Goal: Task Accomplishment & Management: Manage account settings

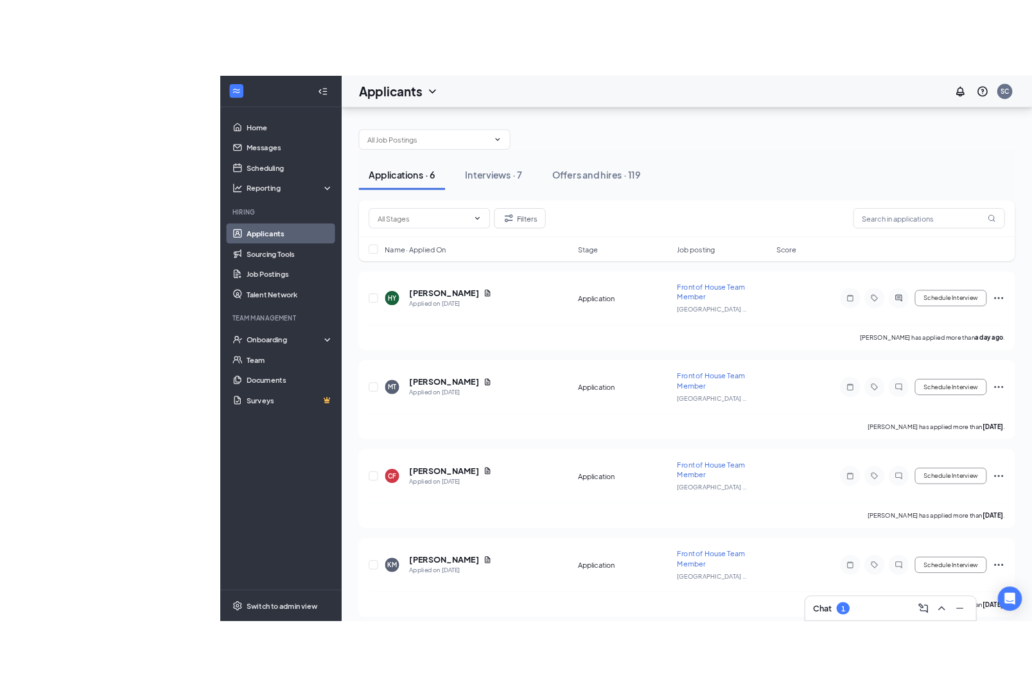
scroll to position [49, 0]
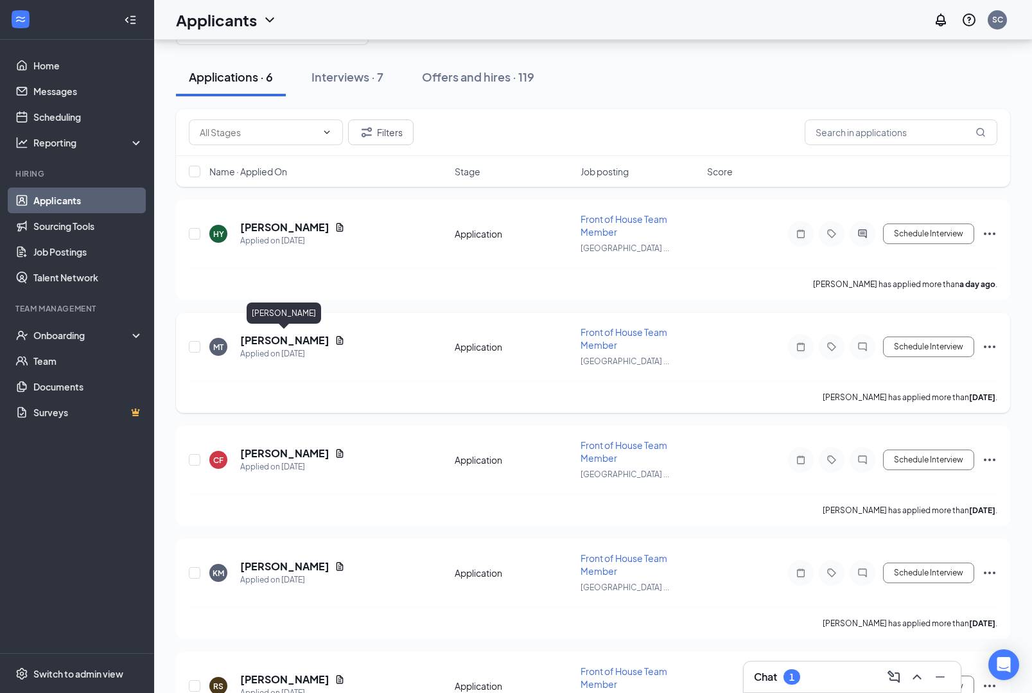
click at [294, 340] on h5 "Madison Thomas" at bounding box center [284, 340] width 89 height 14
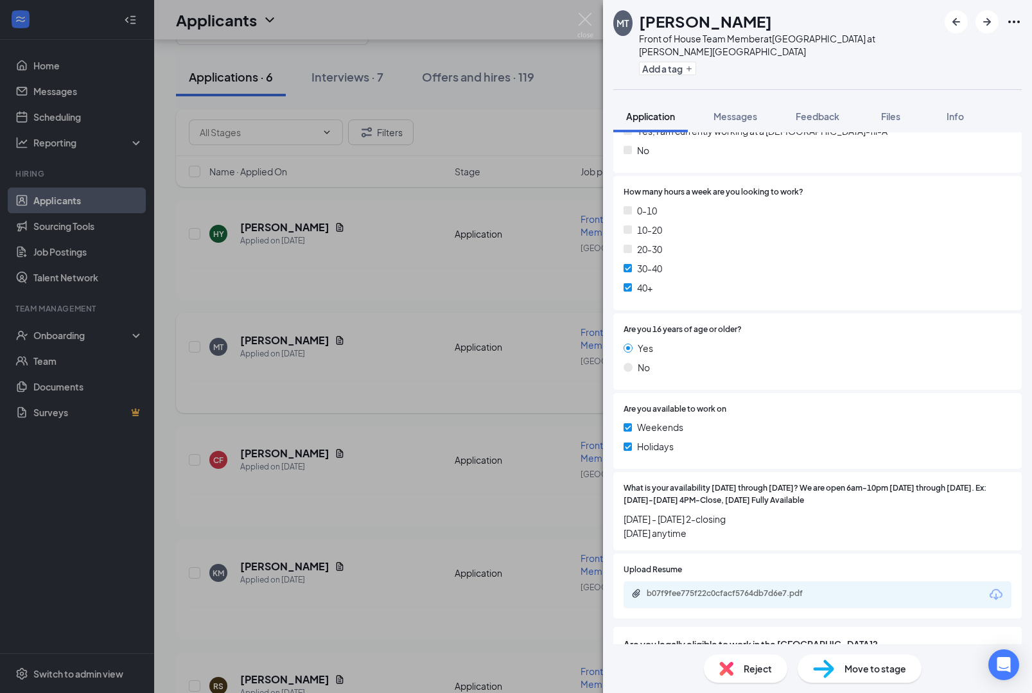
scroll to position [326, 0]
click at [429, 373] on div "MT Madison Thomas Front of House Team Member at Brier Creek Parkway at Lumley R…" at bounding box center [516, 346] width 1032 height 693
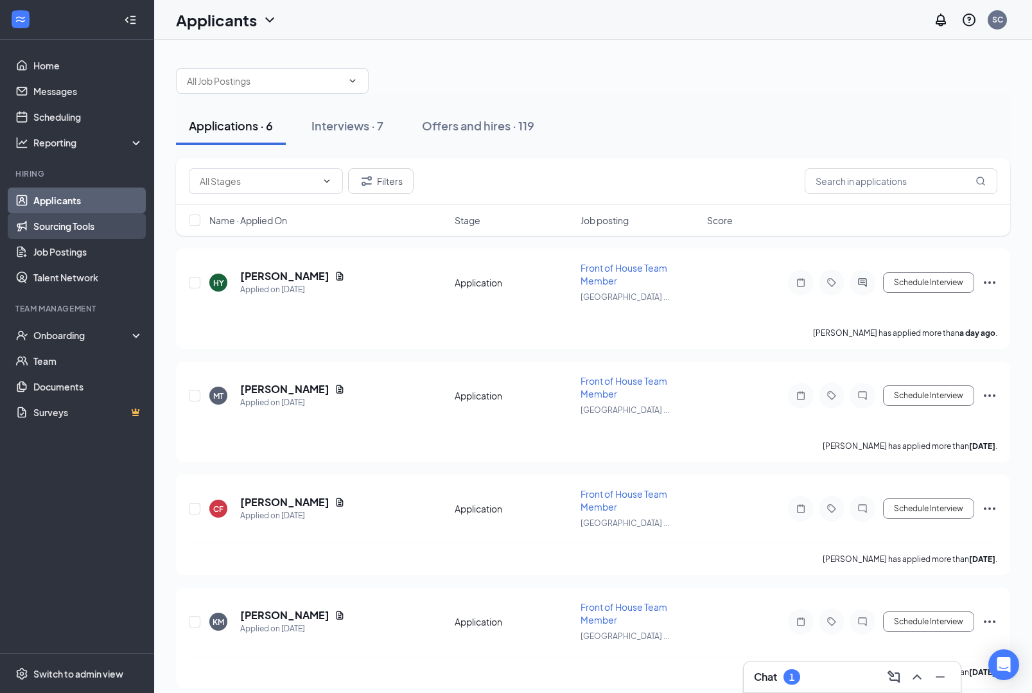
click at [115, 224] on link "Sourcing Tools" at bounding box center [88, 226] width 110 height 26
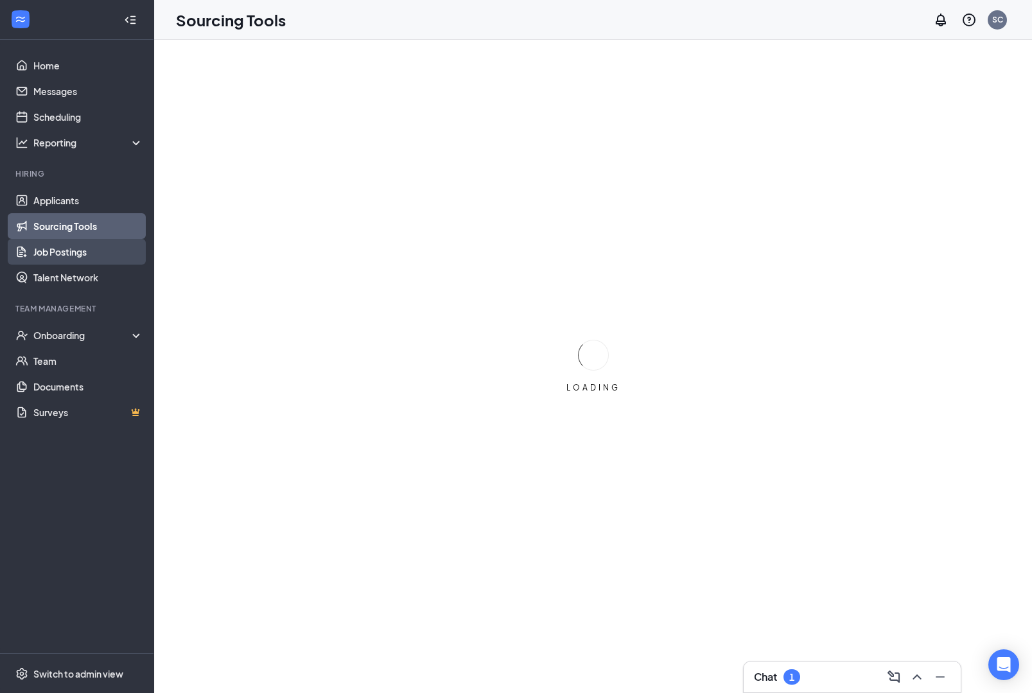
click at [109, 254] on link "Job Postings" at bounding box center [88, 252] width 110 height 26
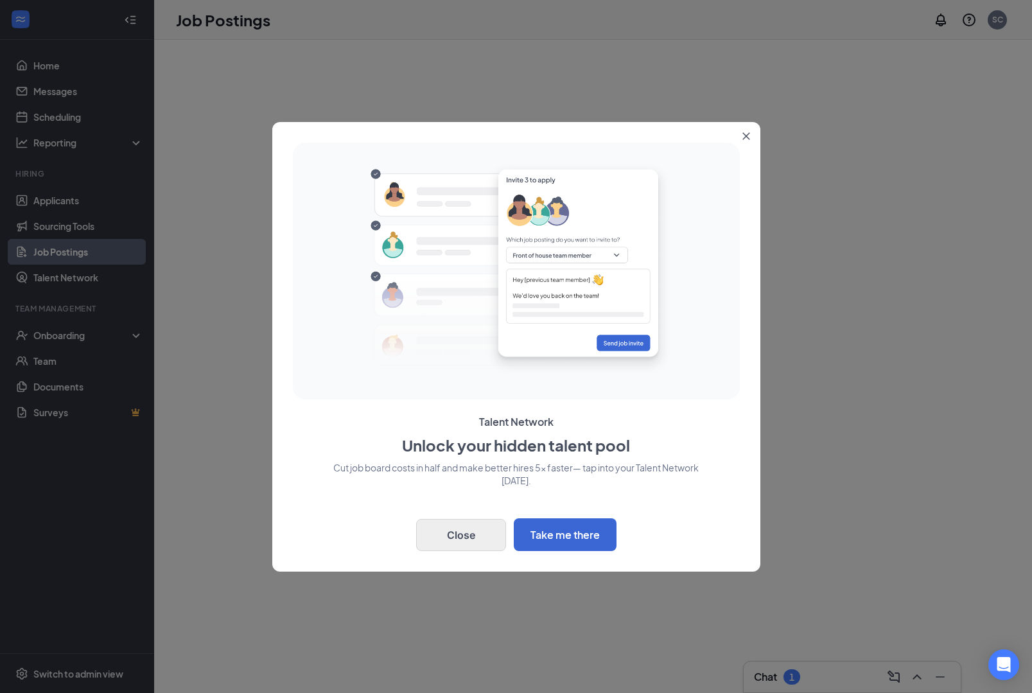
click at [474, 529] on button "Close" at bounding box center [461, 535] width 90 height 32
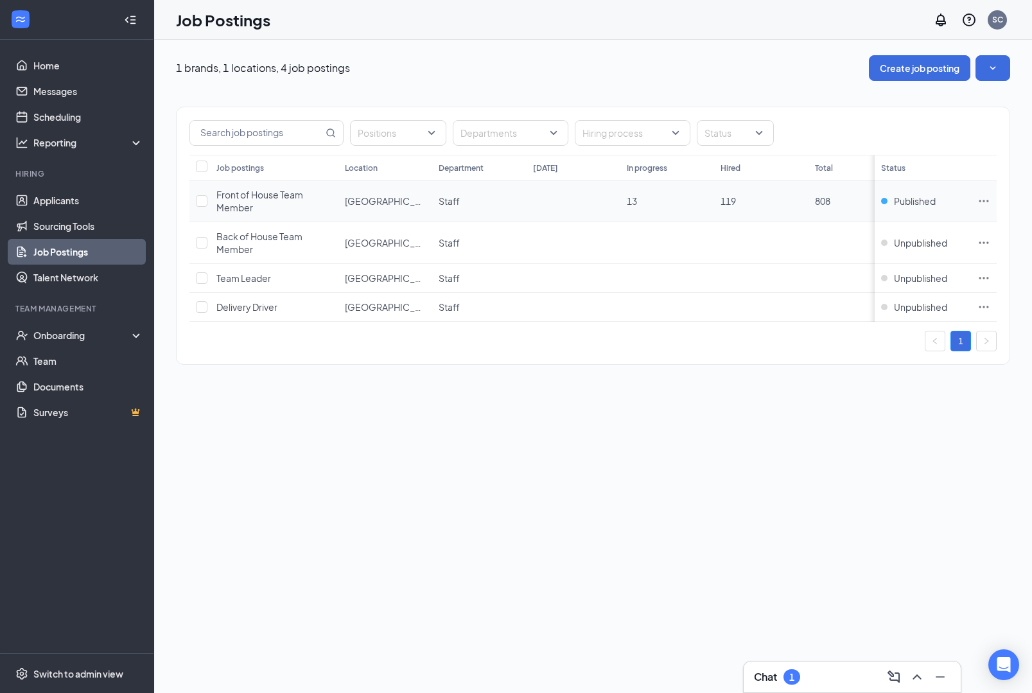
click at [289, 199] on span "Front of House Team Member" at bounding box center [260, 201] width 87 height 24
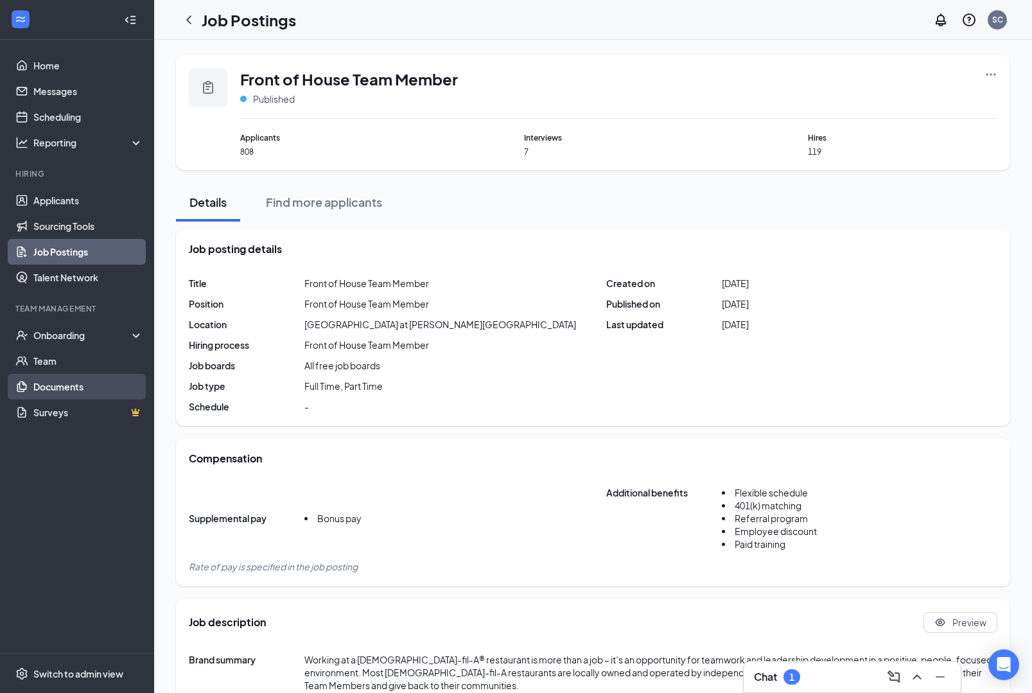
click at [92, 386] on link "Documents" at bounding box center [88, 387] width 110 height 26
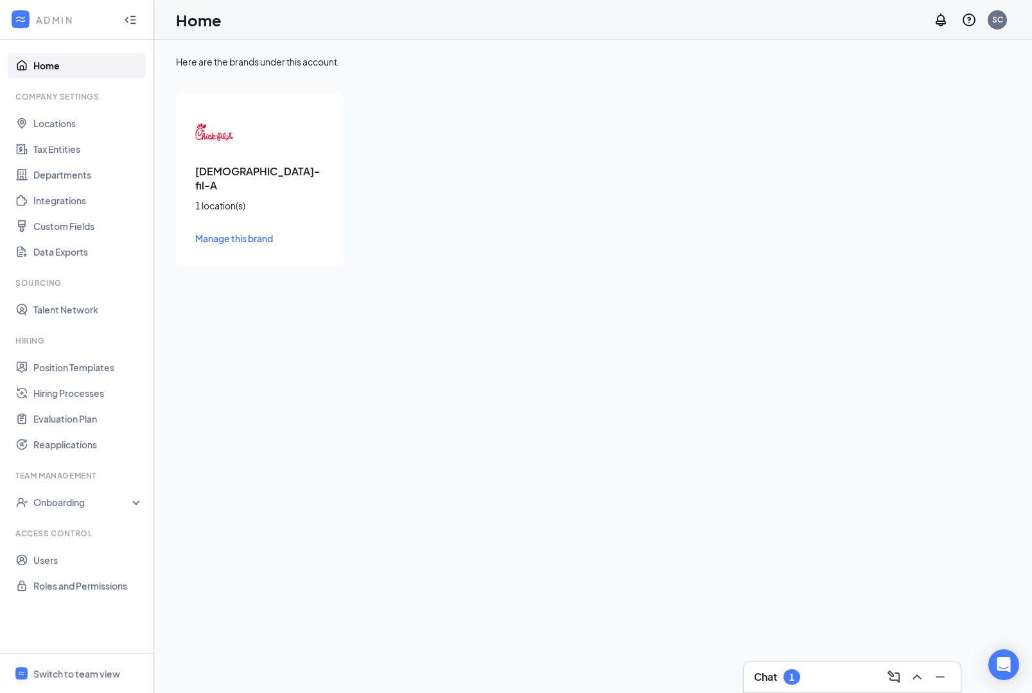
click at [287, 182] on div "[DEMOGRAPHIC_DATA]-fil-A 1 location(s) Manage this brand" at bounding box center [259, 179] width 167 height 171
click at [256, 233] on span "Manage this brand" at bounding box center [234, 239] width 78 height 12
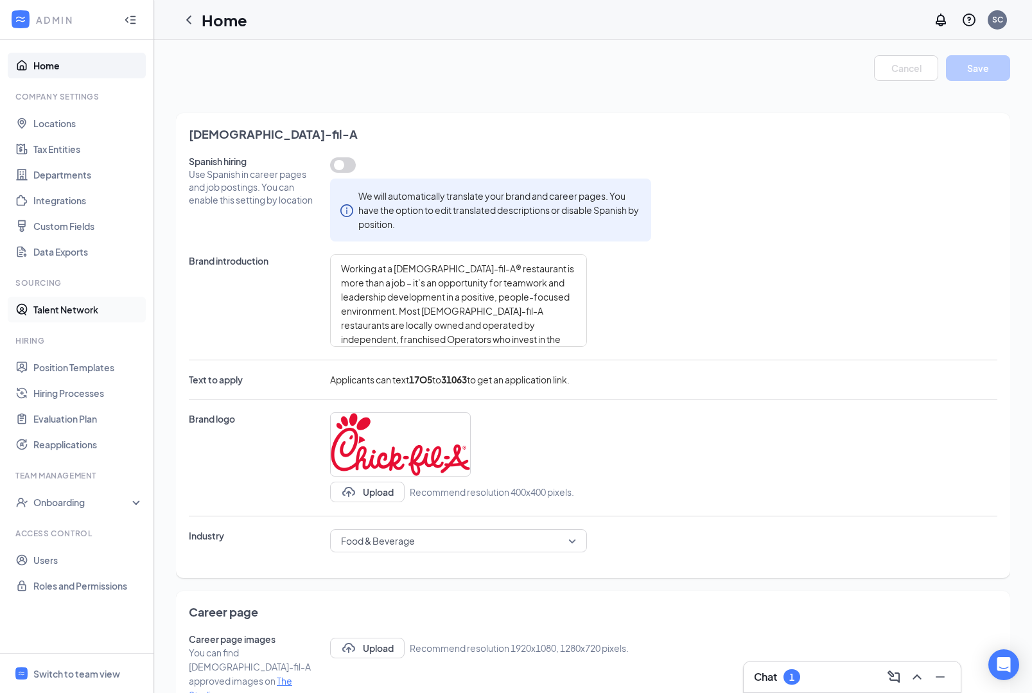
click at [80, 310] on link "Talent Network" at bounding box center [88, 310] width 110 height 26
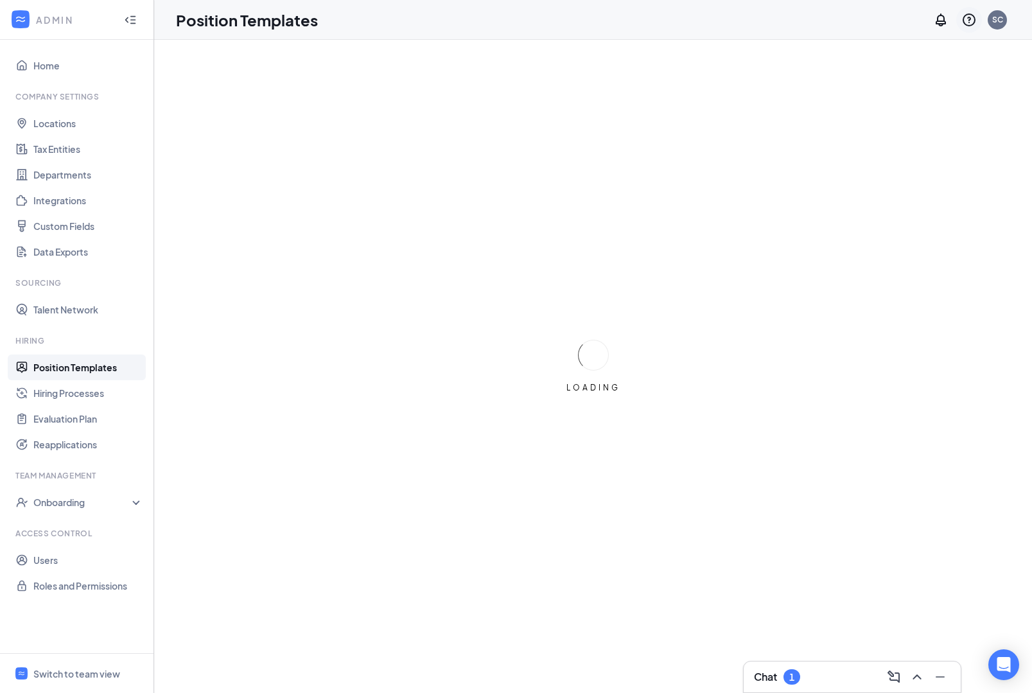
click at [971, 24] on icon "QuestionInfo" at bounding box center [969, 19] width 13 height 13
click at [902, 139] on link "Tips and tricks" at bounding box center [905, 139] width 139 height 13
click at [63, 58] on link "Home" at bounding box center [88, 66] width 110 height 26
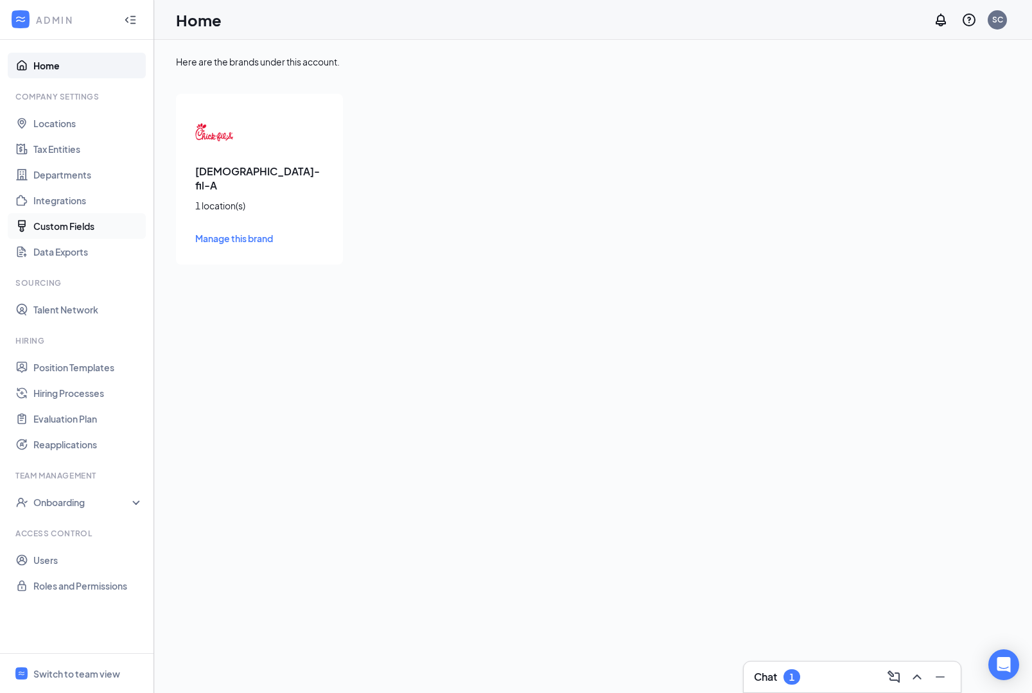
click at [55, 225] on link "Custom Fields" at bounding box center [88, 226] width 110 height 26
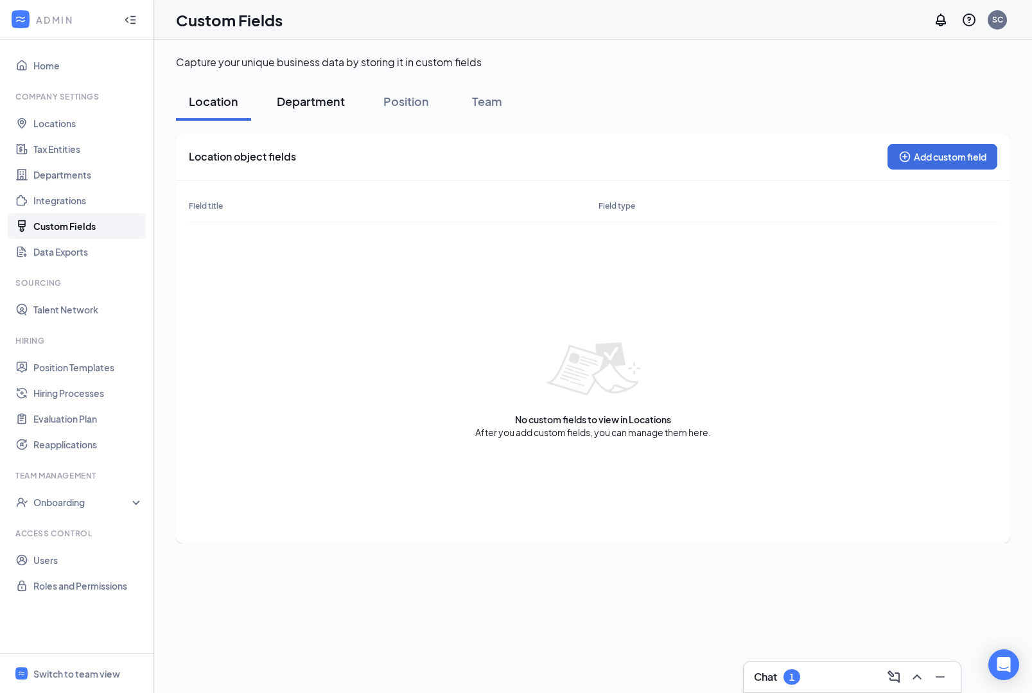
click at [308, 98] on div "Department" at bounding box center [311, 101] width 68 height 16
click at [412, 108] on div "Position" at bounding box center [407, 101] width 46 height 16
click at [479, 91] on button "Team" at bounding box center [487, 101] width 64 height 39
click at [60, 122] on link "Locations" at bounding box center [88, 124] width 110 height 26
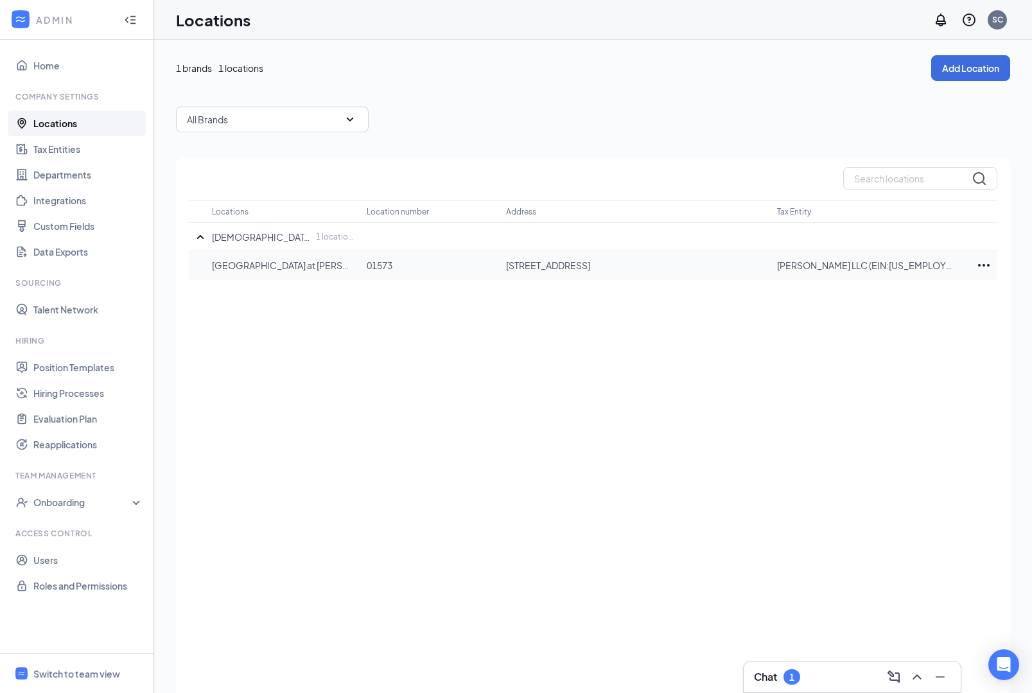
click at [275, 278] on td "[GEOGRAPHIC_DATA] at [PERSON_NAME][GEOGRAPHIC_DATA]" at bounding box center [289, 265] width 155 height 28
click at [261, 263] on p "[GEOGRAPHIC_DATA] at [PERSON_NAME][GEOGRAPHIC_DATA]" at bounding box center [283, 265] width 142 height 13
click at [54, 396] on link "Hiring Processes" at bounding box center [88, 393] width 110 height 26
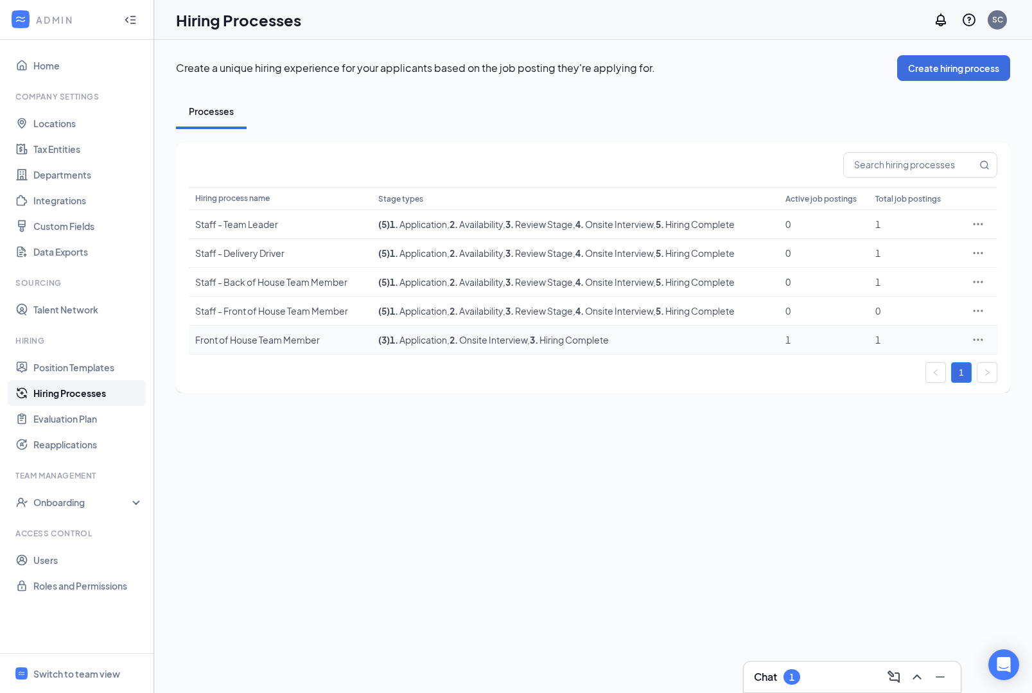
click at [293, 335] on div "Front of House Team Member" at bounding box center [280, 339] width 170 height 13
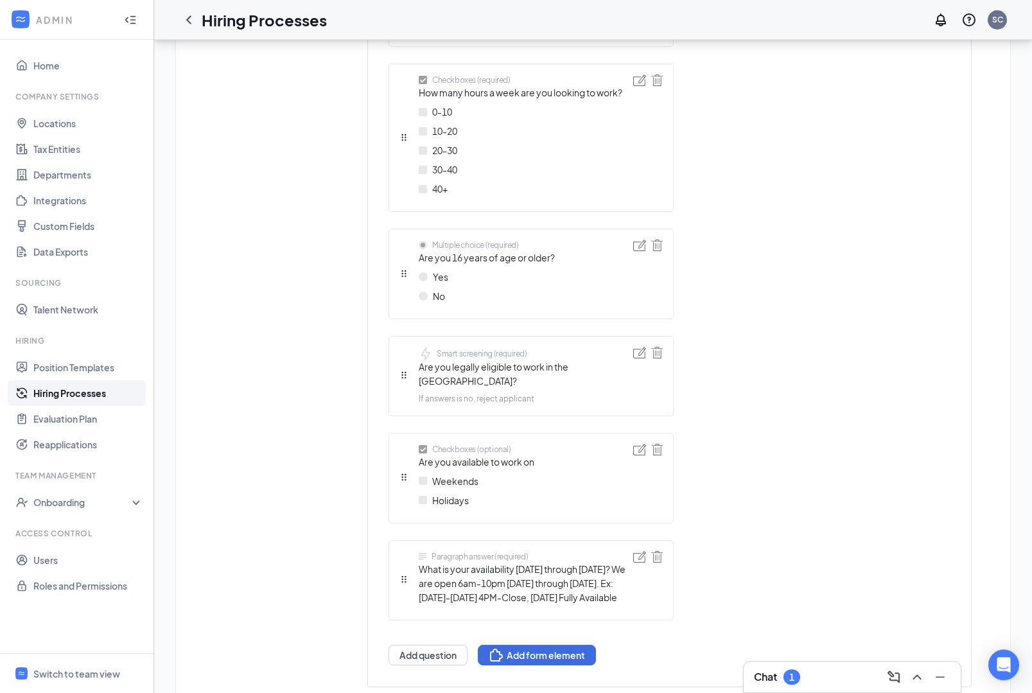
scroll to position [949, 0]
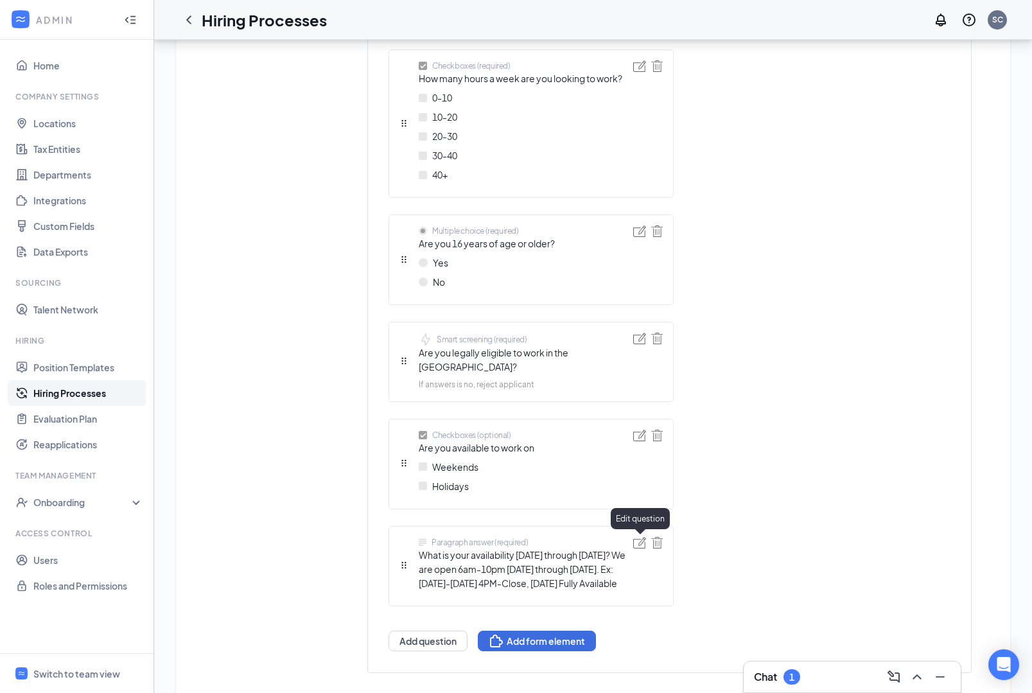
click at [638, 541] on img at bounding box center [639, 543] width 13 height 12
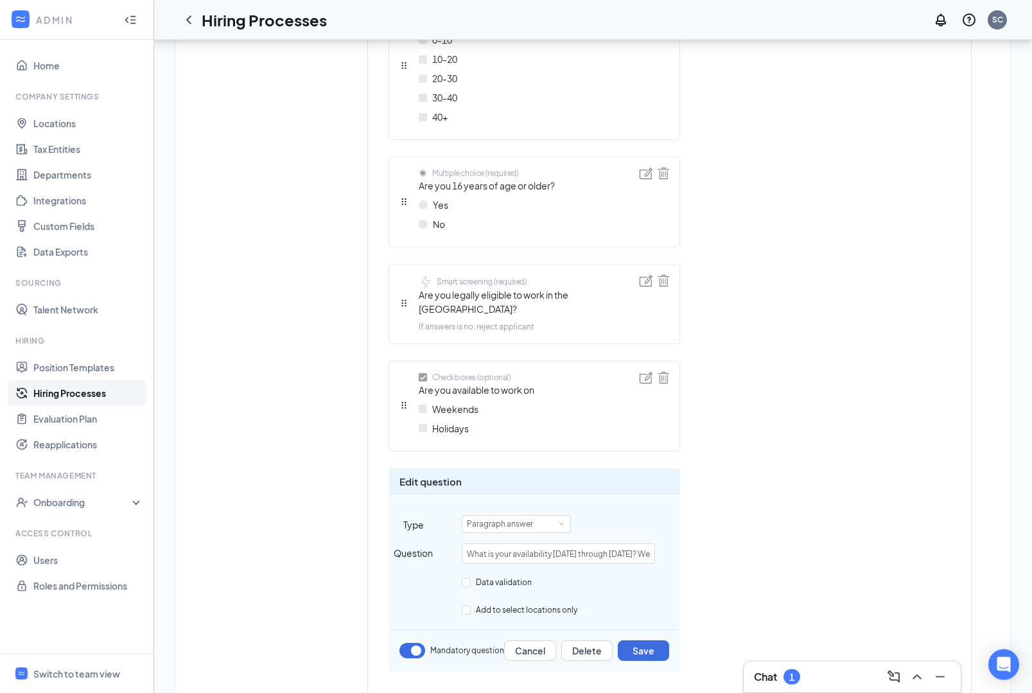
scroll to position [1029, 0]
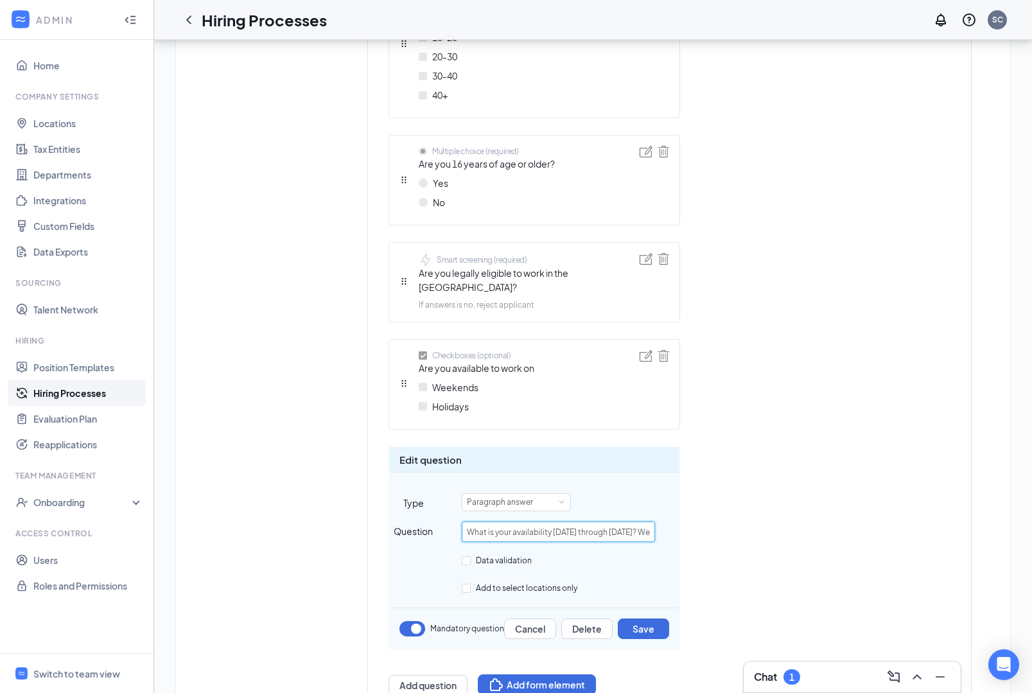
click at [646, 522] on input "What is your availability [DATE] through [DATE]? We are open 6am-10pm [DATE] th…" at bounding box center [558, 532] width 193 height 21
type input "When are you NOT available to work [DATE] through [DATE]? We are open 6am-10pm …"
click at [666, 619] on button "Save" at bounding box center [643, 629] width 51 height 21
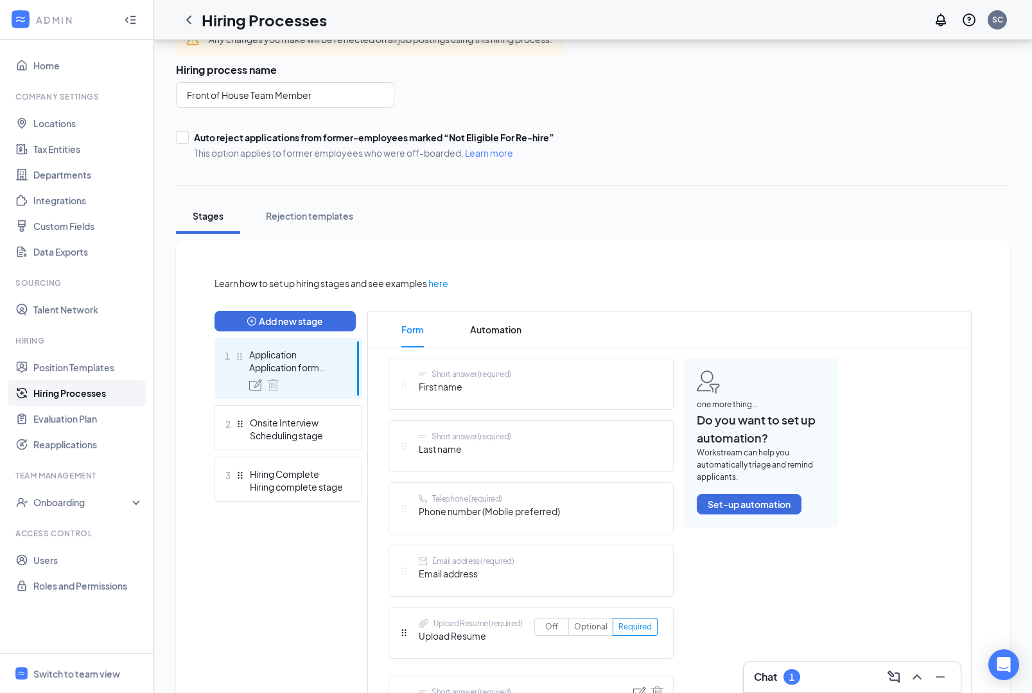
scroll to position [0, 0]
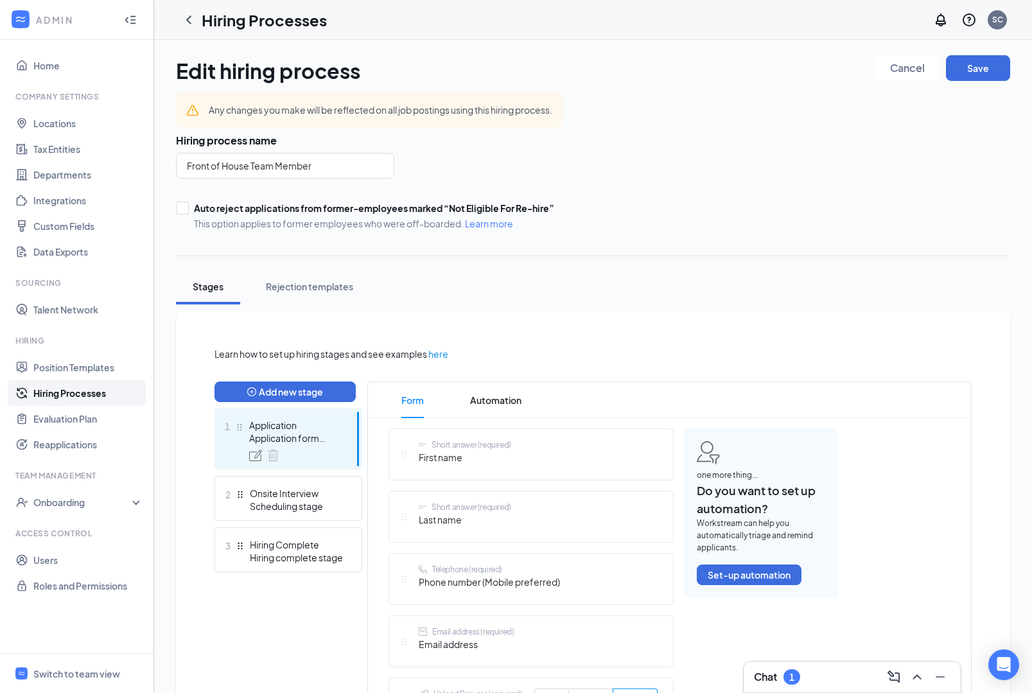
click at [916, 684] on icon "ChevronUp" at bounding box center [917, 676] width 15 height 15
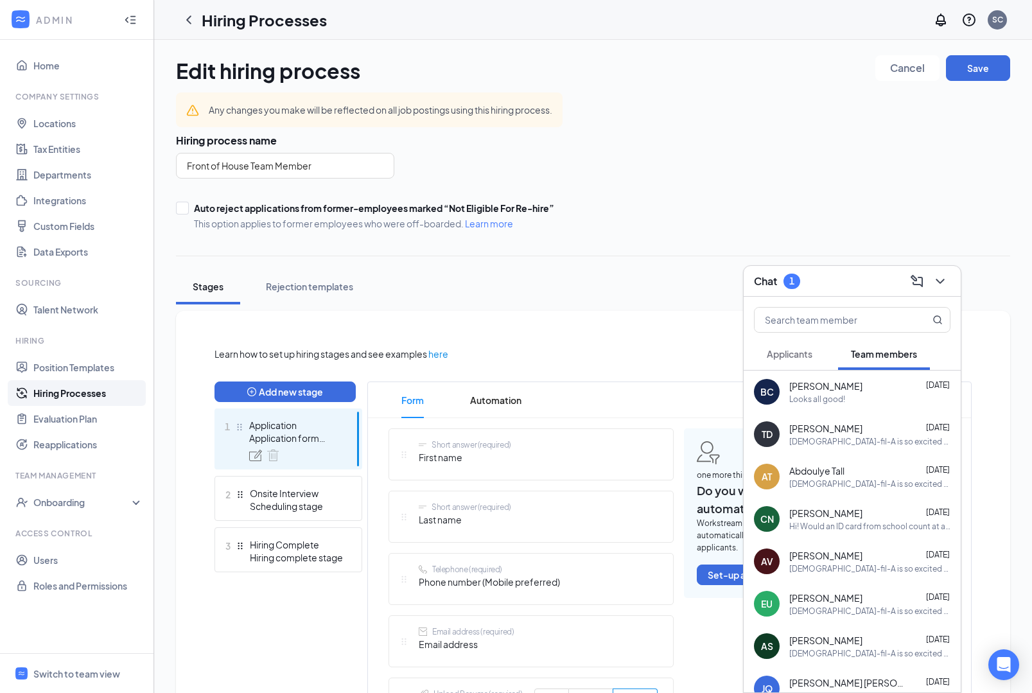
click at [798, 355] on span "Applicants" at bounding box center [790, 354] width 46 height 12
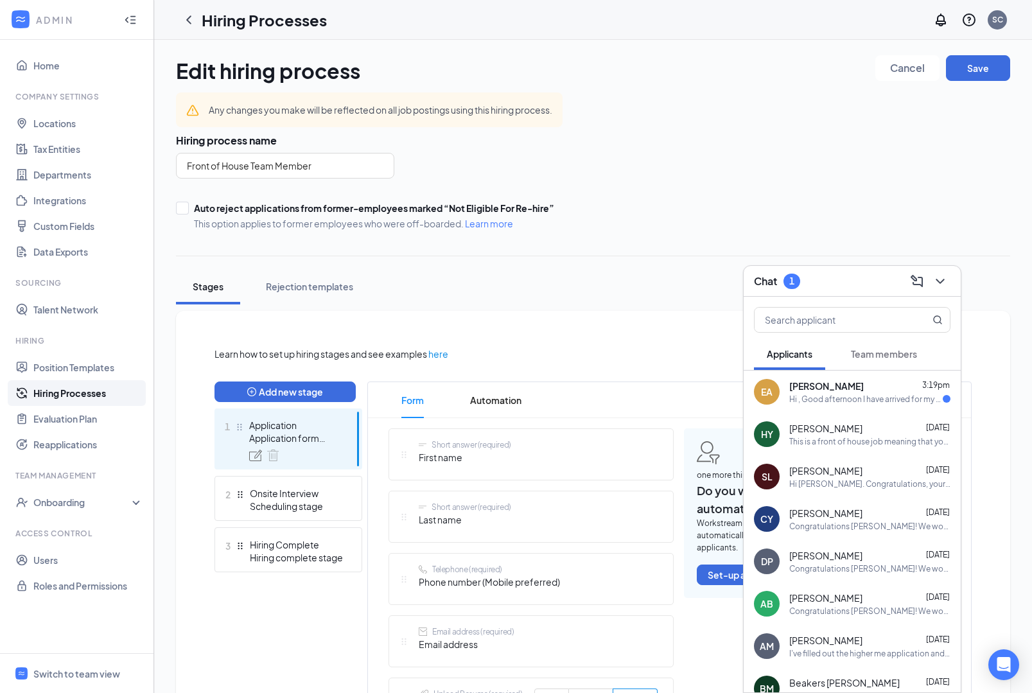
click at [867, 396] on div "Hi , Good afternoon I have arrived for my 3:30-3:45 interview [DATE]." at bounding box center [867, 399] width 154 height 11
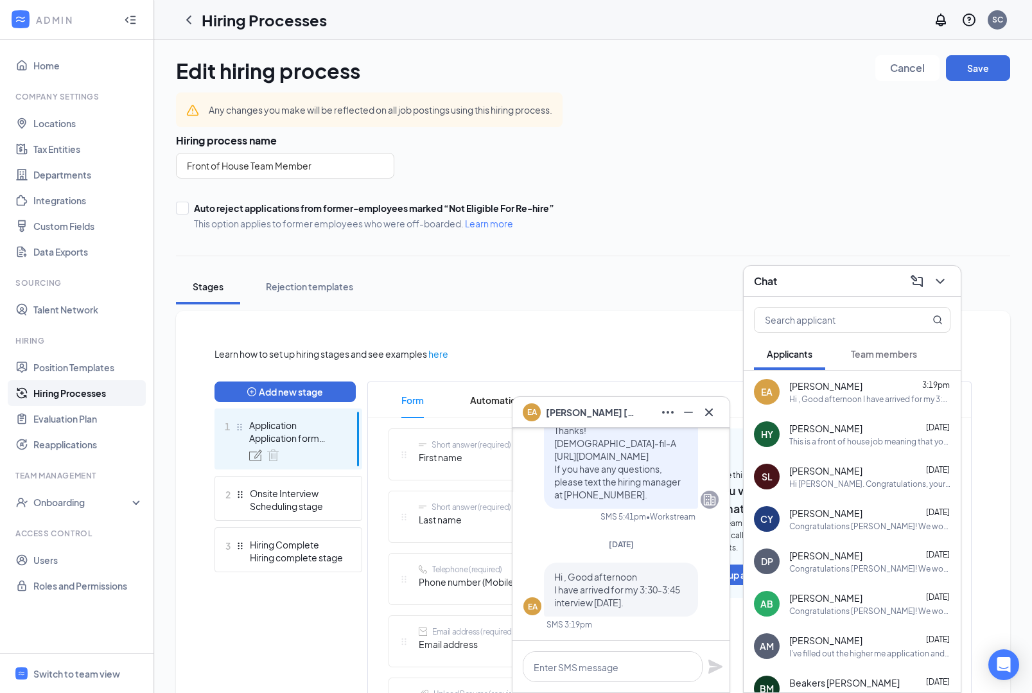
click at [717, 403] on button at bounding box center [709, 412] width 21 height 21
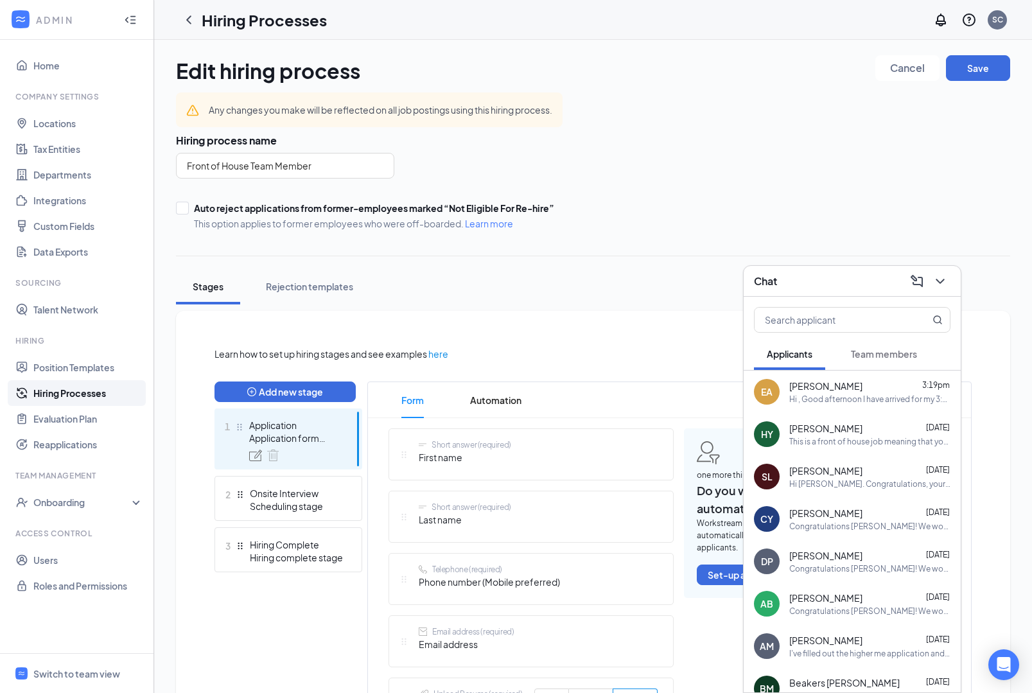
click at [941, 288] on icon "ChevronDown" at bounding box center [940, 281] width 15 height 15
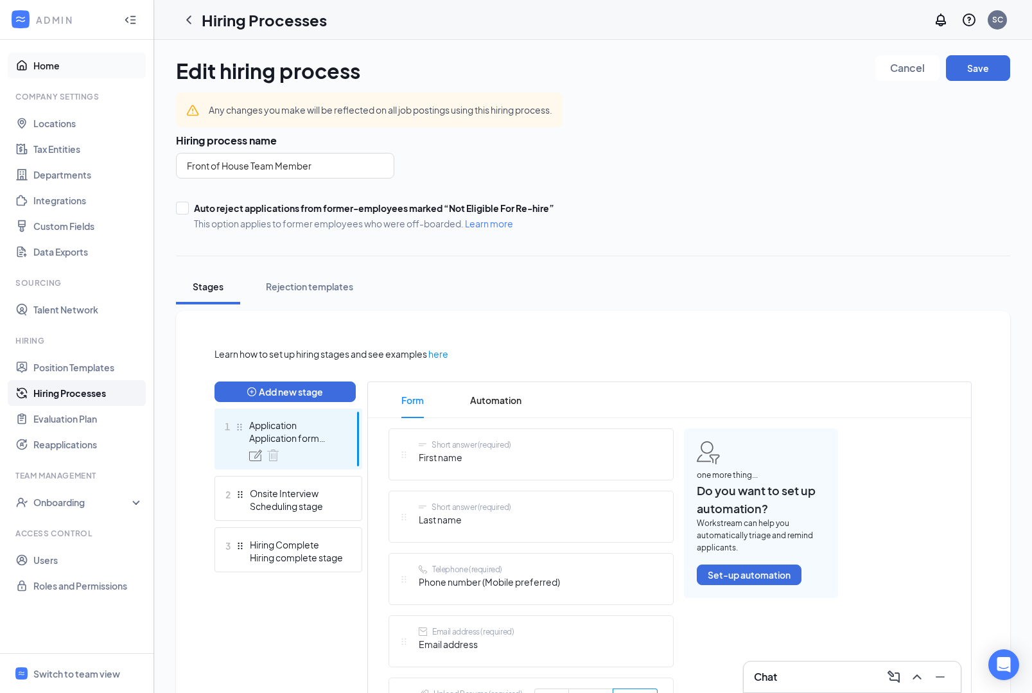
click at [81, 60] on link "Home" at bounding box center [88, 66] width 110 height 26
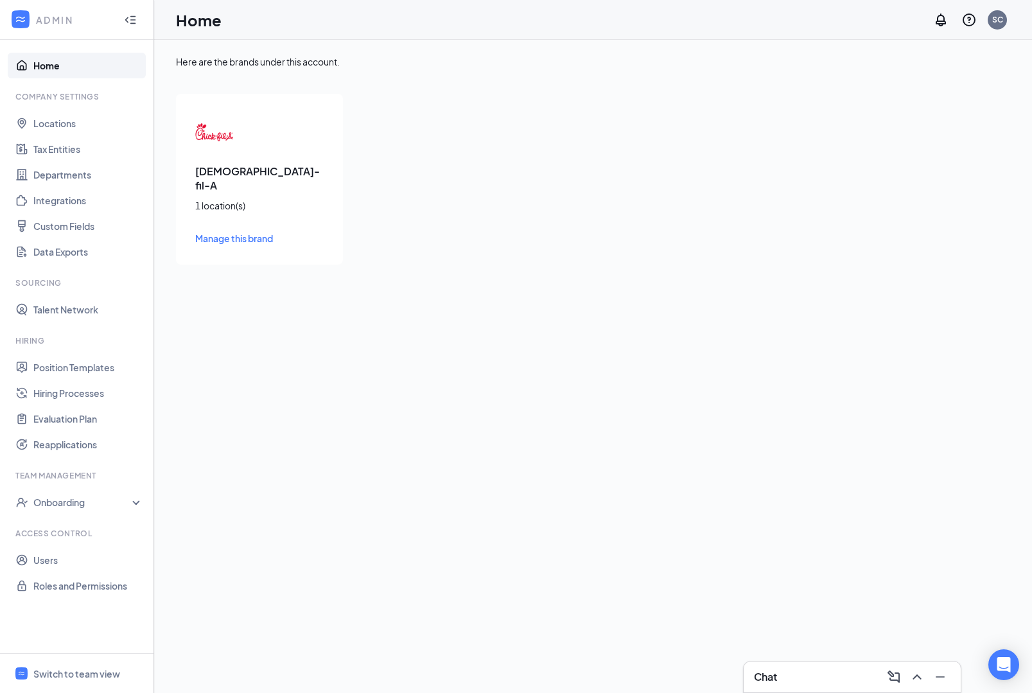
scroll to position [48, 0]
click at [76, 672] on div "Switch to team view" at bounding box center [76, 674] width 87 height 13
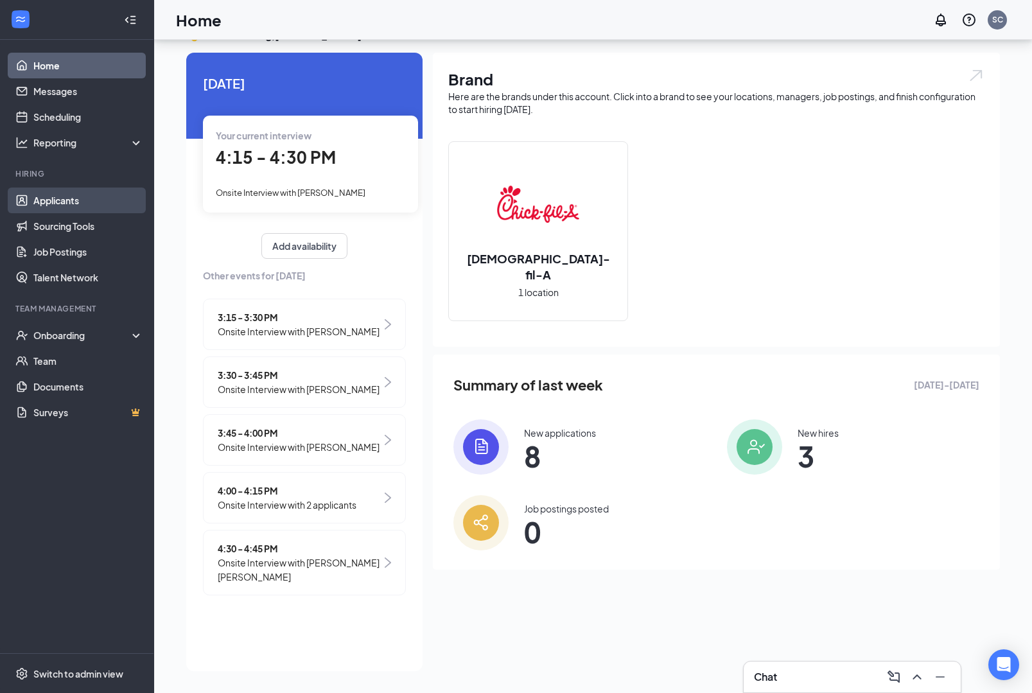
click at [93, 188] on link "Applicants" at bounding box center [88, 201] width 110 height 26
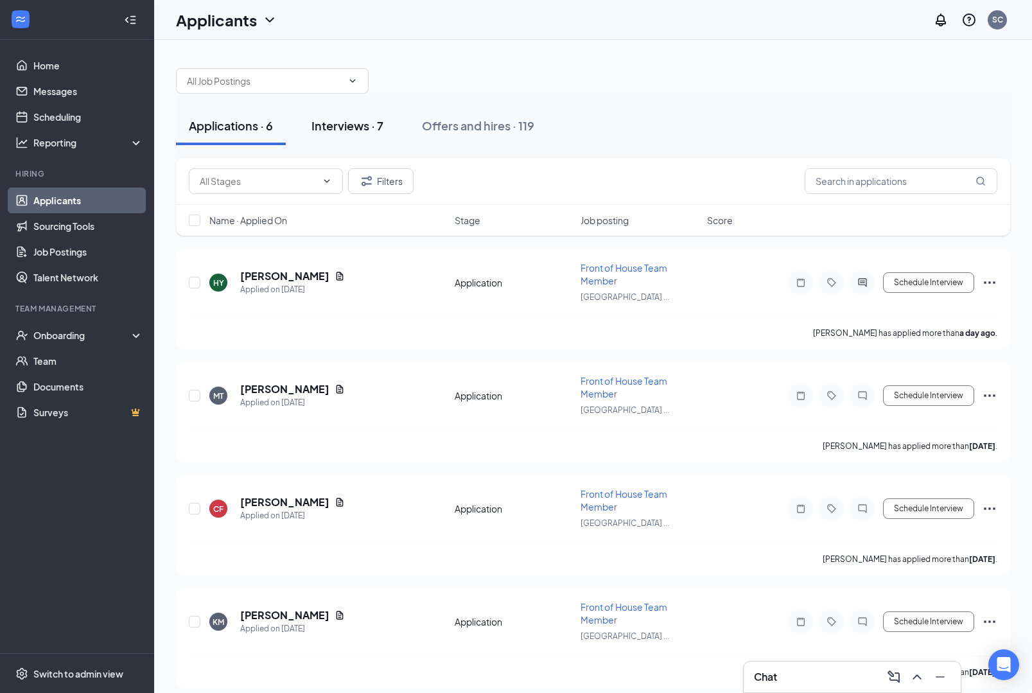
click at [347, 134] on button "Interviews · 7" at bounding box center [348, 126] width 98 height 39
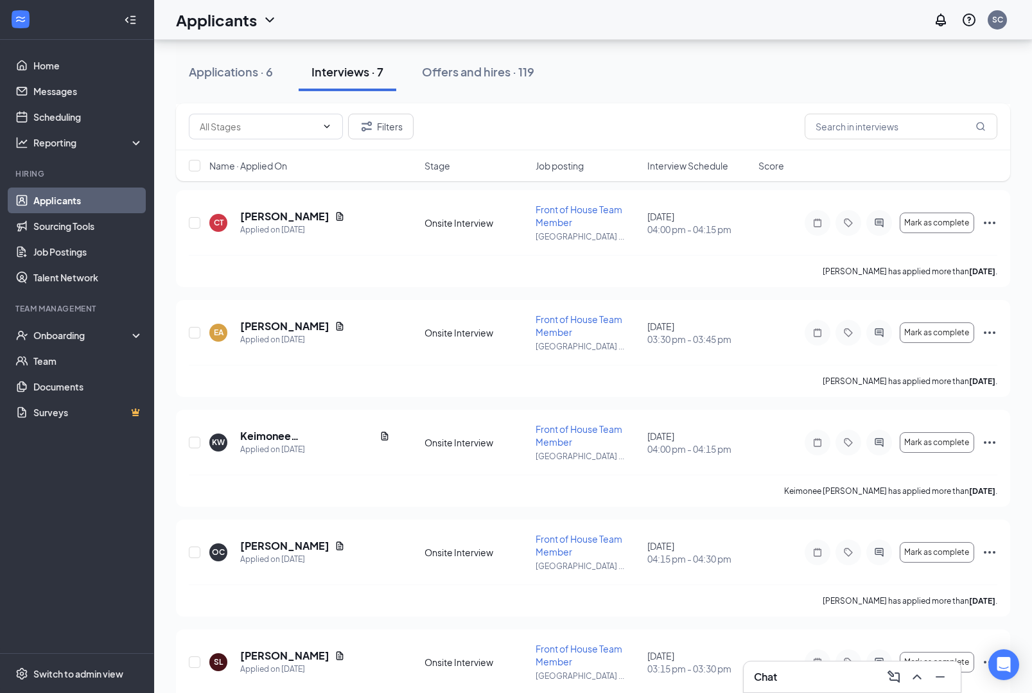
scroll to position [279, 0]
click at [705, 171] on span "Interview Schedule" at bounding box center [688, 165] width 81 height 13
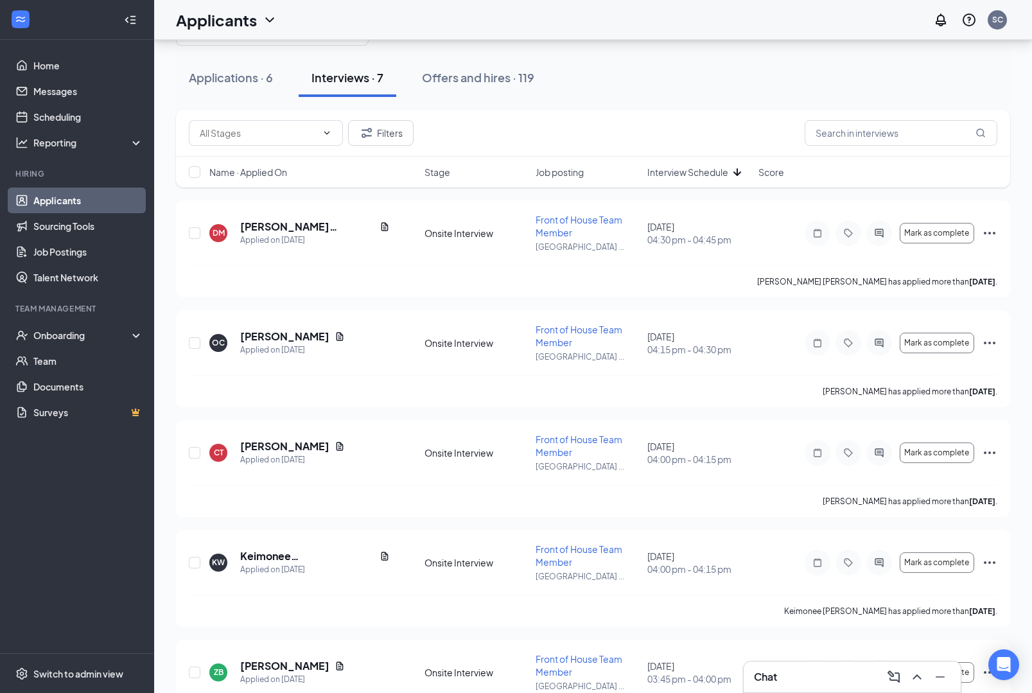
click at [716, 187] on div "Name · Applied On Stage Job posting Interview Schedule Score" at bounding box center [593, 172] width 835 height 31
click at [725, 176] on span "Interview Schedule" at bounding box center [688, 172] width 81 height 13
click at [934, 237] on span "Mark as complete" at bounding box center [937, 233] width 65 height 9
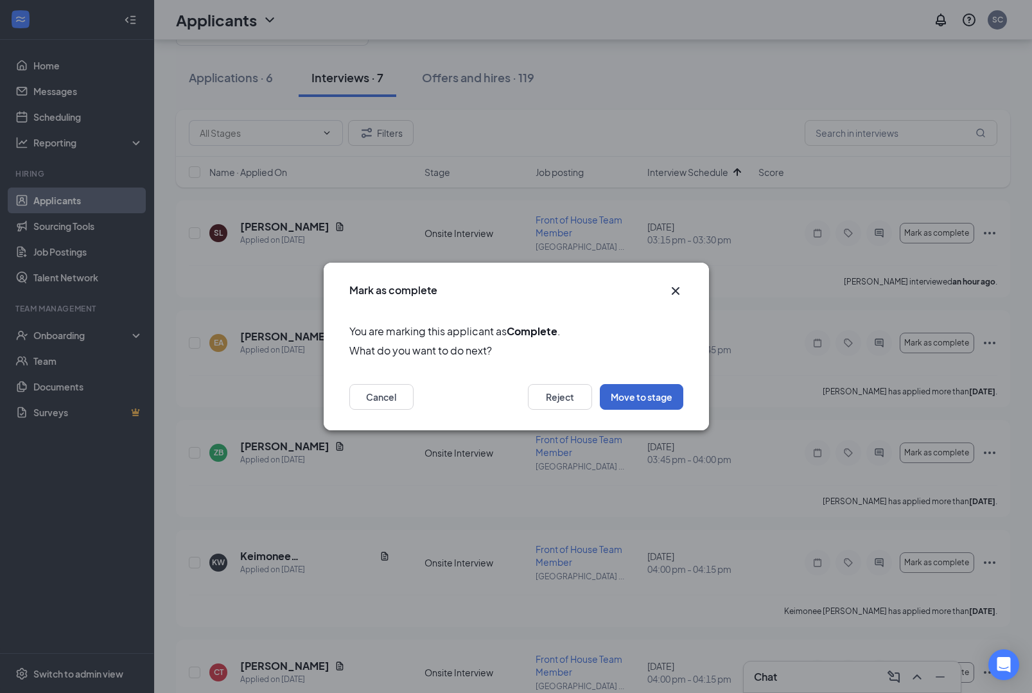
click at [662, 391] on button "Move to stage" at bounding box center [642, 397] width 84 height 26
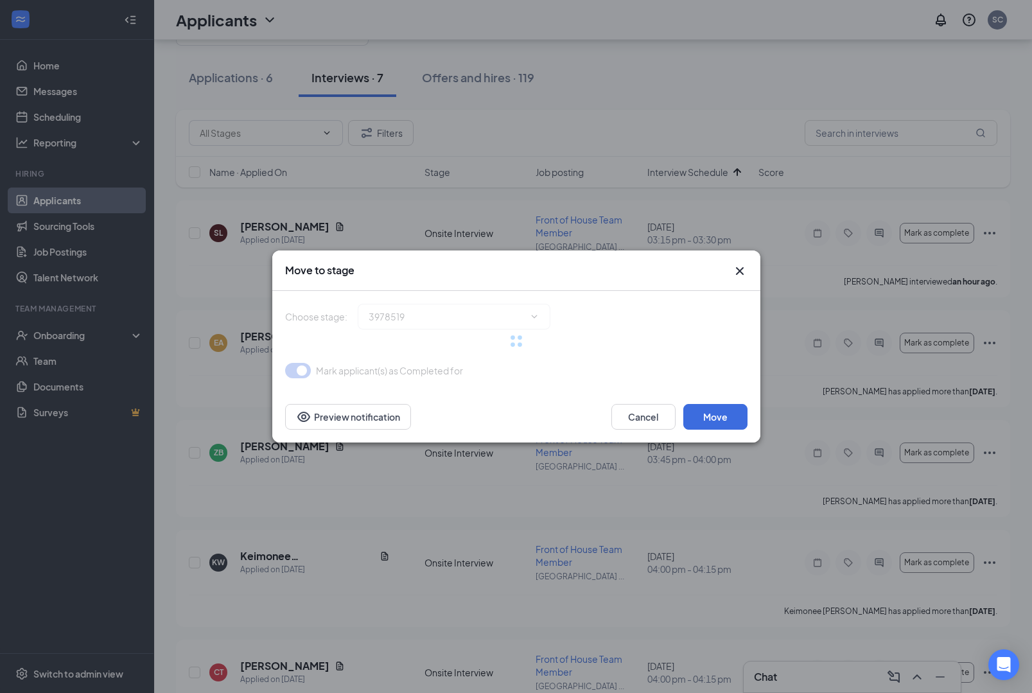
type input "Hiring Complete (final stage)"
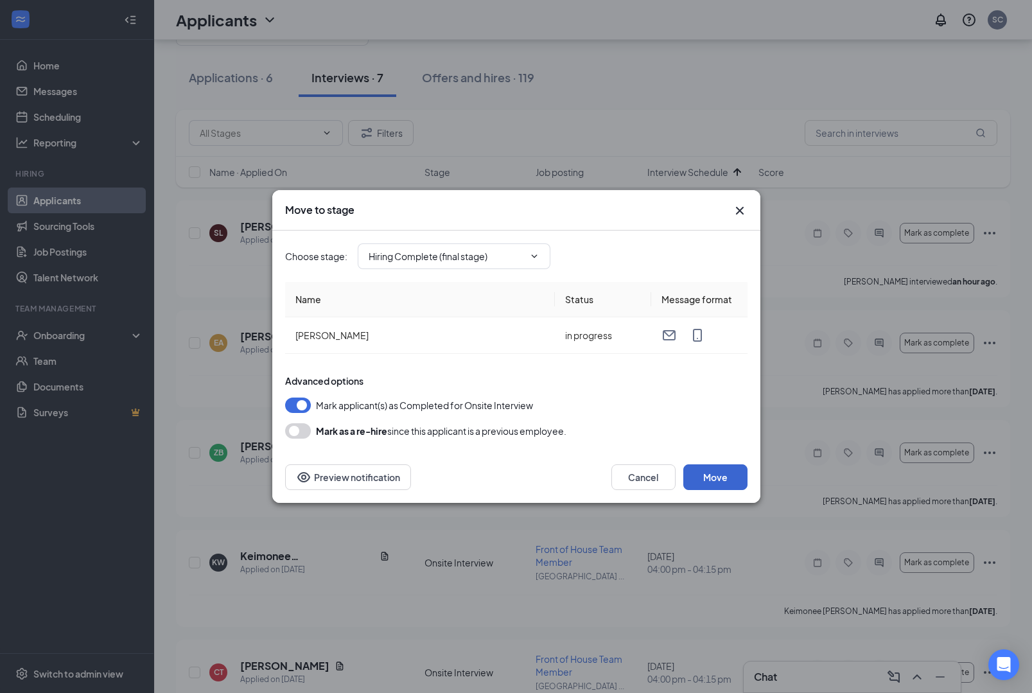
click at [723, 484] on button "Move" at bounding box center [716, 478] width 64 height 26
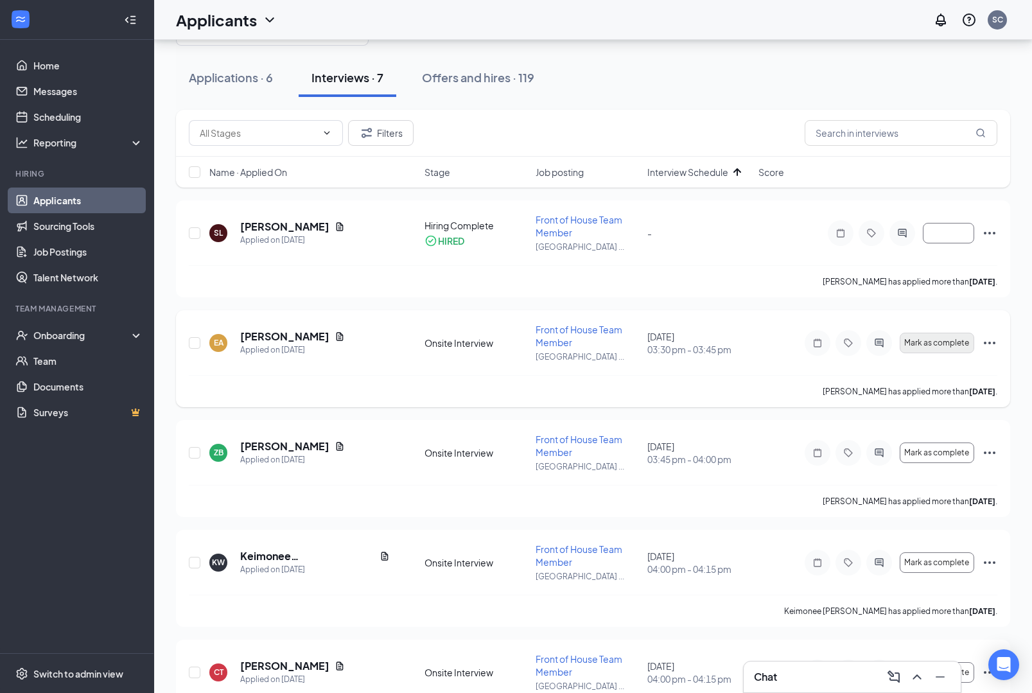
click at [928, 349] on button "Mark as complete" at bounding box center [937, 343] width 75 height 21
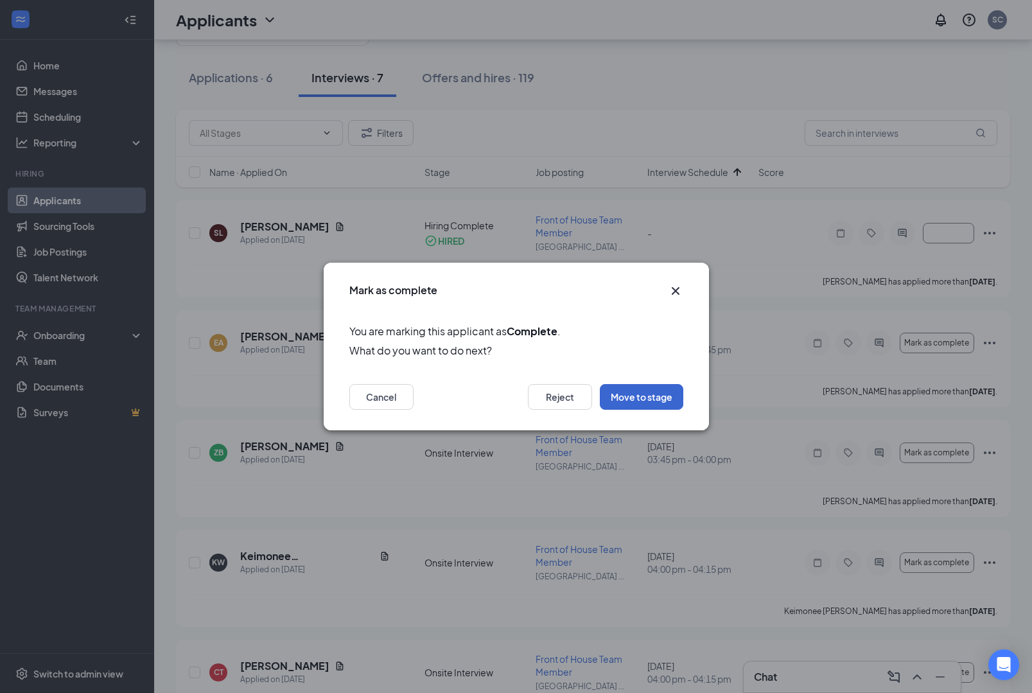
click at [614, 391] on button "Move to stage" at bounding box center [642, 397] width 84 height 26
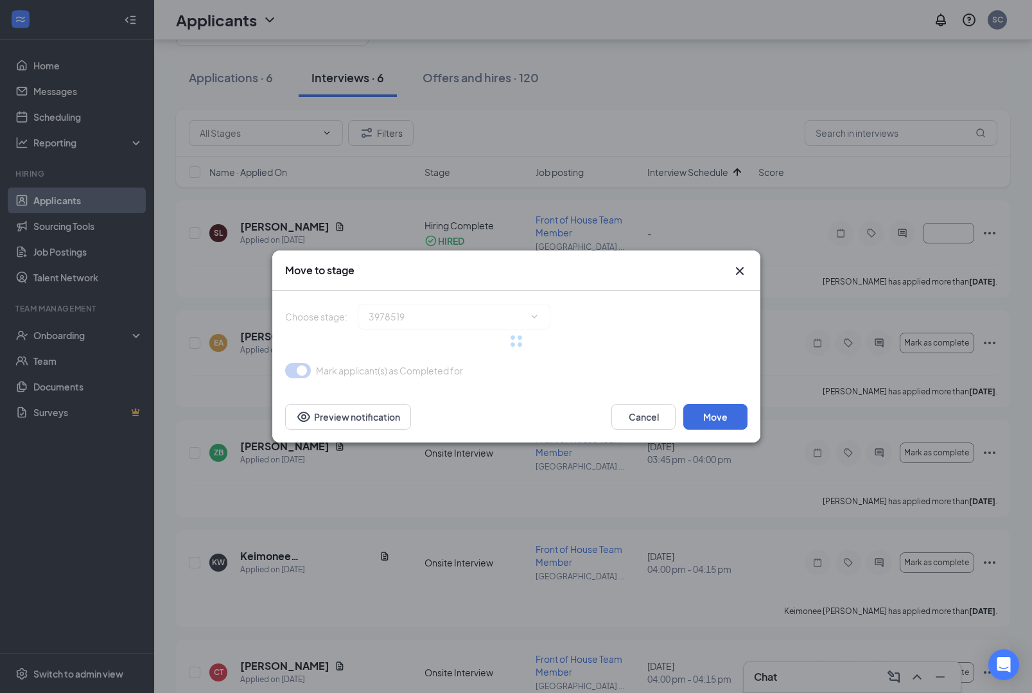
type input "Hiring Complete (final stage)"
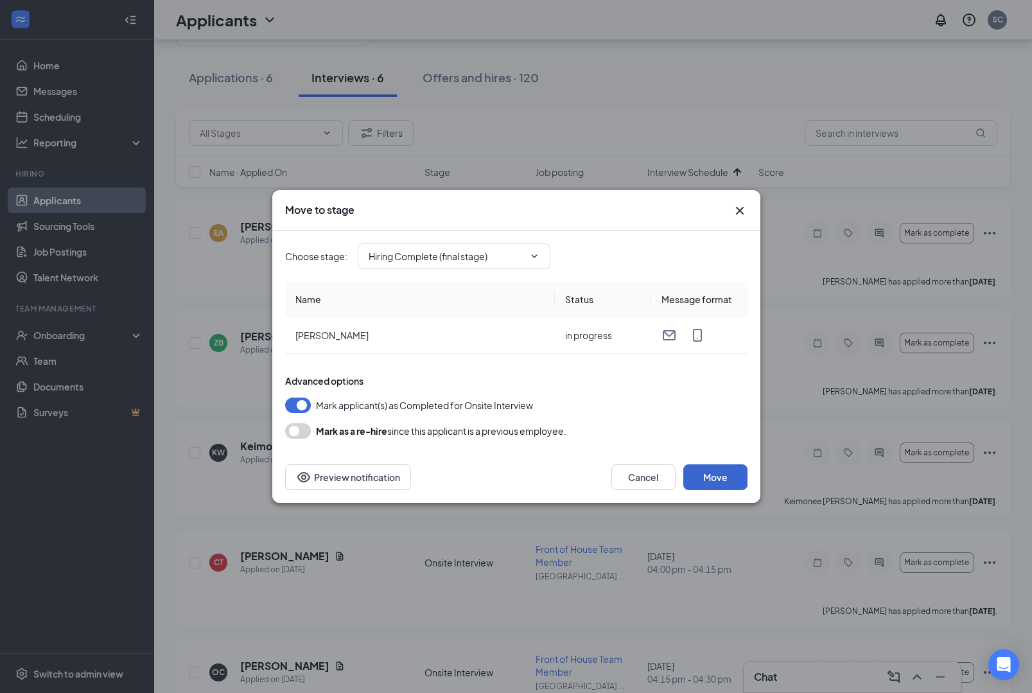
click at [722, 474] on button "Move" at bounding box center [716, 478] width 64 height 26
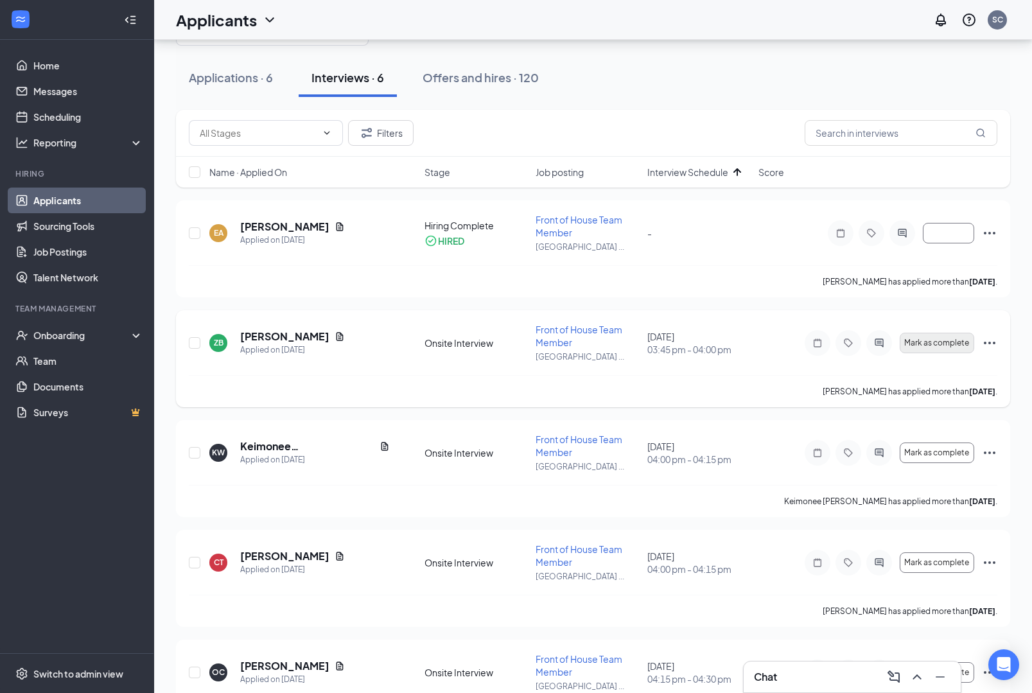
click at [941, 341] on span "Mark as complete" at bounding box center [937, 343] width 65 height 9
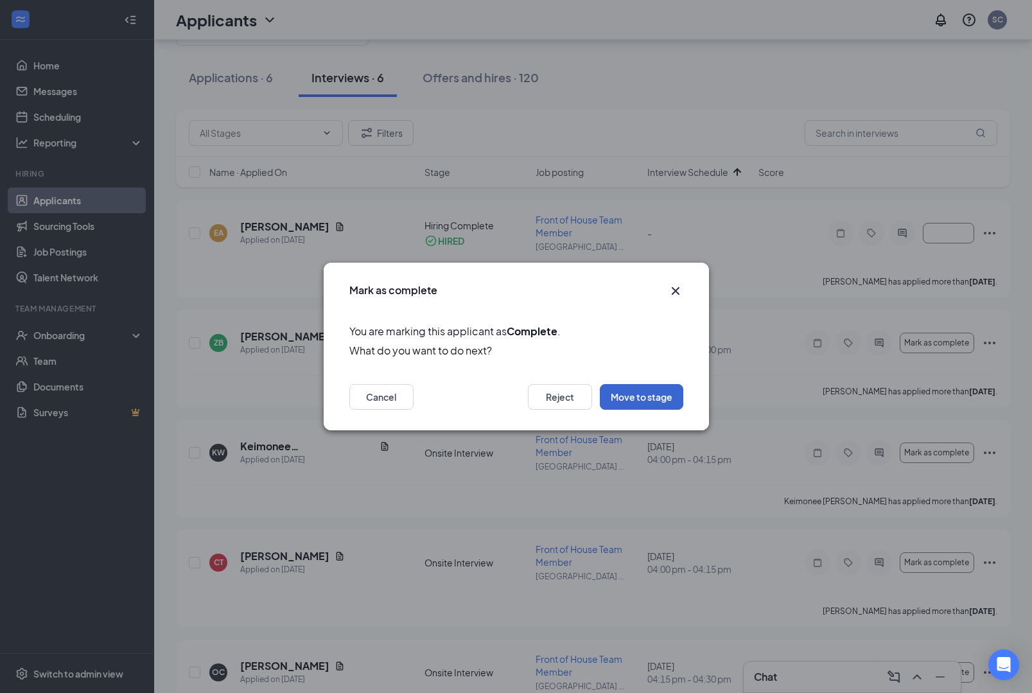
click at [628, 399] on button "Move to stage" at bounding box center [642, 397] width 84 height 26
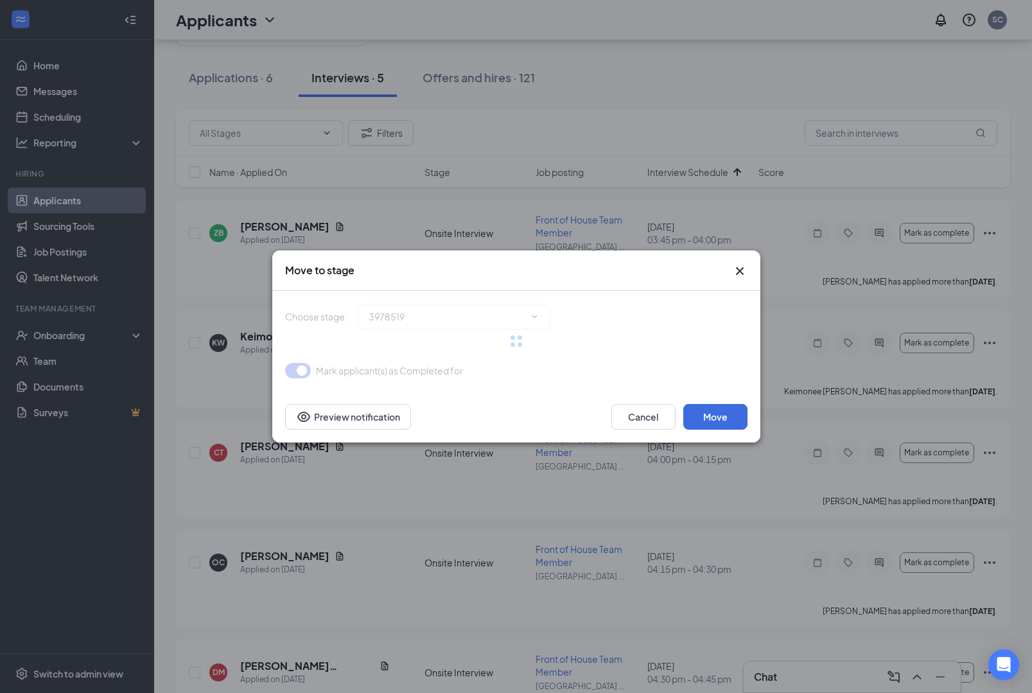
type input "Hiring Complete (final stage)"
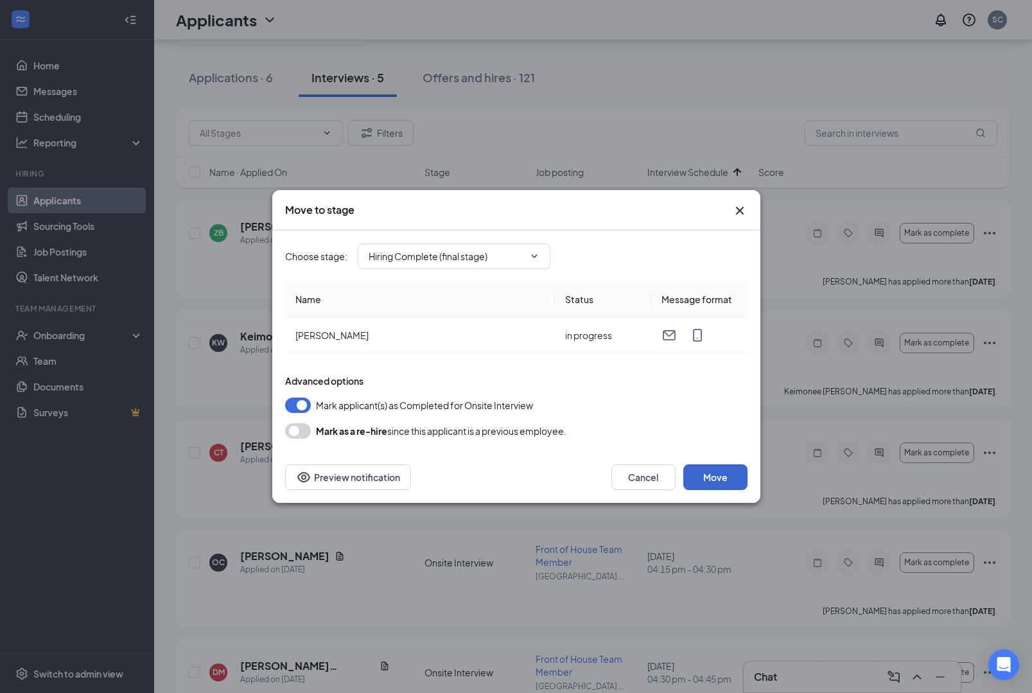
click at [725, 470] on button "Move" at bounding box center [716, 478] width 64 height 26
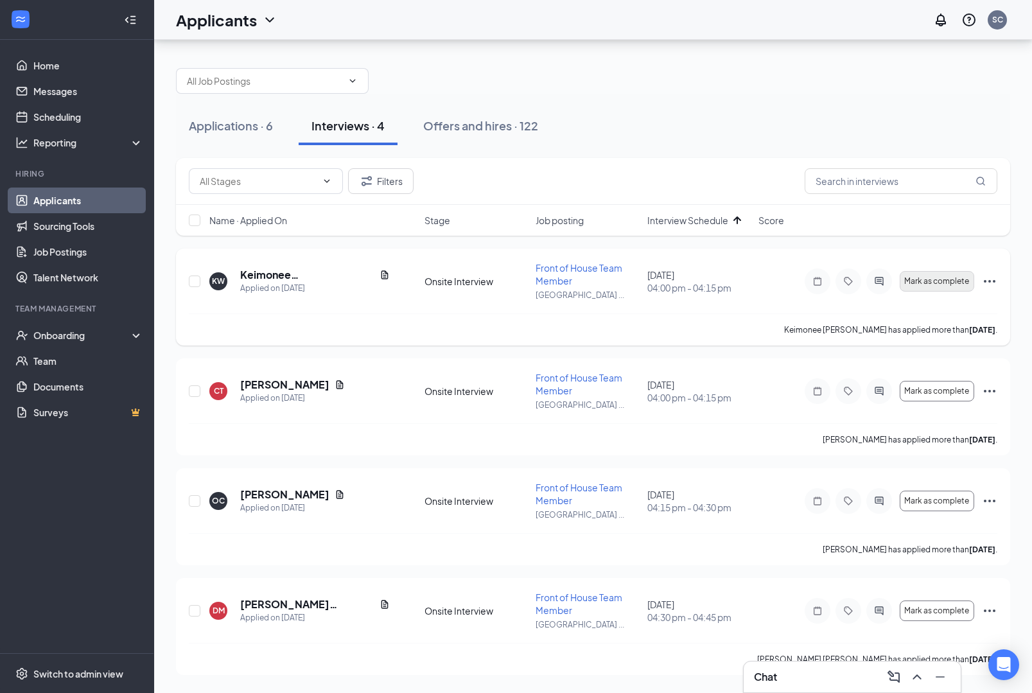
click at [926, 277] on span "Mark as complete" at bounding box center [937, 281] width 65 height 9
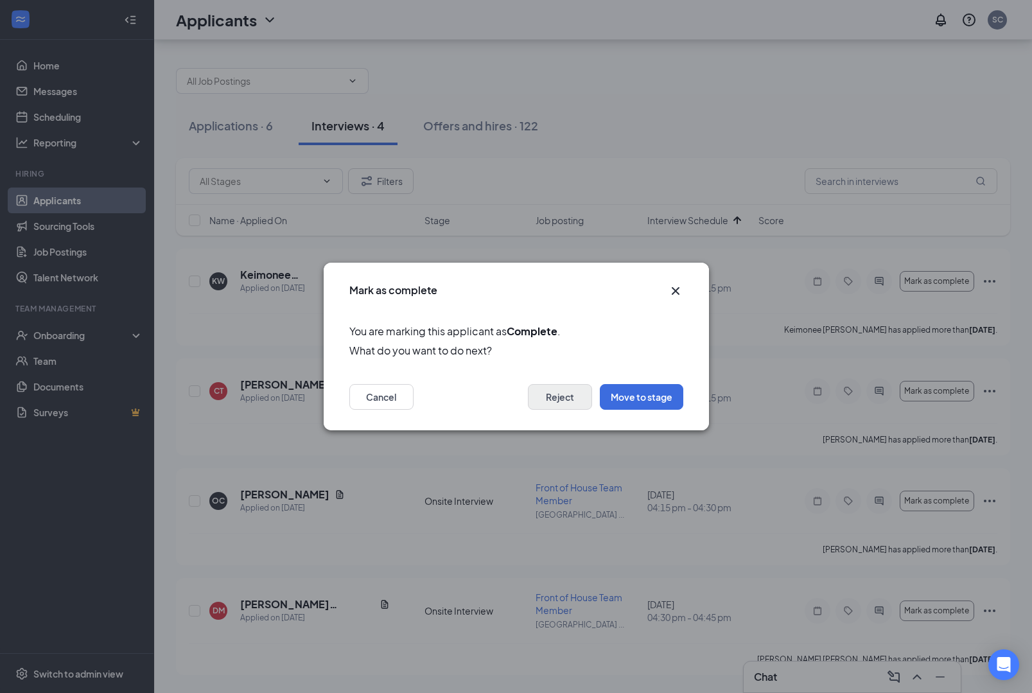
click at [560, 396] on button "Reject" at bounding box center [560, 397] width 64 height 26
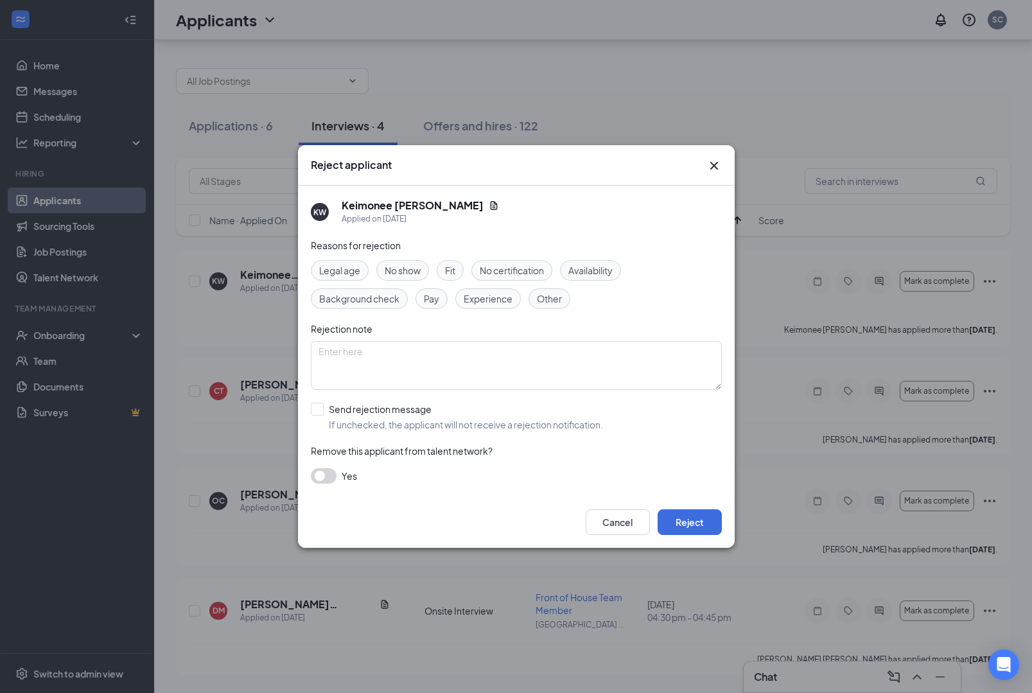
click at [421, 267] on span "No show" at bounding box center [403, 270] width 36 height 14
click at [319, 411] on input "Send rejection message If unchecked, the applicant will not receive a rejection…" at bounding box center [457, 417] width 292 height 28
checkbox input "true"
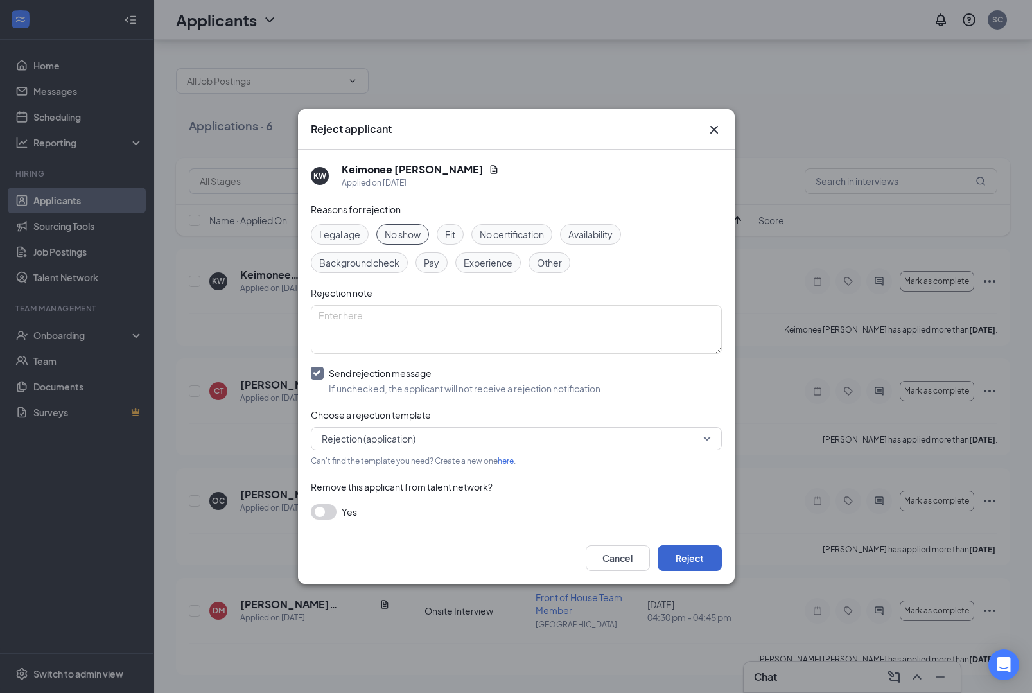
click at [711, 559] on button "Reject" at bounding box center [690, 558] width 64 height 26
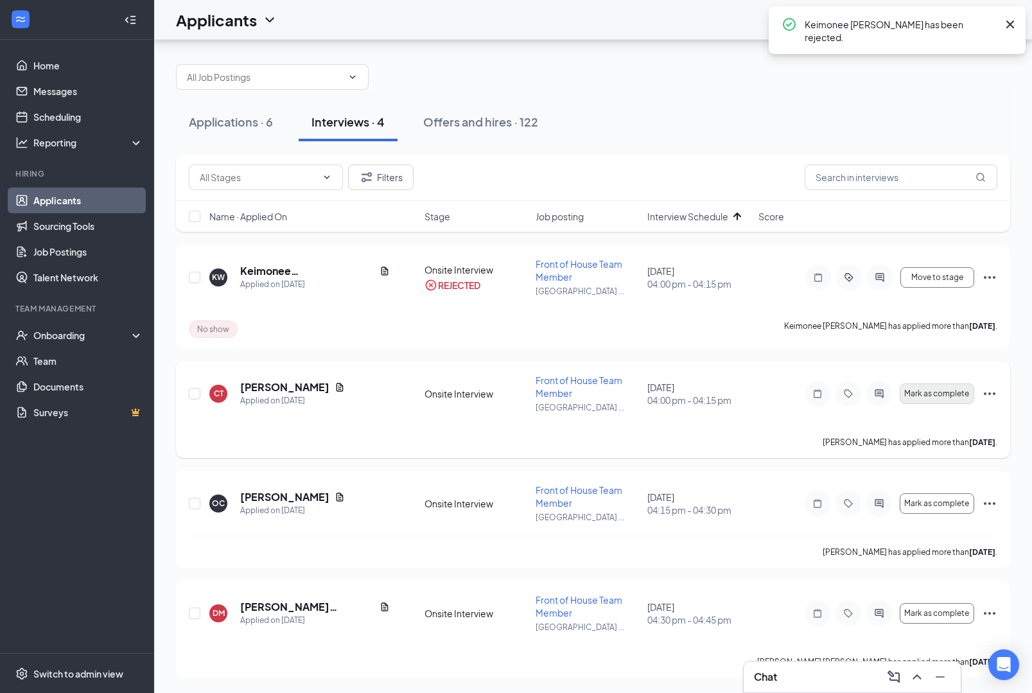
click at [932, 389] on span "Mark as complete" at bounding box center [937, 393] width 65 height 9
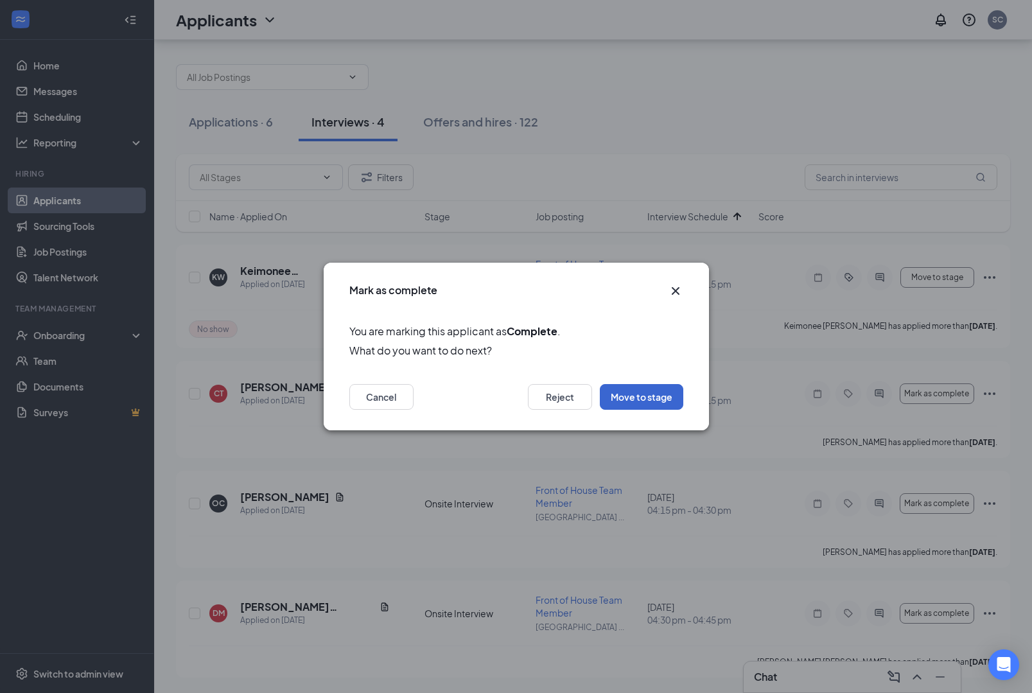
click at [652, 399] on button "Move to stage" at bounding box center [642, 397] width 84 height 26
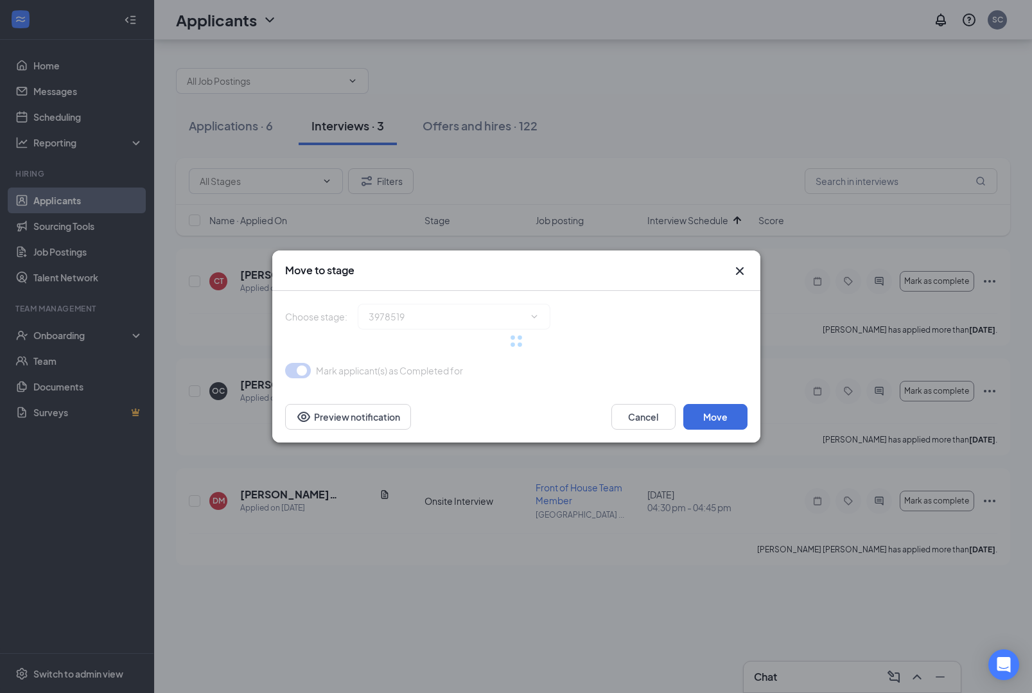
type input "Hiring Complete (final stage)"
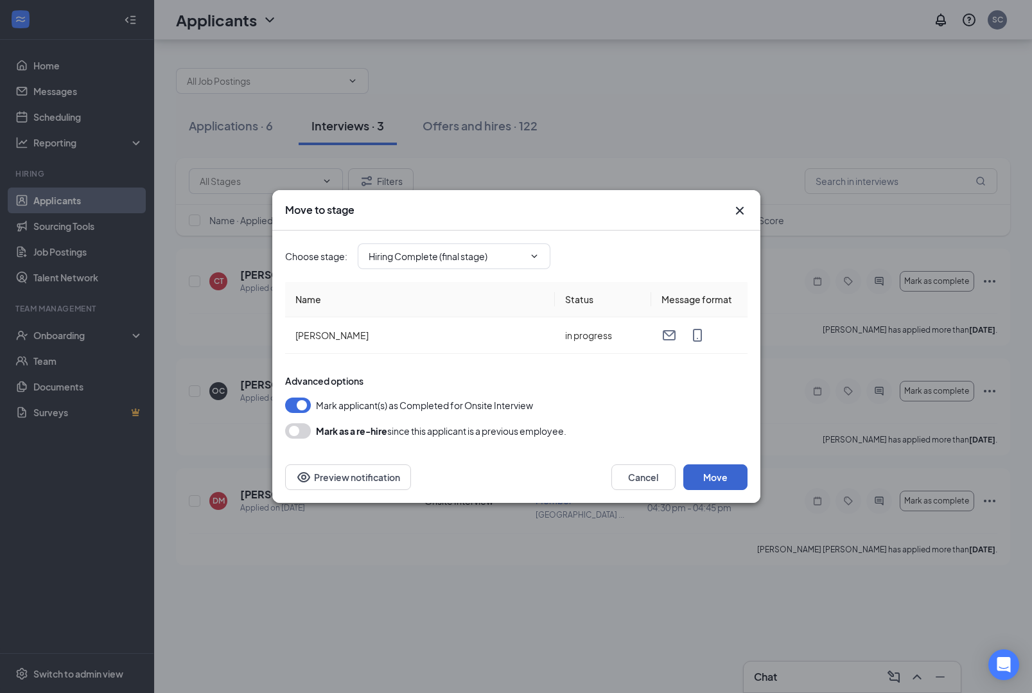
click at [714, 475] on button "Move" at bounding box center [716, 478] width 64 height 26
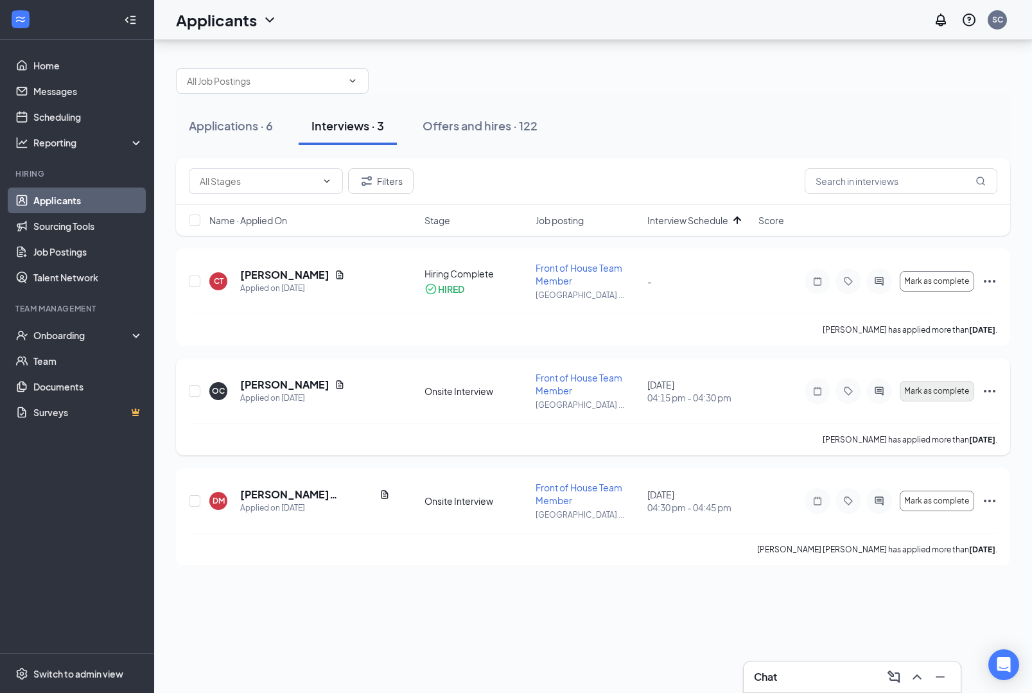
click at [941, 387] on span "Mark as complete" at bounding box center [937, 391] width 65 height 9
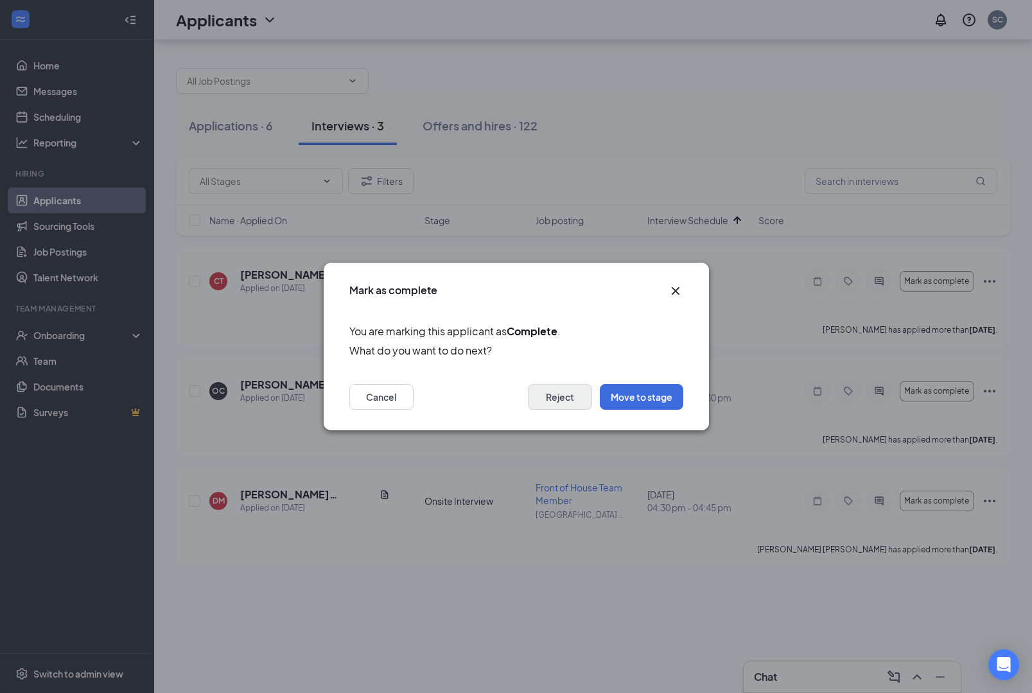
click at [549, 395] on button "Reject" at bounding box center [560, 397] width 64 height 26
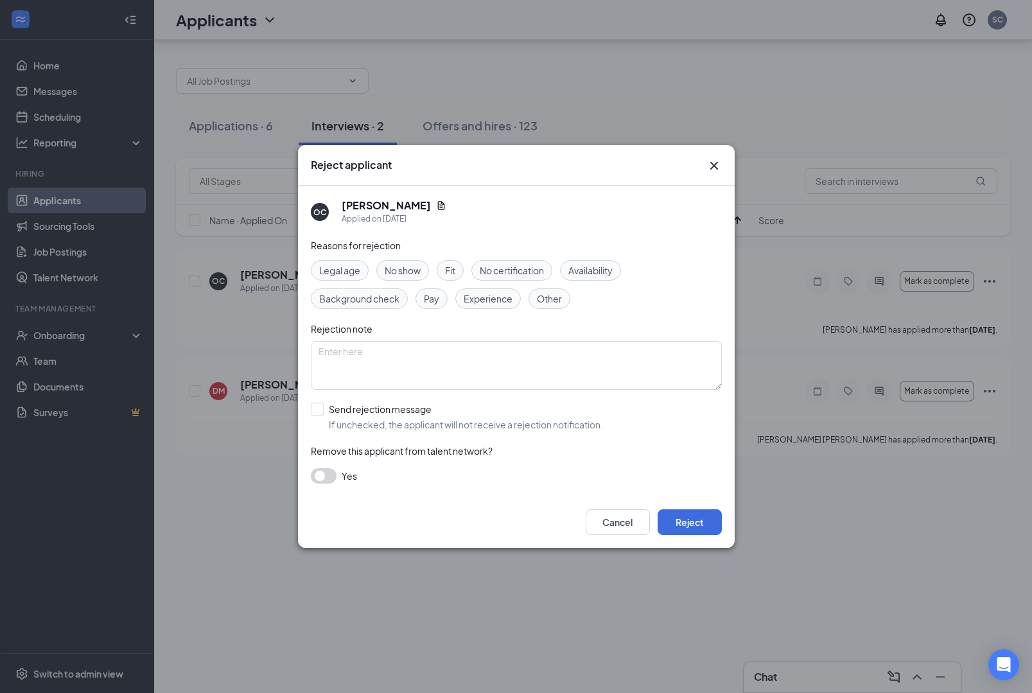
click at [421, 265] on span "No show" at bounding box center [403, 270] width 36 height 14
click at [321, 409] on input "Send rejection message If unchecked, the applicant will not receive a rejection…" at bounding box center [457, 417] width 292 height 28
checkbox input "true"
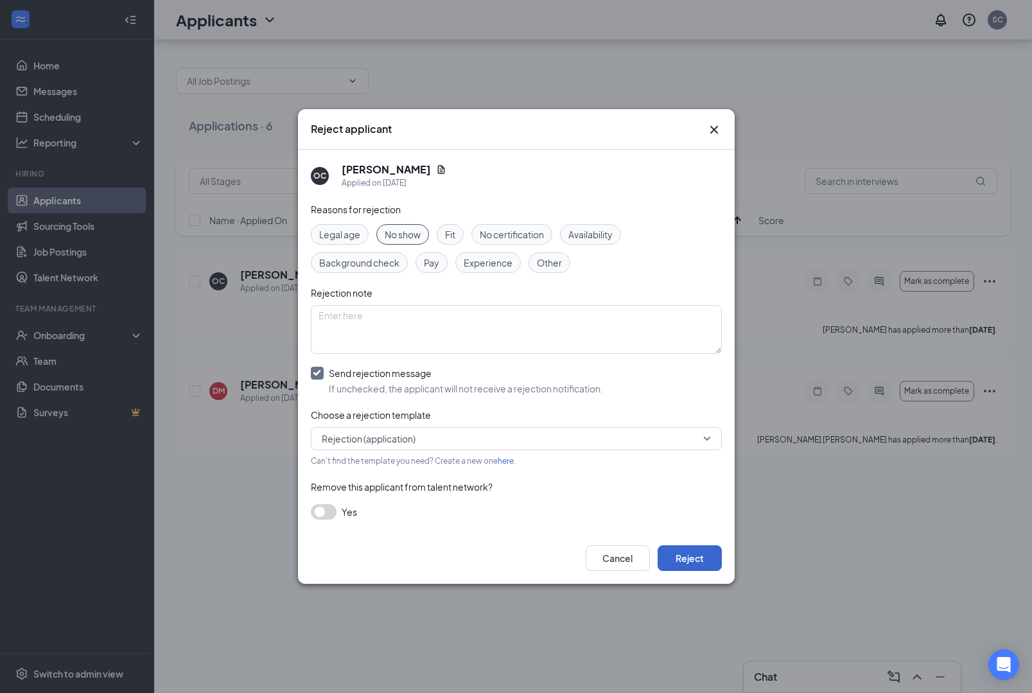
click at [705, 566] on button "Reject" at bounding box center [690, 558] width 64 height 26
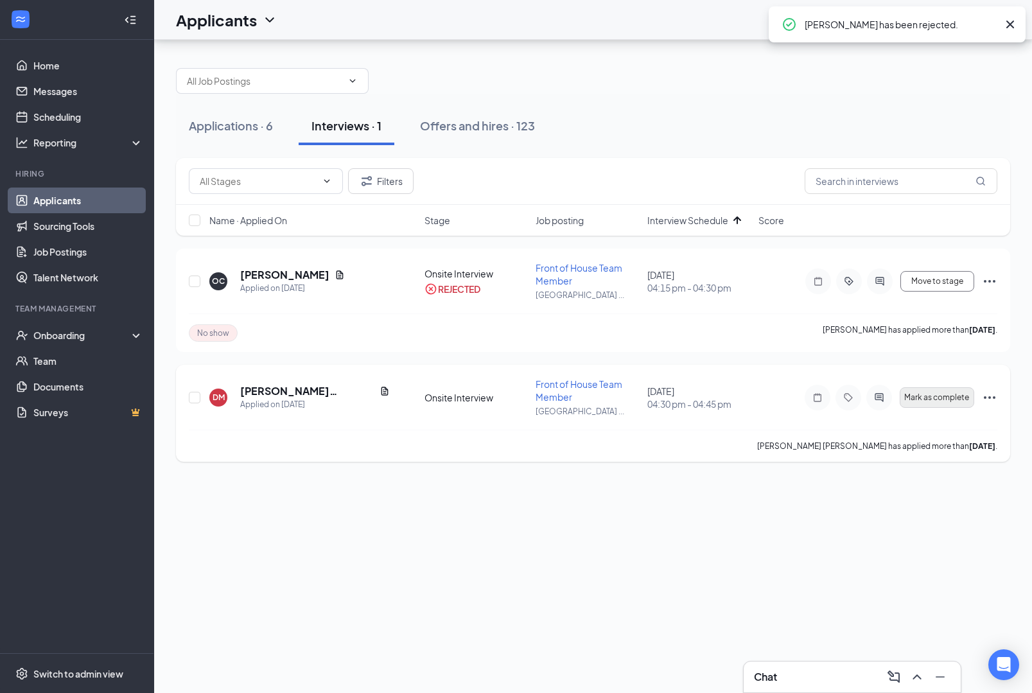
click at [910, 387] on button "Mark as complete" at bounding box center [937, 397] width 75 height 21
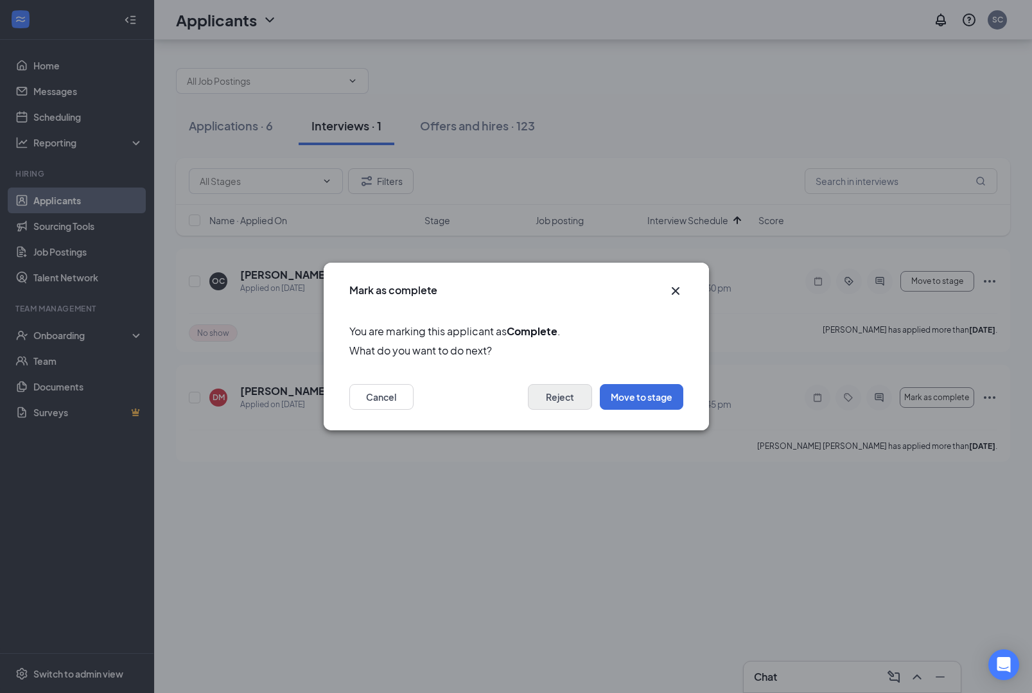
click at [547, 405] on button "Reject" at bounding box center [560, 397] width 64 height 26
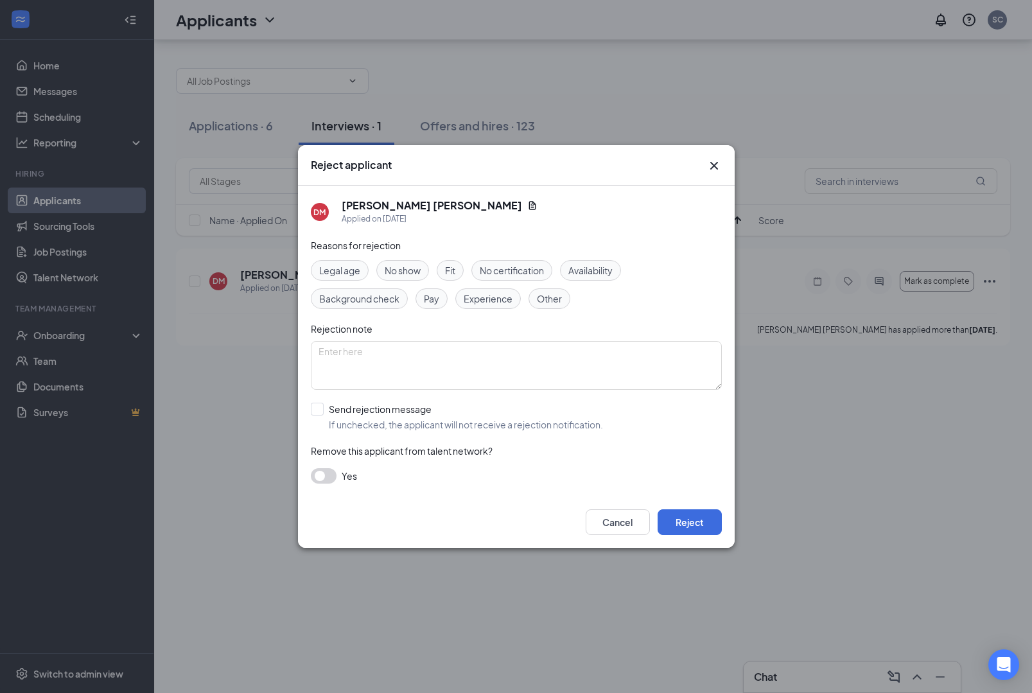
click at [421, 269] on span "No show" at bounding box center [403, 270] width 36 height 14
click at [547, 298] on span "Other" at bounding box center [549, 299] width 25 height 14
click at [317, 408] on input "Send rejection message If unchecked, the applicant will not receive a rejection…" at bounding box center [457, 417] width 292 height 28
checkbox input "true"
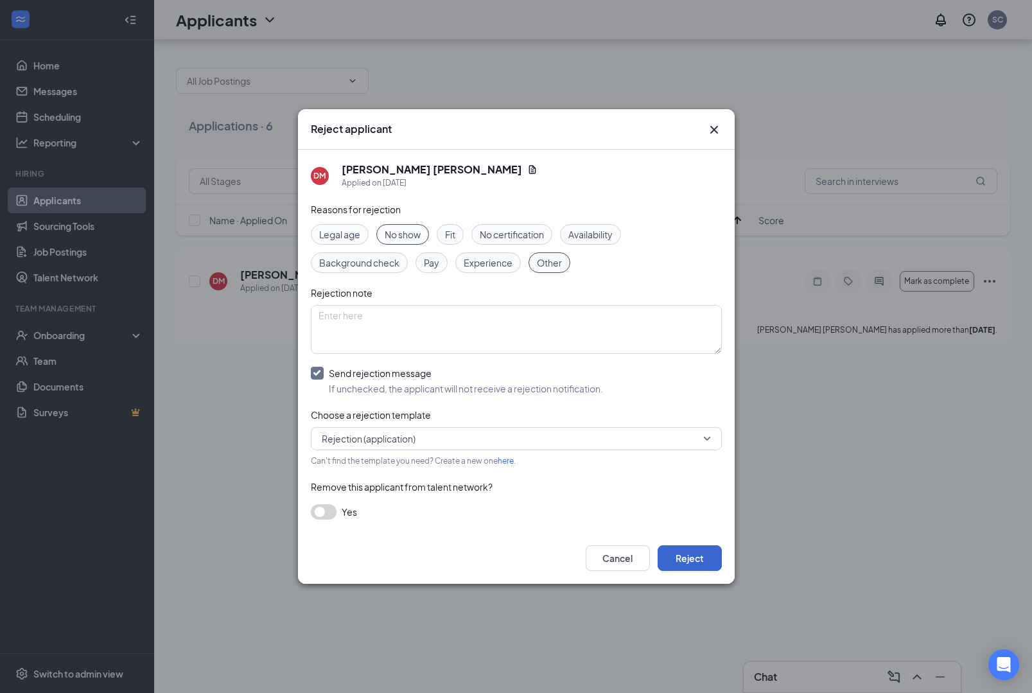
click at [684, 556] on button "Reject" at bounding box center [690, 558] width 64 height 26
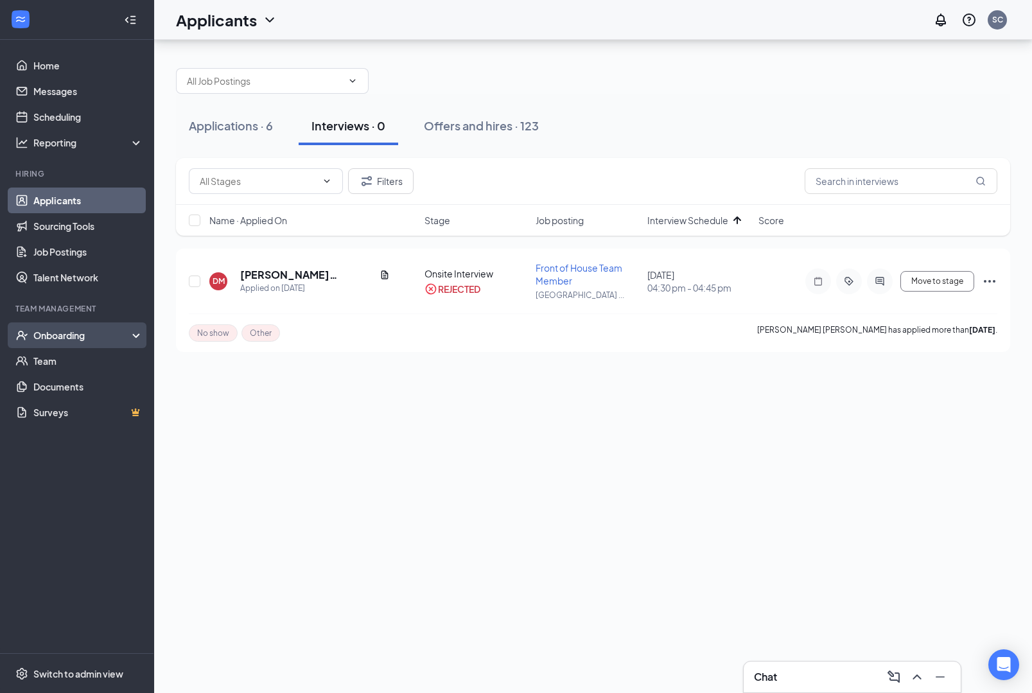
click at [66, 329] on div "Onboarding" at bounding box center [82, 335] width 99 height 13
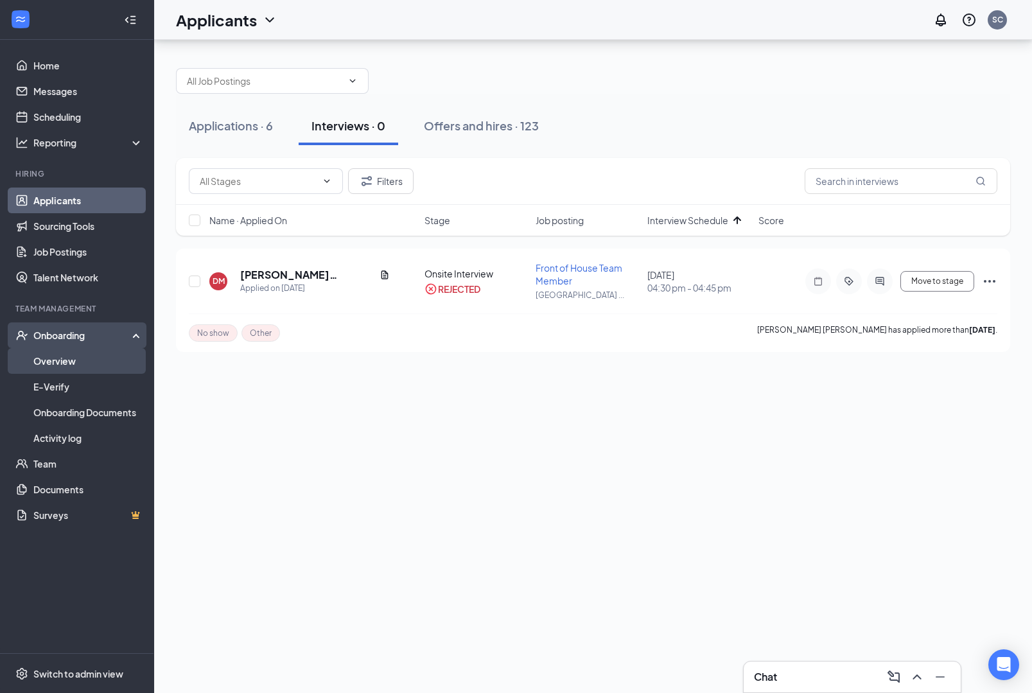
click at [61, 348] on link "Overview" at bounding box center [88, 361] width 110 height 26
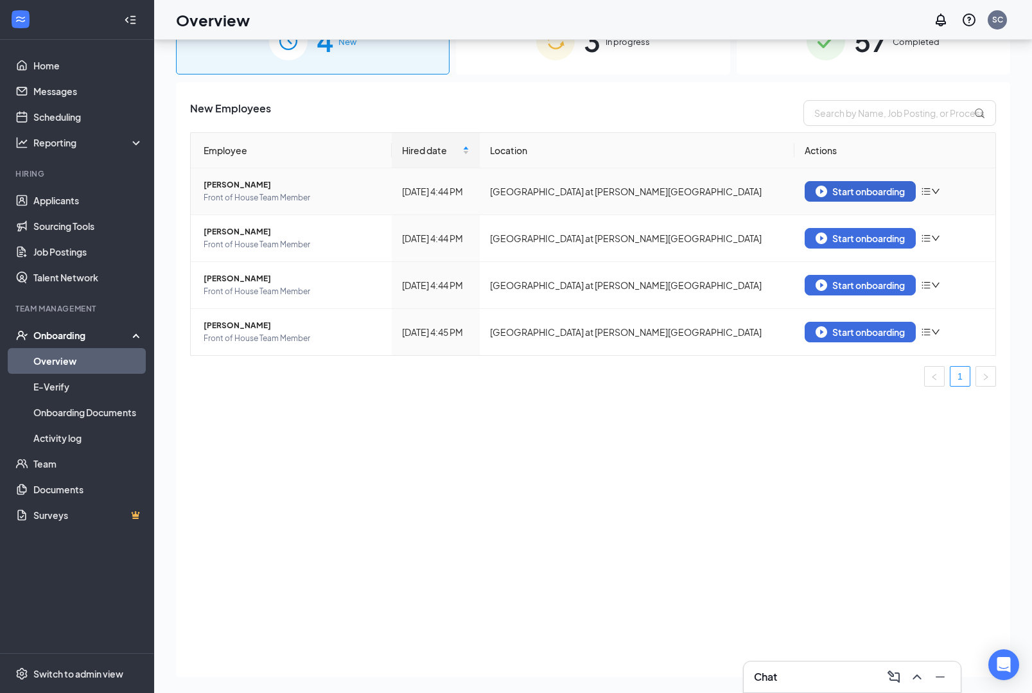
click at [885, 188] on div "Start onboarding" at bounding box center [860, 192] width 89 height 12
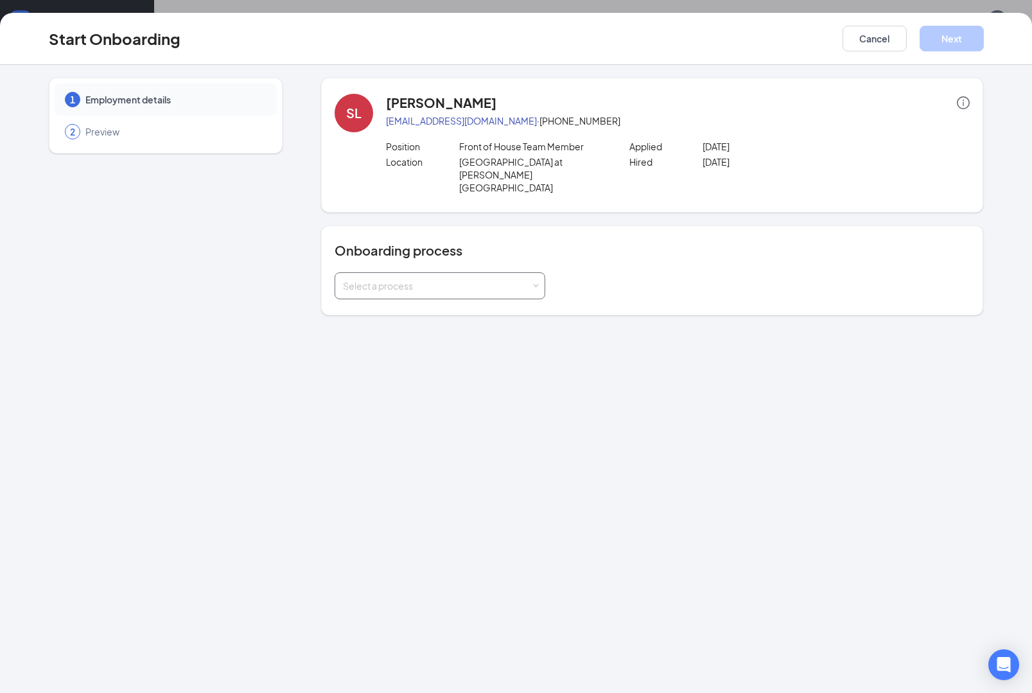
click at [517, 279] on div "Select a process" at bounding box center [437, 285] width 188 height 13
click at [491, 300] on li "FOH TM Onboarding" at bounding box center [440, 300] width 211 height 23
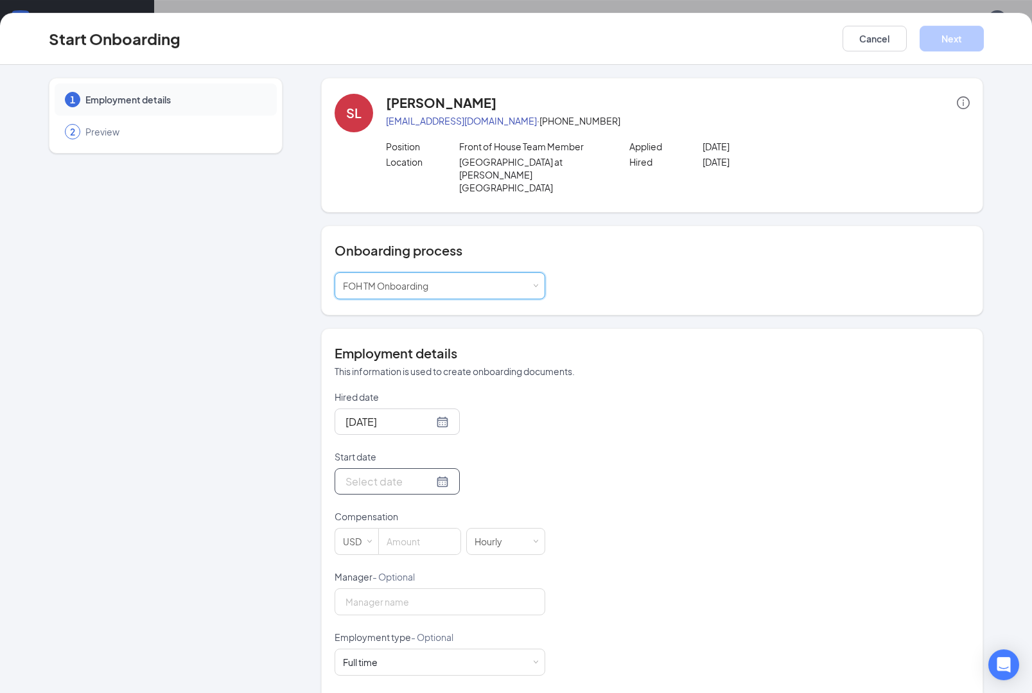
click at [434, 474] on div at bounding box center [397, 482] width 103 height 16
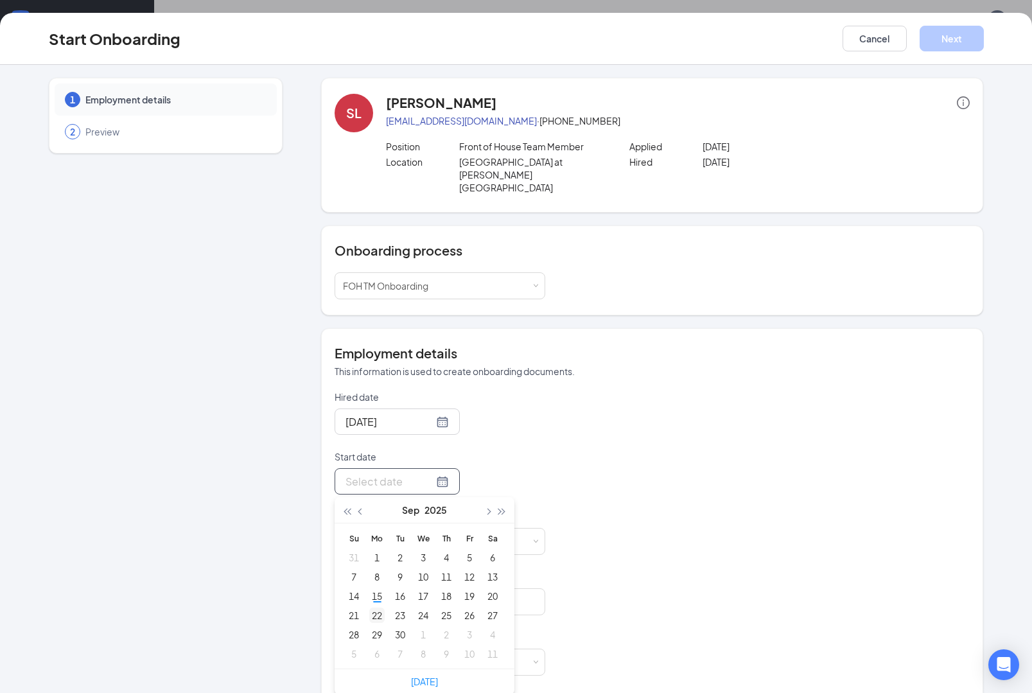
type input "[DATE]"
click at [380, 608] on div "22" at bounding box center [376, 615] width 15 height 15
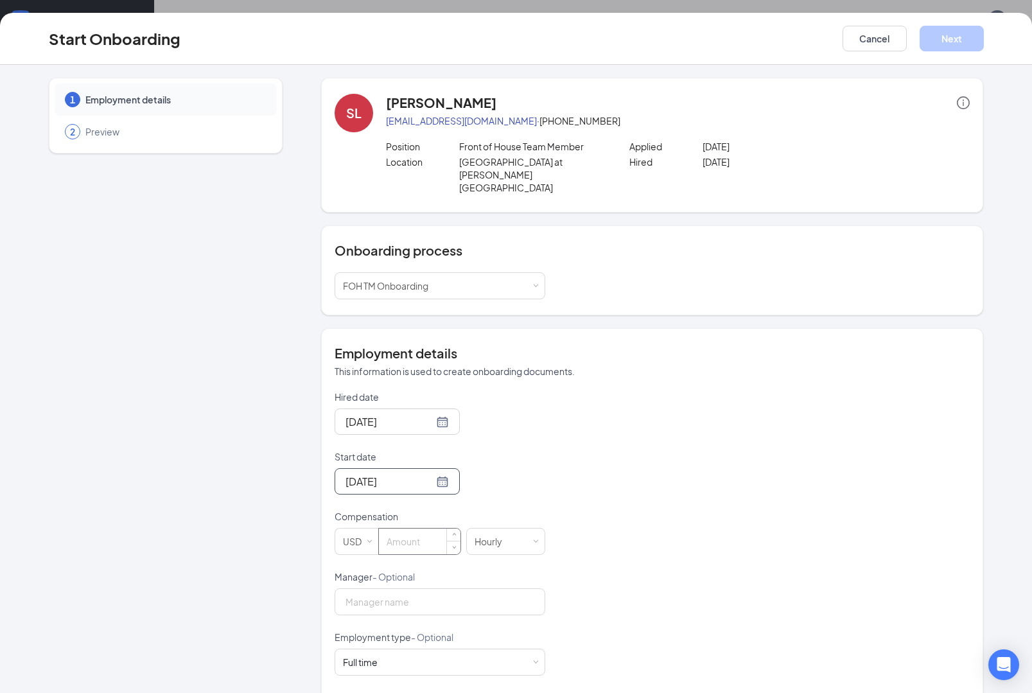
click at [432, 529] on input at bounding box center [420, 542] width 82 height 26
type input "14"
click at [770, 479] on div "Hired date [DATE] Start date [DATE] [DATE] Su Mo Tu We Th Fr Sa 31 1 2 3 4 5 6 …" at bounding box center [652, 601] width 635 height 420
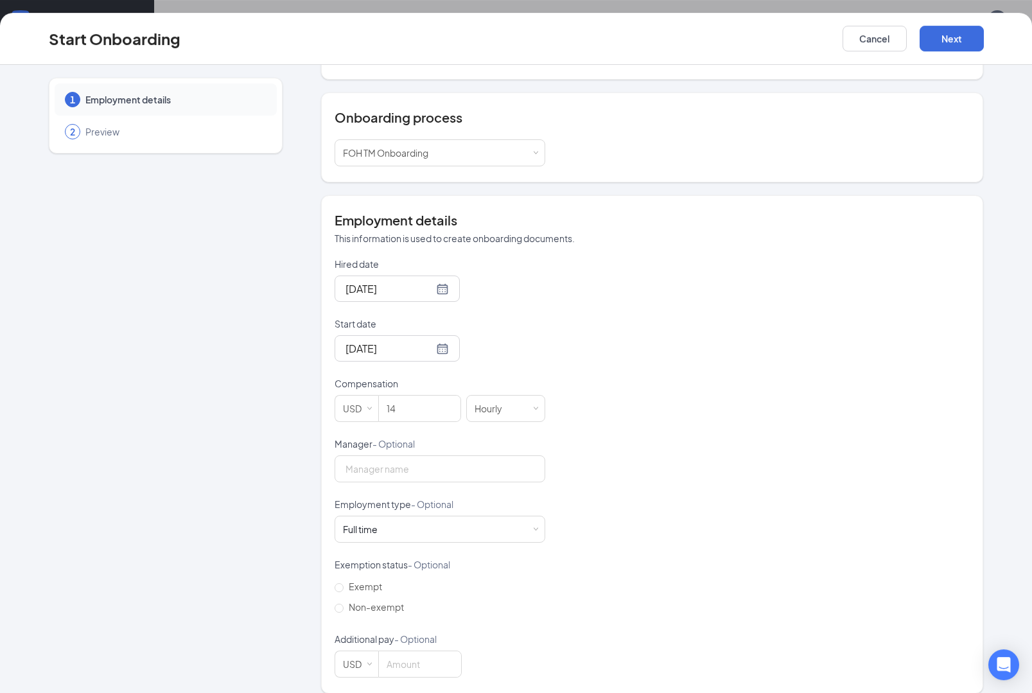
scroll to position [132, 0]
click at [520, 518] on div "Full time Works 30+ hours per week and is reasonably expected to work" at bounding box center [440, 530] width 194 height 26
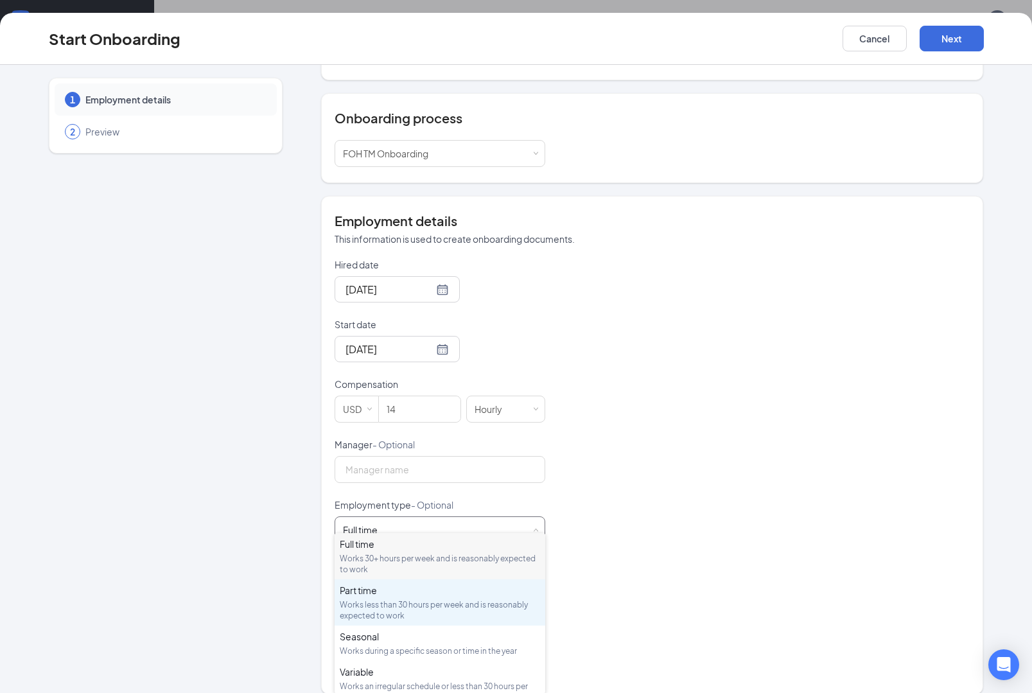
click at [472, 615] on div "Works less than 30 hours per week and is reasonably expected to work" at bounding box center [440, 610] width 200 height 22
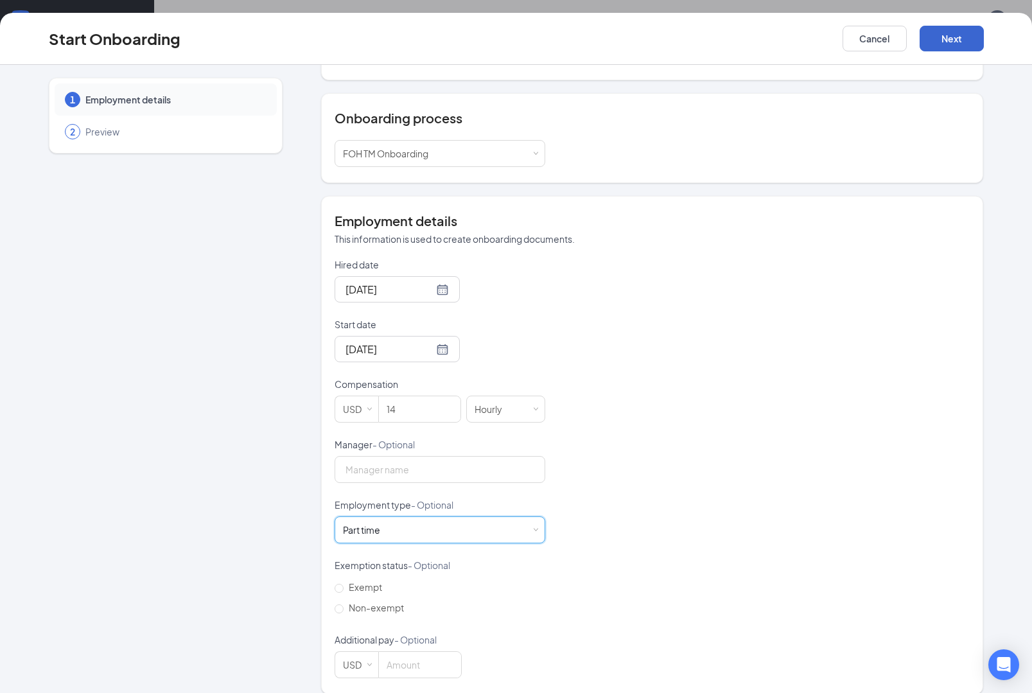
click at [950, 39] on button "Next" at bounding box center [952, 39] width 64 height 26
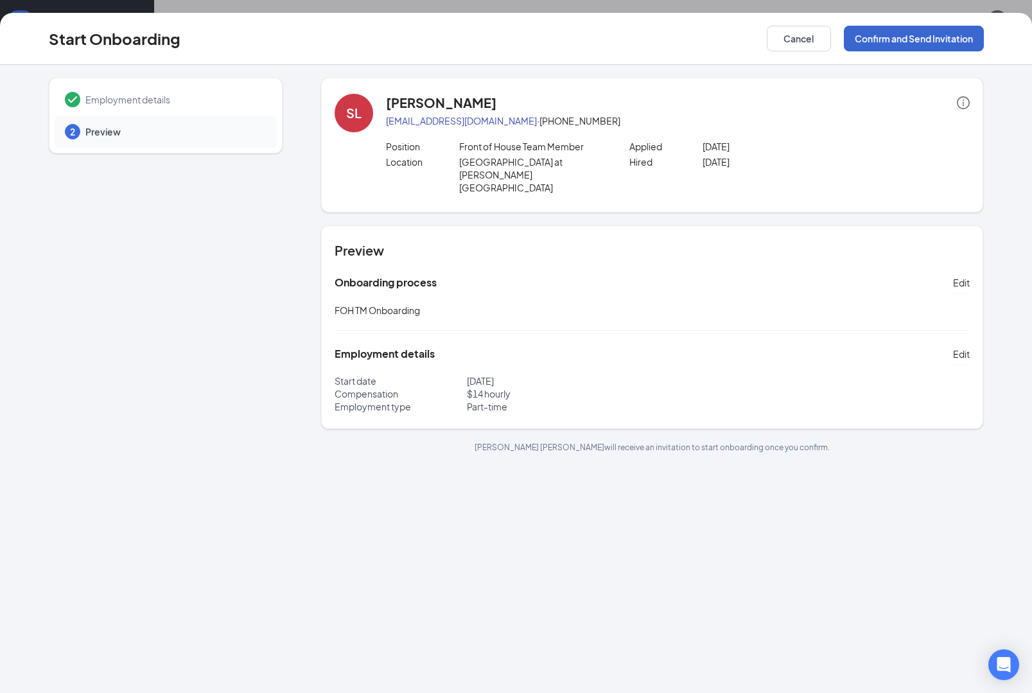
scroll to position [0, 0]
click at [918, 39] on button "Confirm and Send Invitation" at bounding box center [914, 39] width 140 height 26
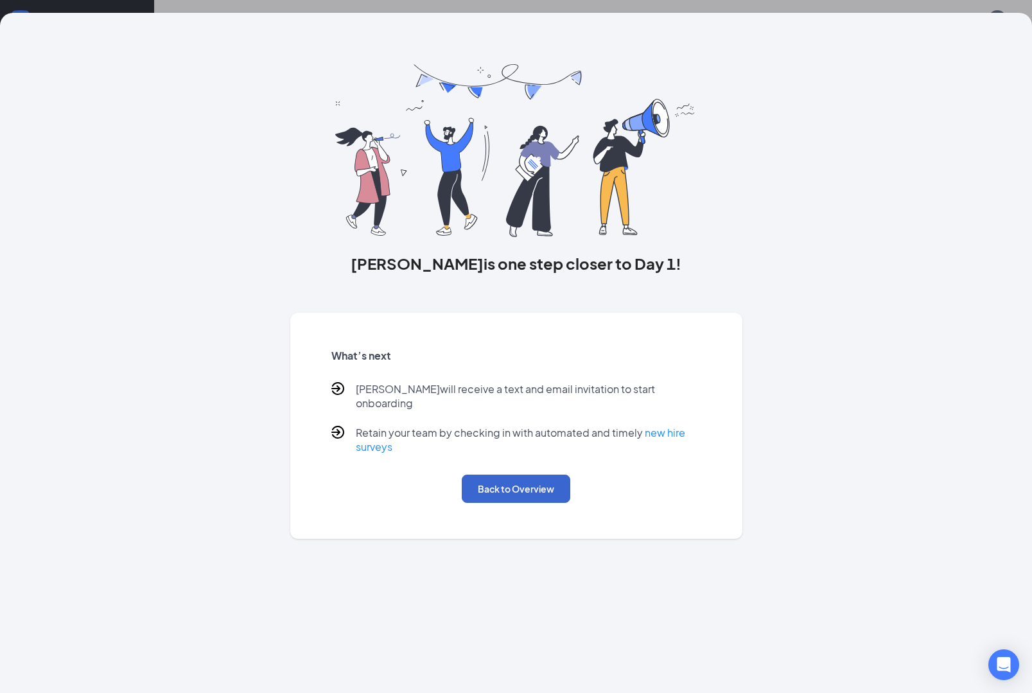
click at [522, 483] on button "Back to Overview" at bounding box center [516, 489] width 109 height 28
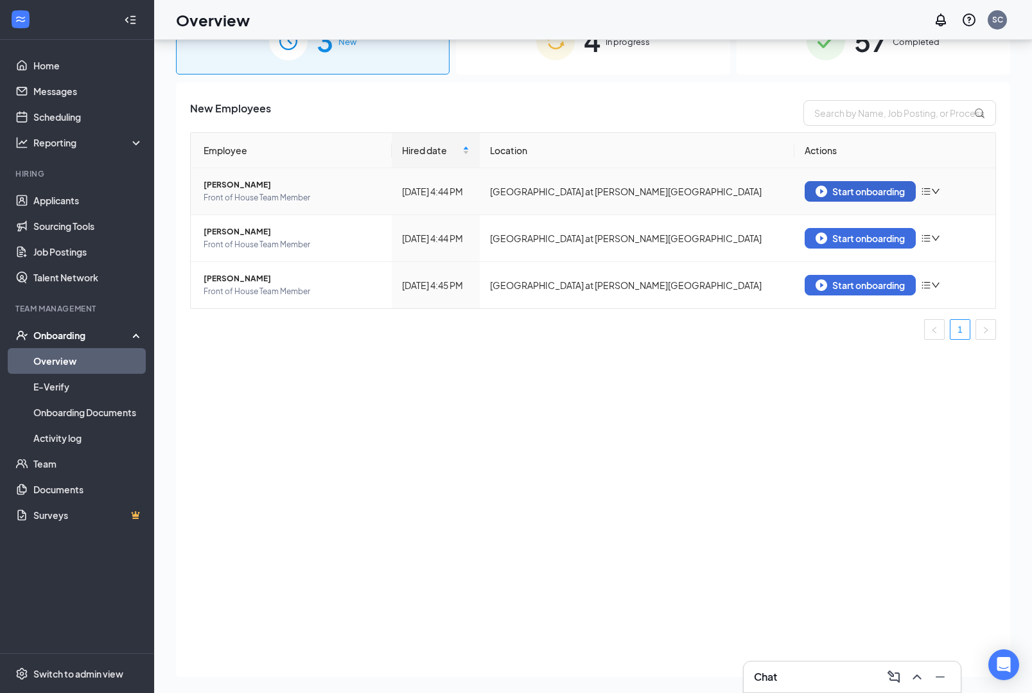
click at [860, 195] on div "Start onboarding" at bounding box center [860, 192] width 89 height 12
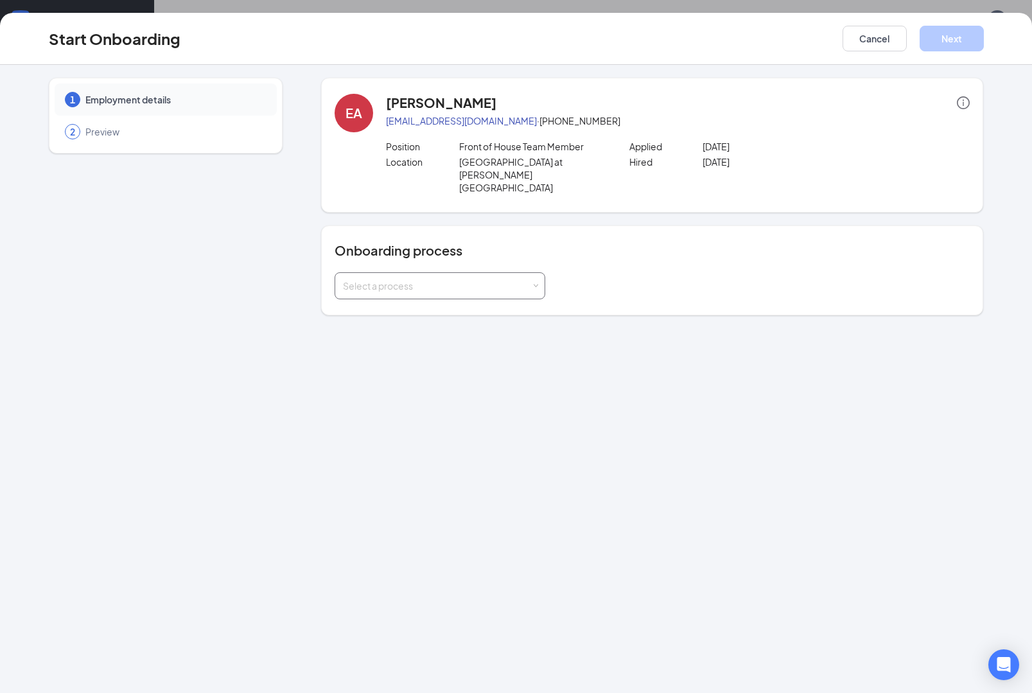
click at [478, 279] on div "Select a process" at bounding box center [437, 285] width 188 height 13
click at [456, 302] on li "FOH TM Onboarding" at bounding box center [440, 300] width 211 height 23
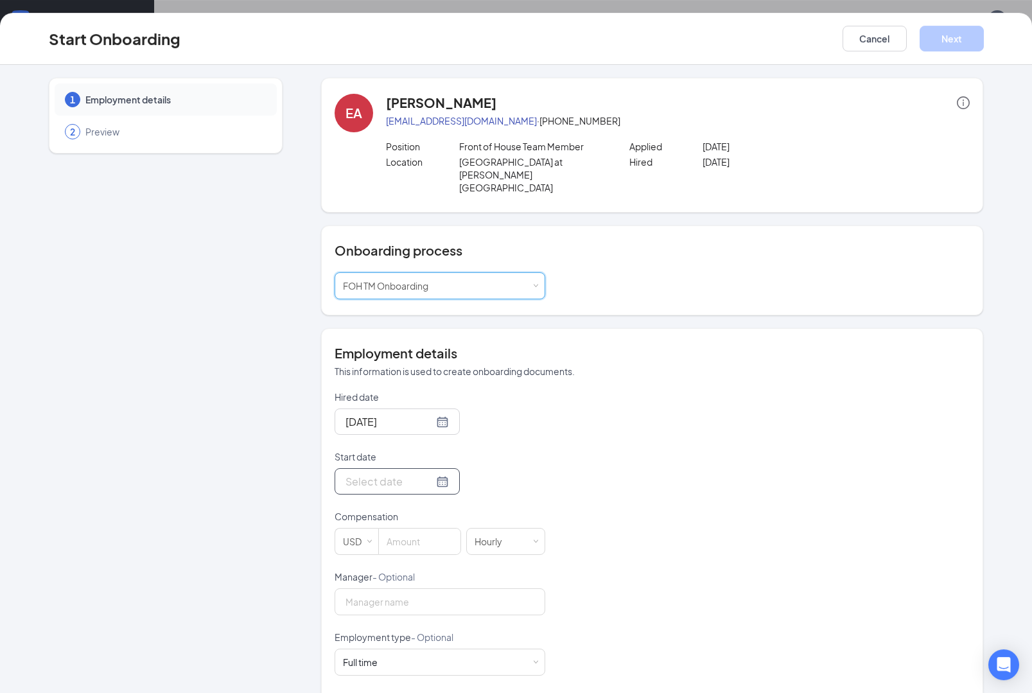
click at [394, 474] on input "Start date" at bounding box center [390, 482] width 88 height 16
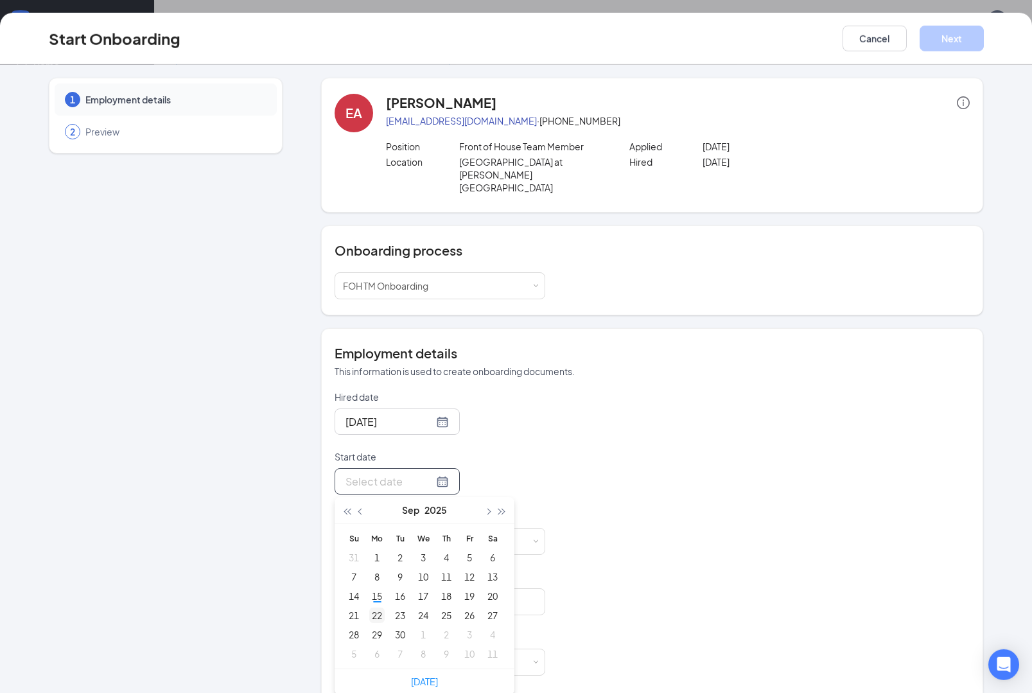
type input "[DATE]"
click at [376, 608] on div "22" at bounding box center [376, 615] width 15 height 15
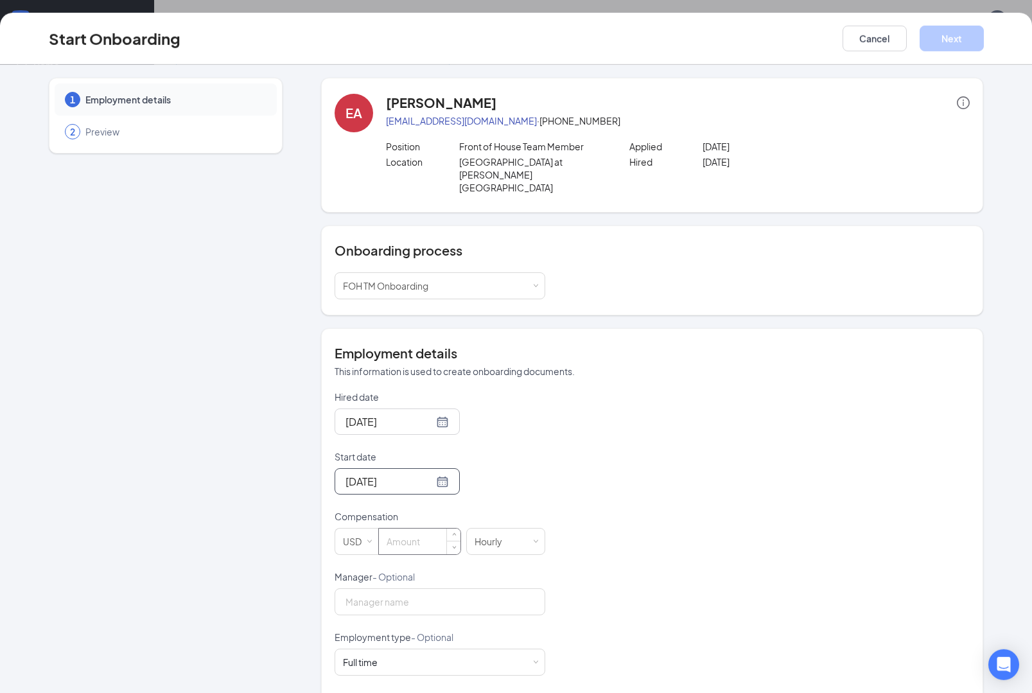
click at [436, 539] on input at bounding box center [420, 542] width 82 height 26
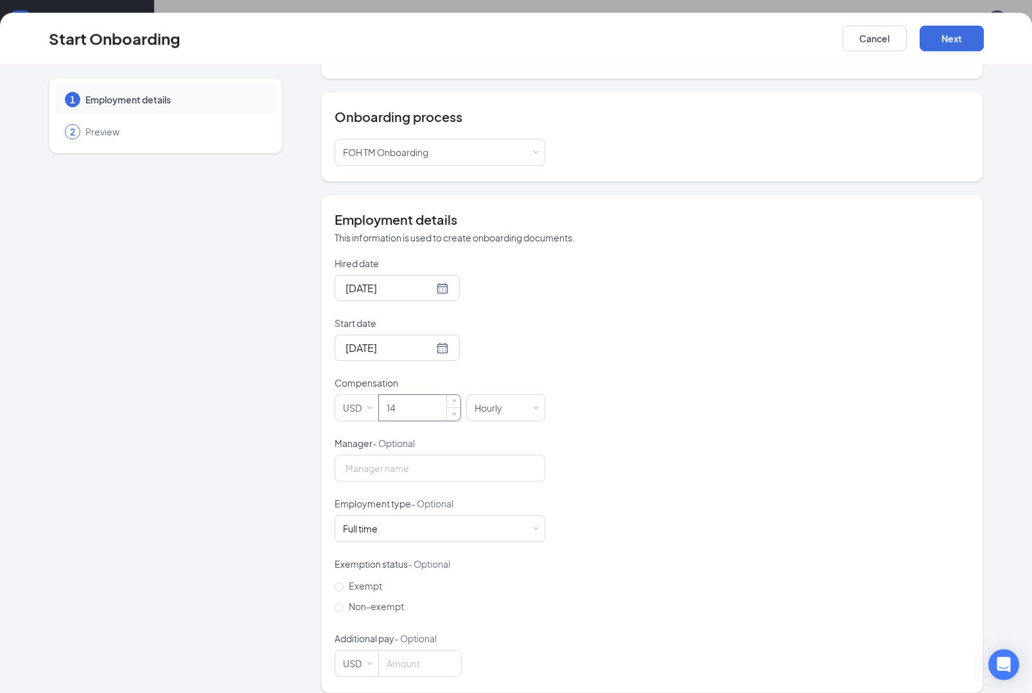
scroll to position [132, 0]
type input "14"
click at [494, 517] on div "Full time Works 30+ hours per week and is reasonably expected to work" at bounding box center [440, 530] width 194 height 26
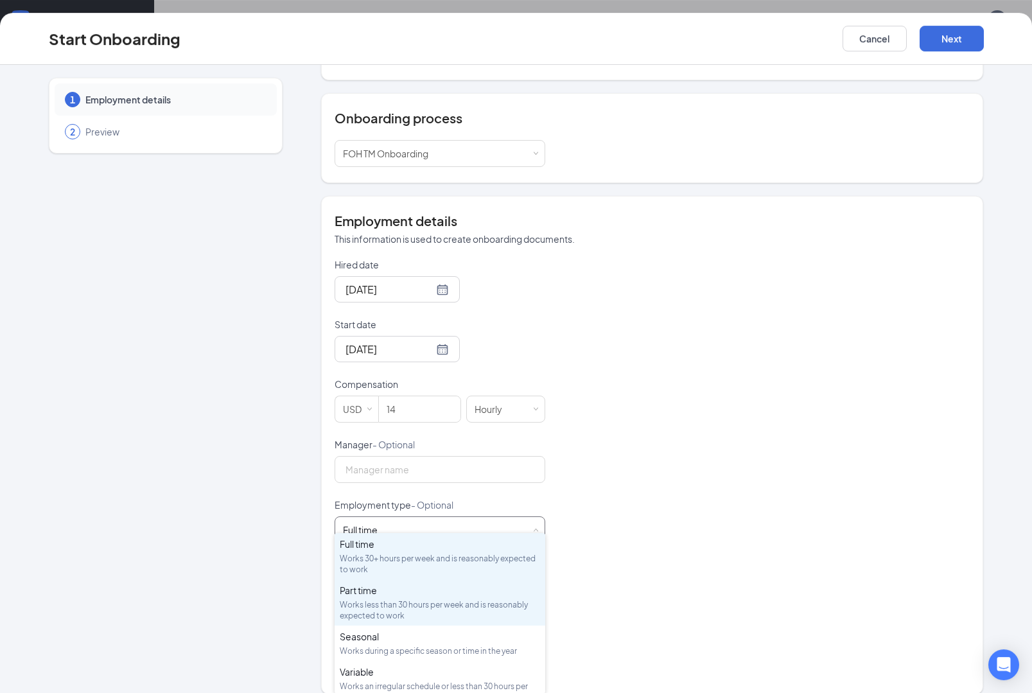
click at [449, 614] on div "Works less than 30 hours per week and is reasonably expected to work" at bounding box center [440, 610] width 200 height 22
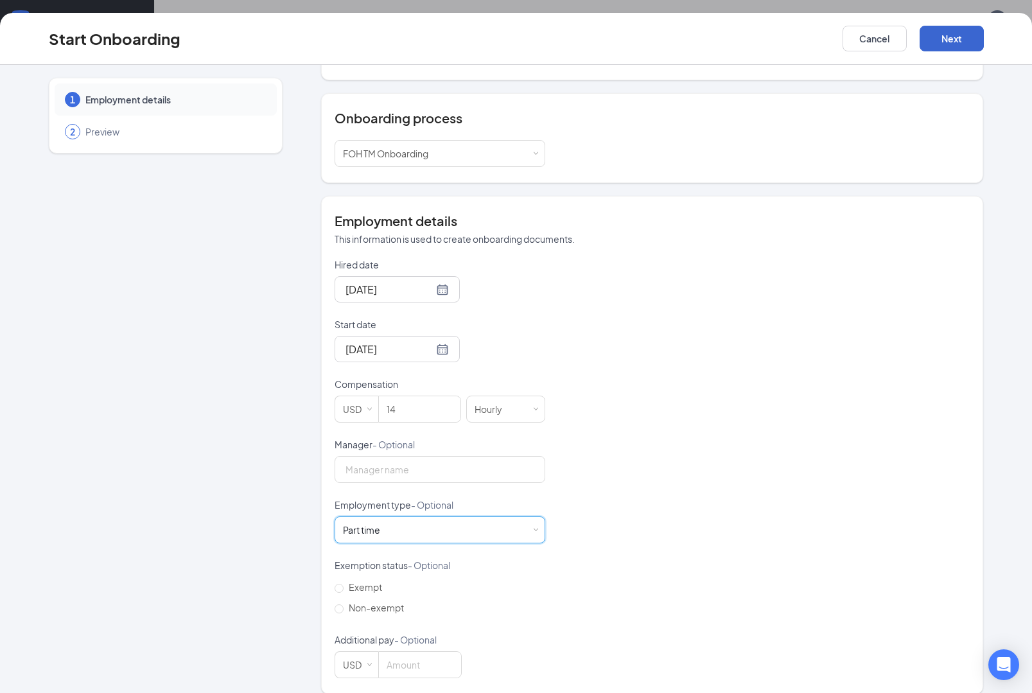
click at [948, 32] on button "Next" at bounding box center [952, 39] width 64 height 26
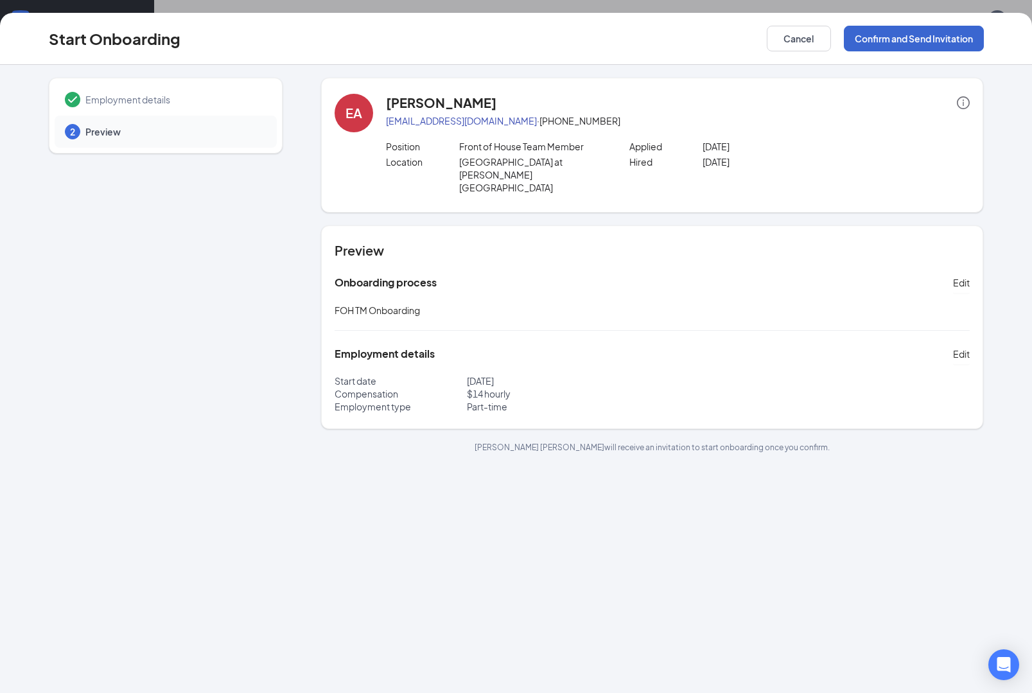
scroll to position [0, 0]
click at [937, 37] on button "Confirm and Send Invitation" at bounding box center [914, 39] width 140 height 26
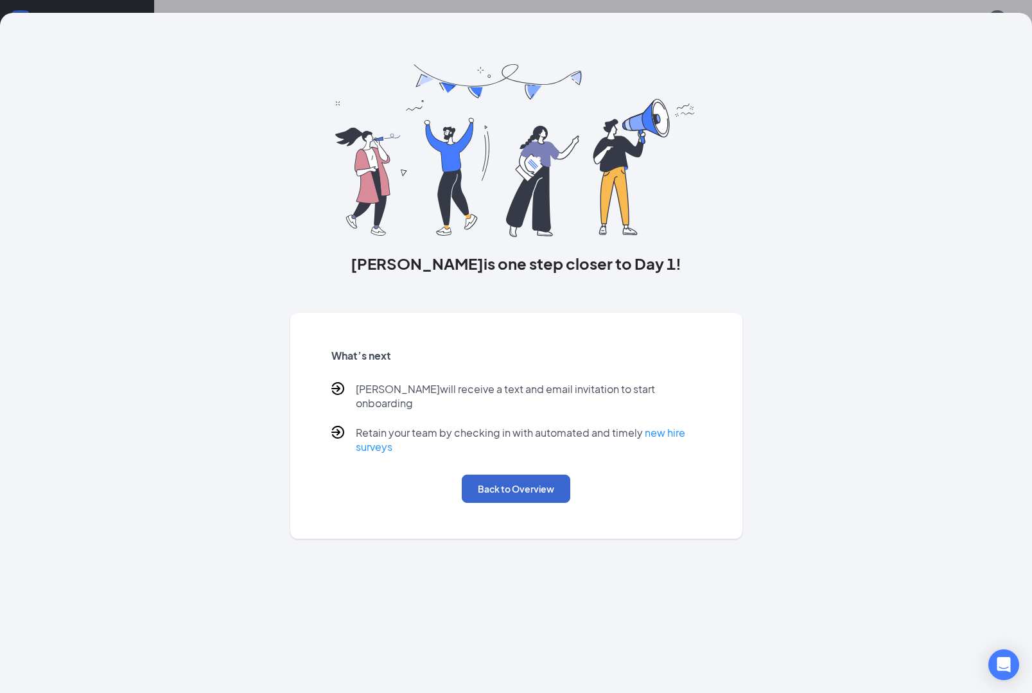
click at [512, 477] on button "Back to Overview" at bounding box center [516, 489] width 109 height 28
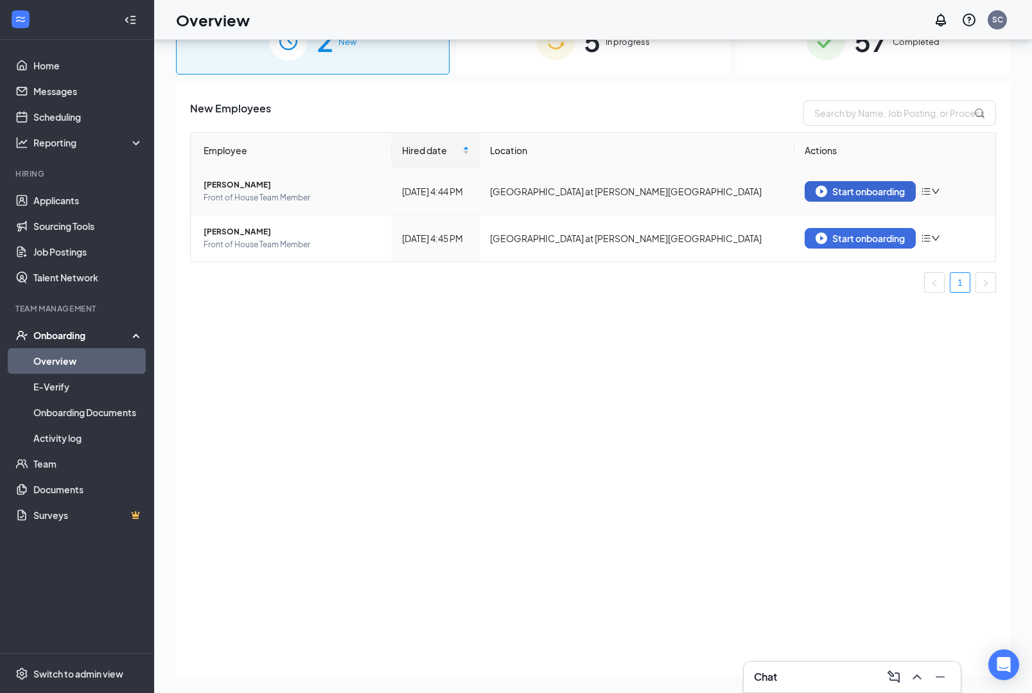
click at [869, 195] on div "Start onboarding" at bounding box center [860, 192] width 89 height 12
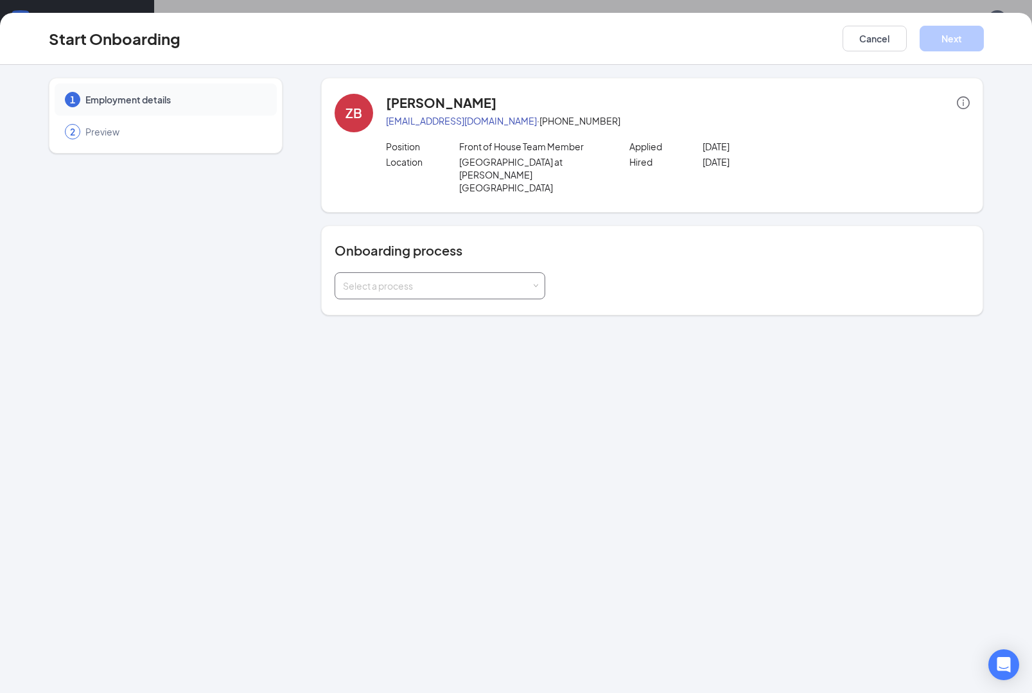
click at [525, 279] on div "Select a process" at bounding box center [437, 285] width 188 height 13
click at [464, 289] on li "FOH TM Onboarding" at bounding box center [440, 300] width 211 height 23
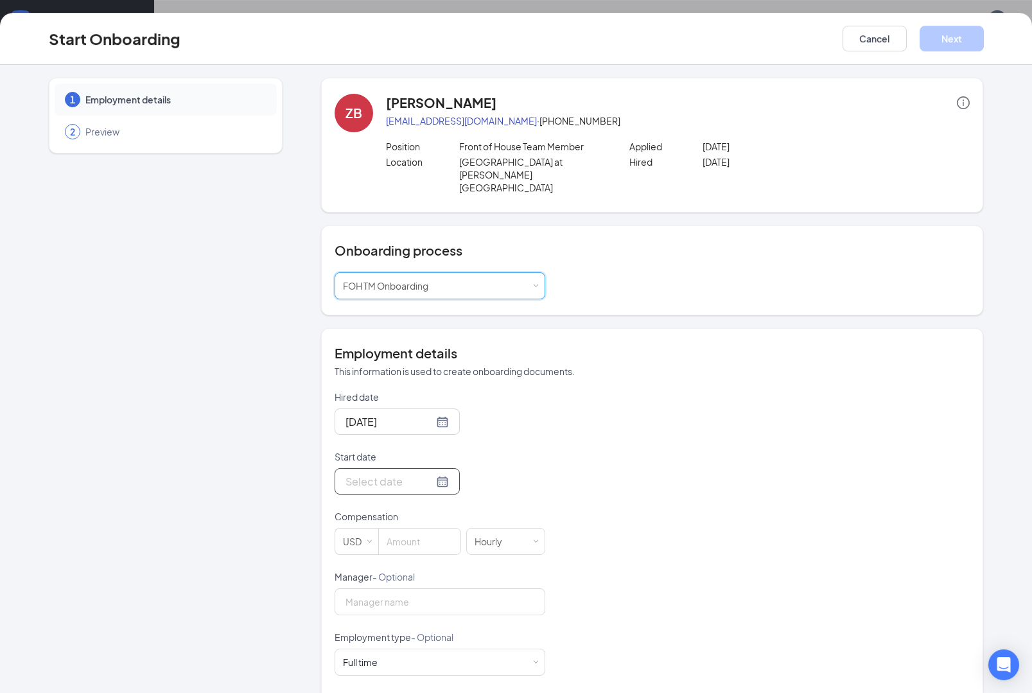
click at [434, 474] on div at bounding box center [397, 482] width 103 height 16
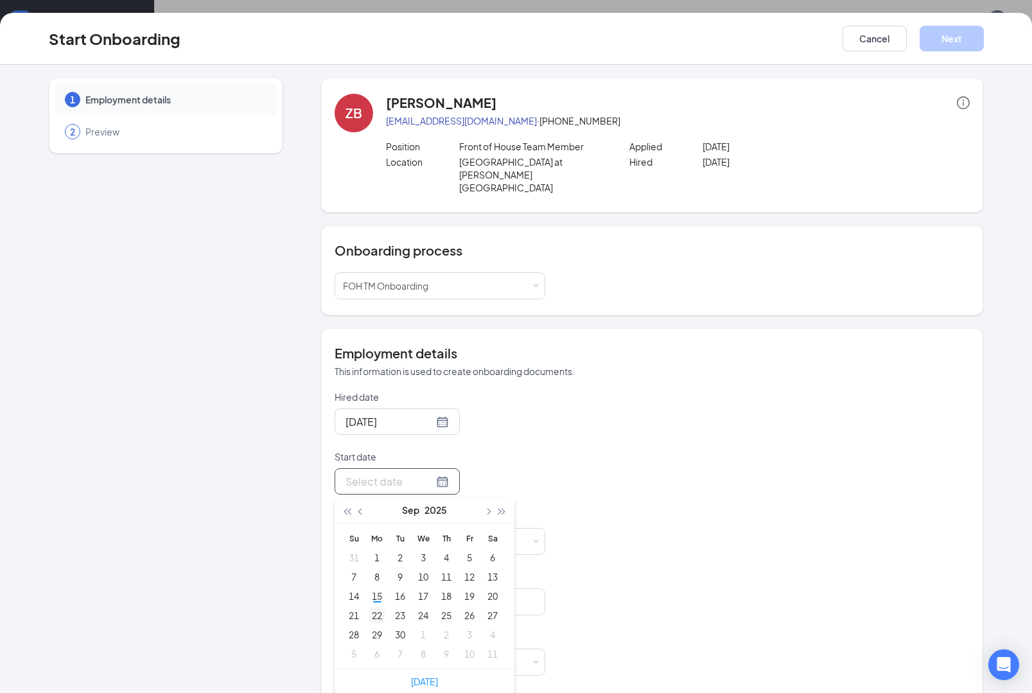
type input "[DATE]"
click at [378, 608] on div "22" at bounding box center [376, 615] width 15 height 15
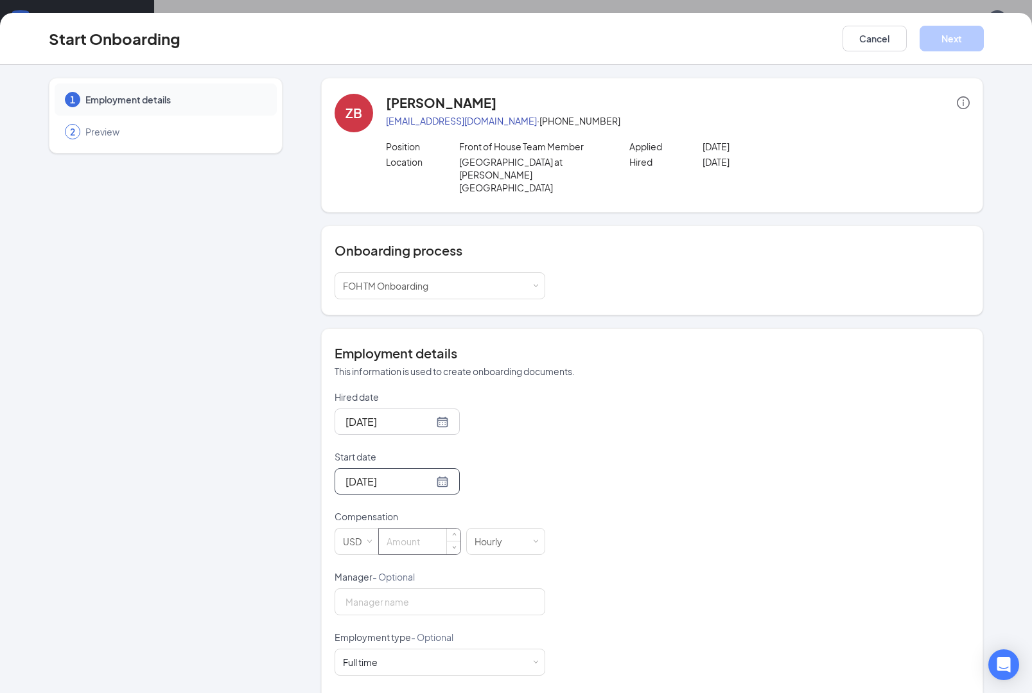
click at [430, 534] on input at bounding box center [420, 542] width 82 height 26
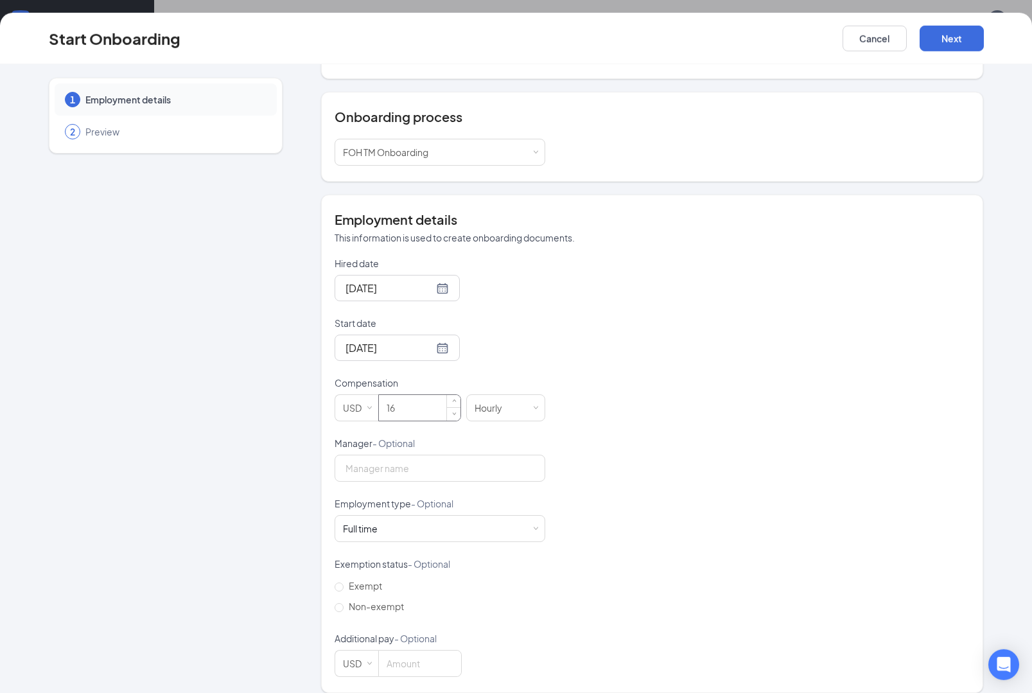
scroll to position [132, 0]
type input "16"
click at [961, 37] on button "Next" at bounding box center [952, 39] width 64 height 26
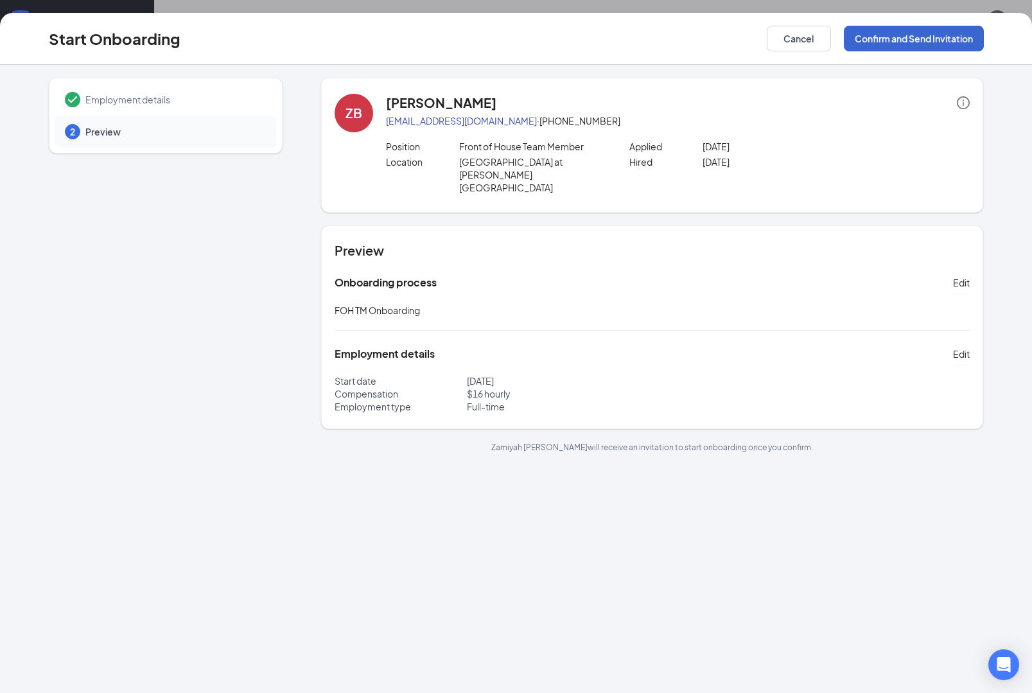
click at [946, 38] on button "Confirm and Send Invitation" at bounding box center [914, 39] width 140 height 26
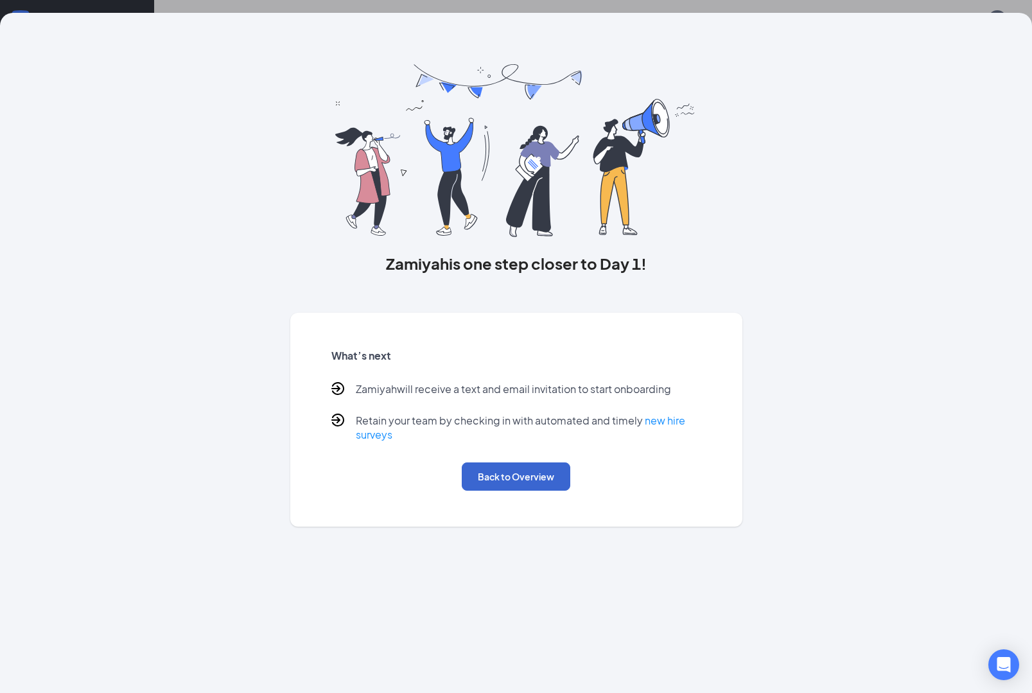
click at [515, 468] on button "Back to Overview" at bounding box center [516, 477] width 109 height 28
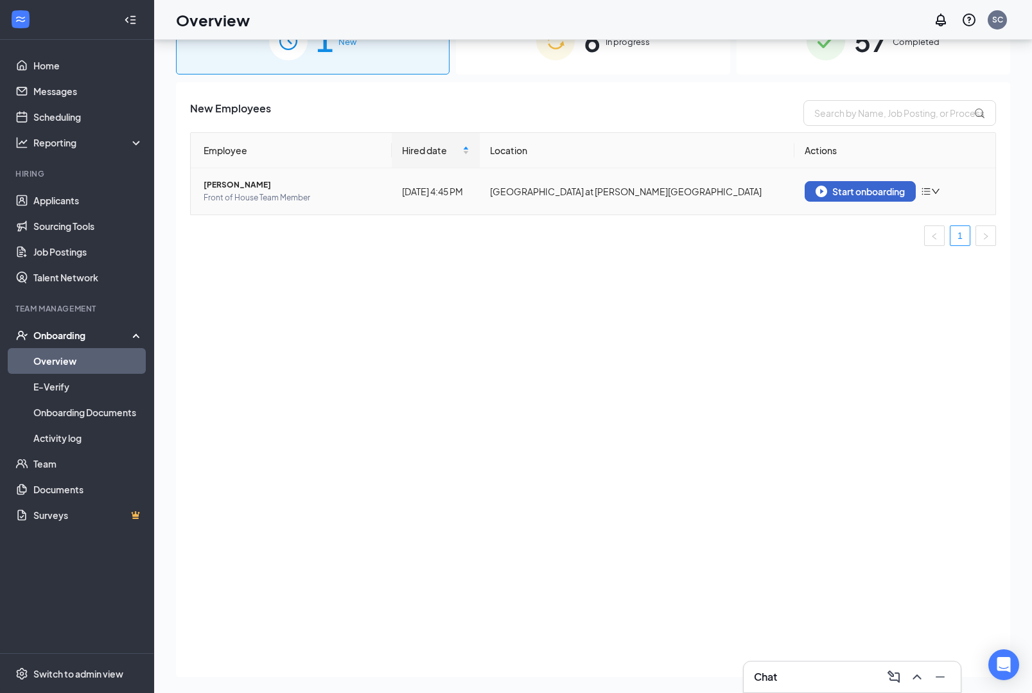
click at [846, 186] on div "Start onboarding" at bounding box center [860, 192] width 89 height 12
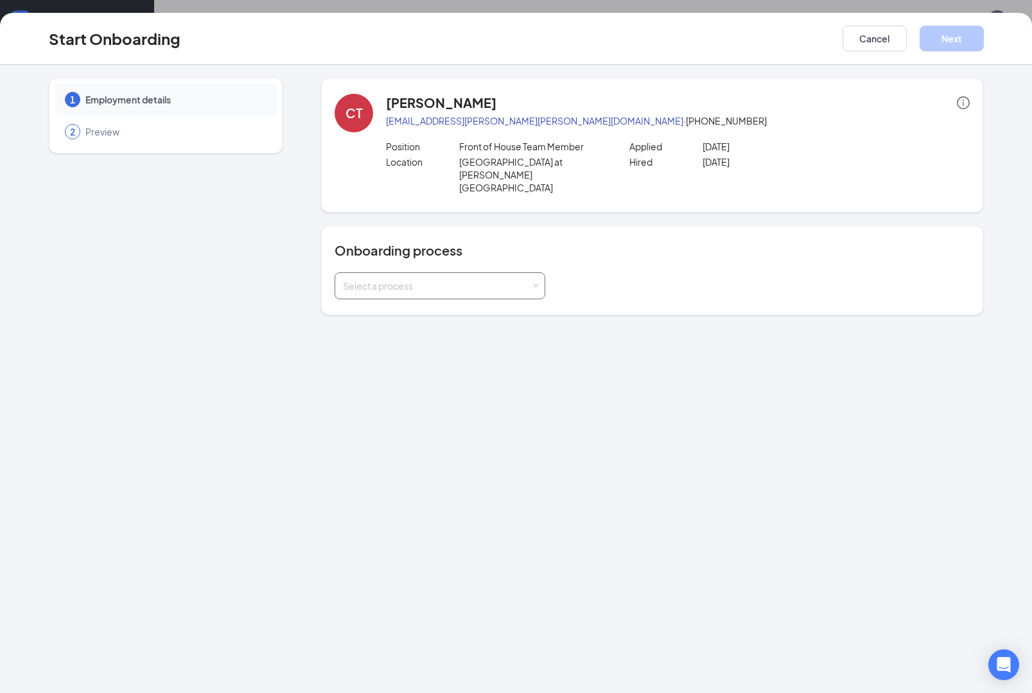
click at [521, 279] on div "Select a process" at bounding box center [437, 285] width 188 height 13
click at [483, 304] on li "FOH TM Onboarding" at bounding box center [440, 300] width 211 height 23
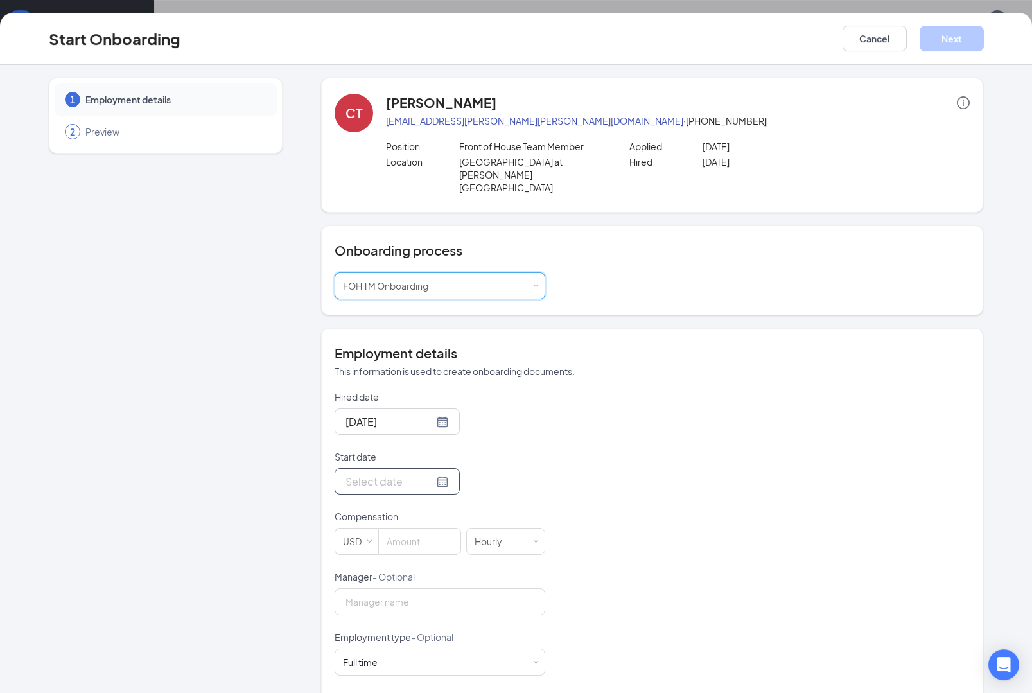
click at [430, 474] on div at bounding box center [397, 482] width 103 height 16
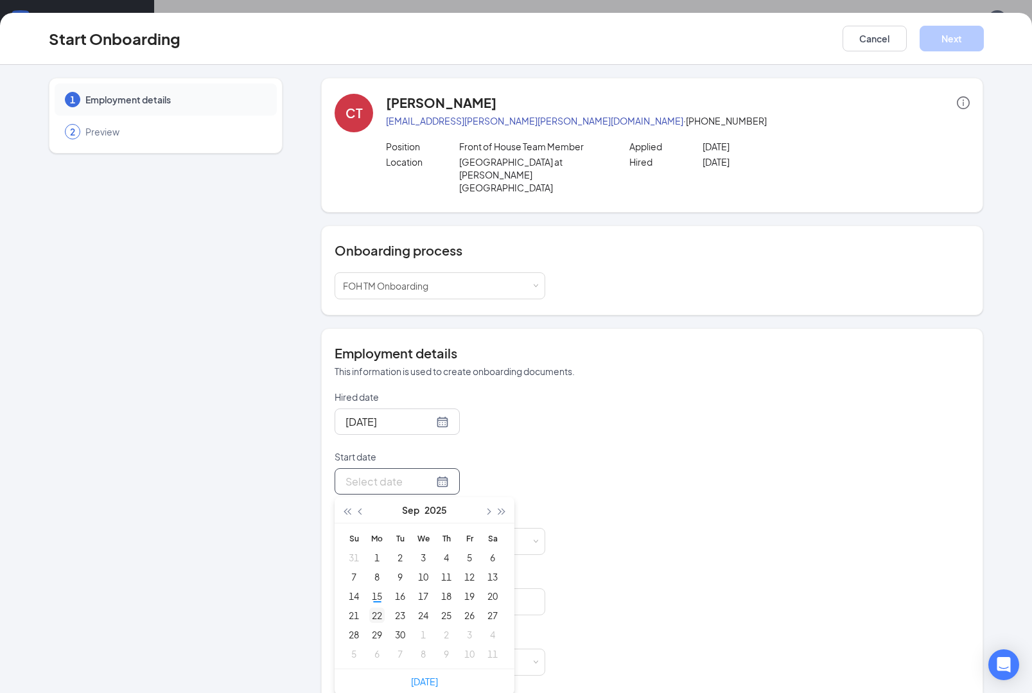
type input "[DATE]"
click at [377, 608] on div "22" at bounding box center [376, 615] width 15 height 15
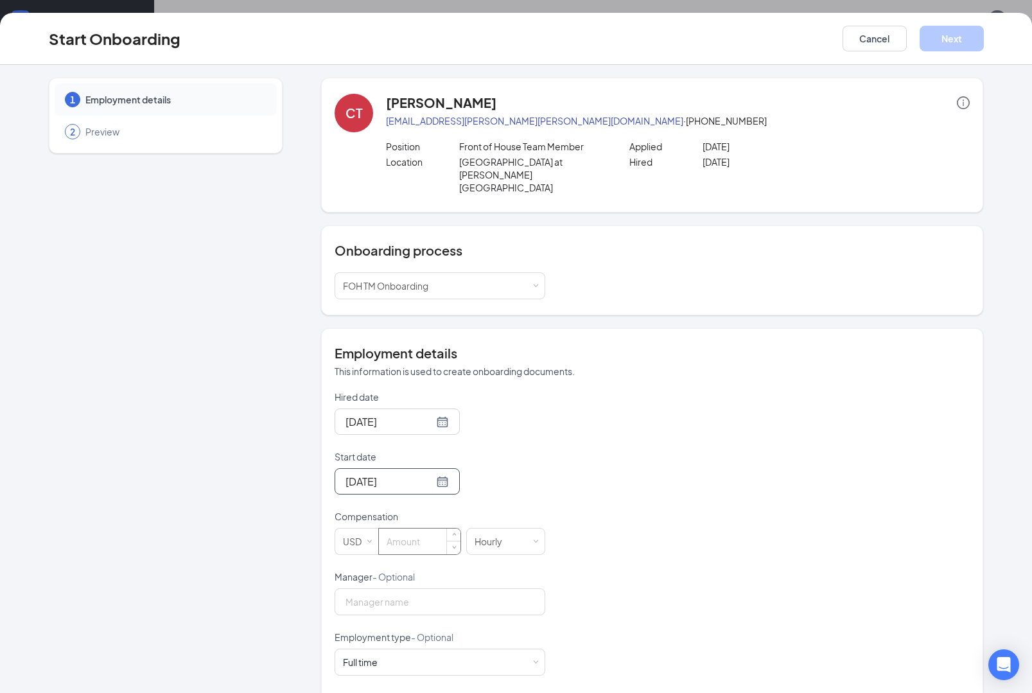
click at [418, 533] on input at bounding box center [420, 542] width 82 height 26
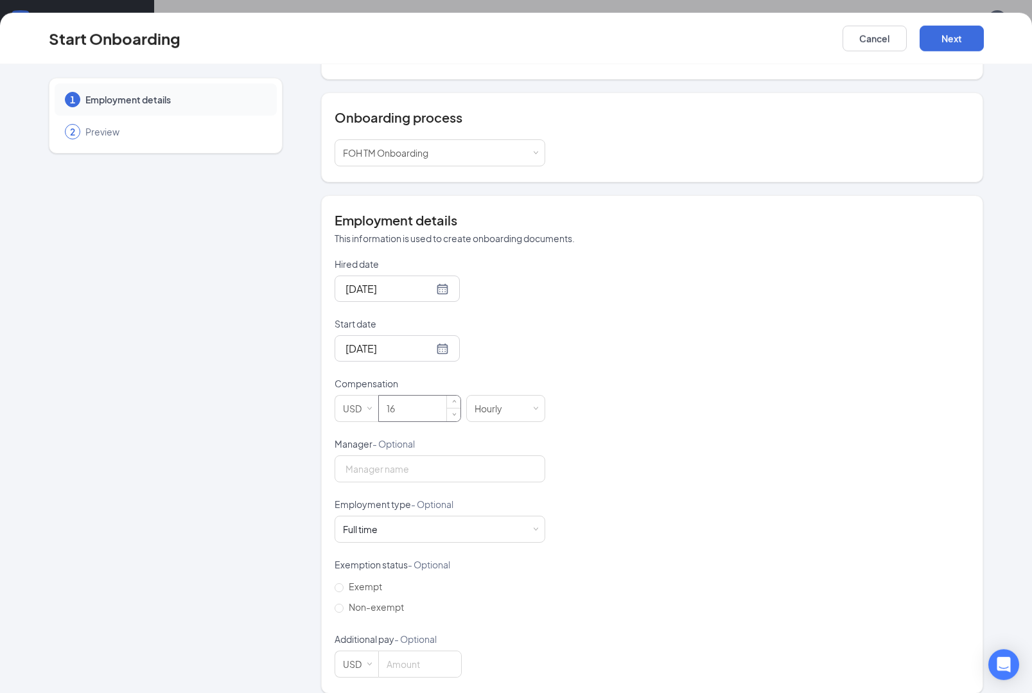
scroll to position [132, 0]
type input "16"
click at [481, 517] on div "Full time Works 30+ hours per week and is reasonably expected to work" at bounding box center [440, 530] width 194 height 26
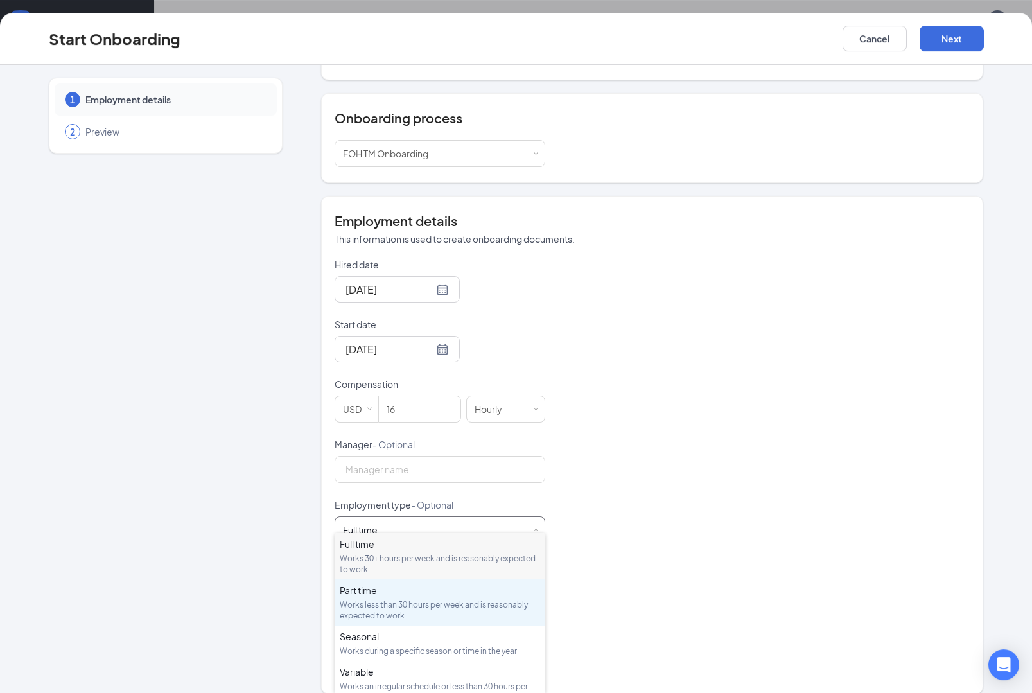
click at [422, 608] on div "Works less than 30 hours per week and is reasonably expected to work" at bounding box center [440, 610] width 200 height 22
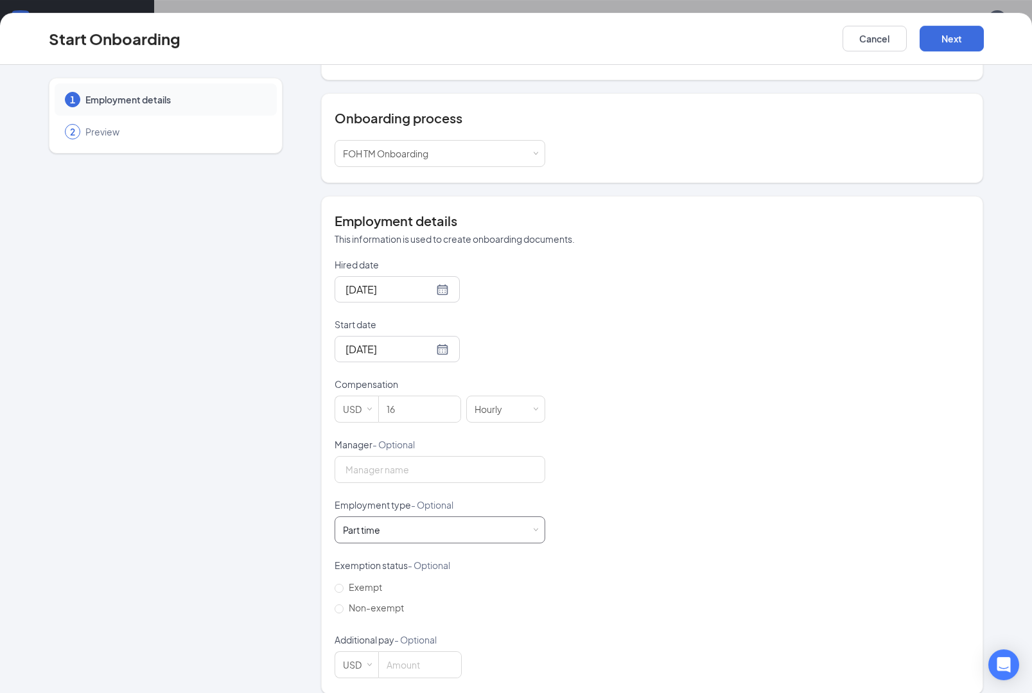
scroll to position [48, 0]
click at [955, 40] on button "Next" at bounding box center [952, 39] width 64 height 26
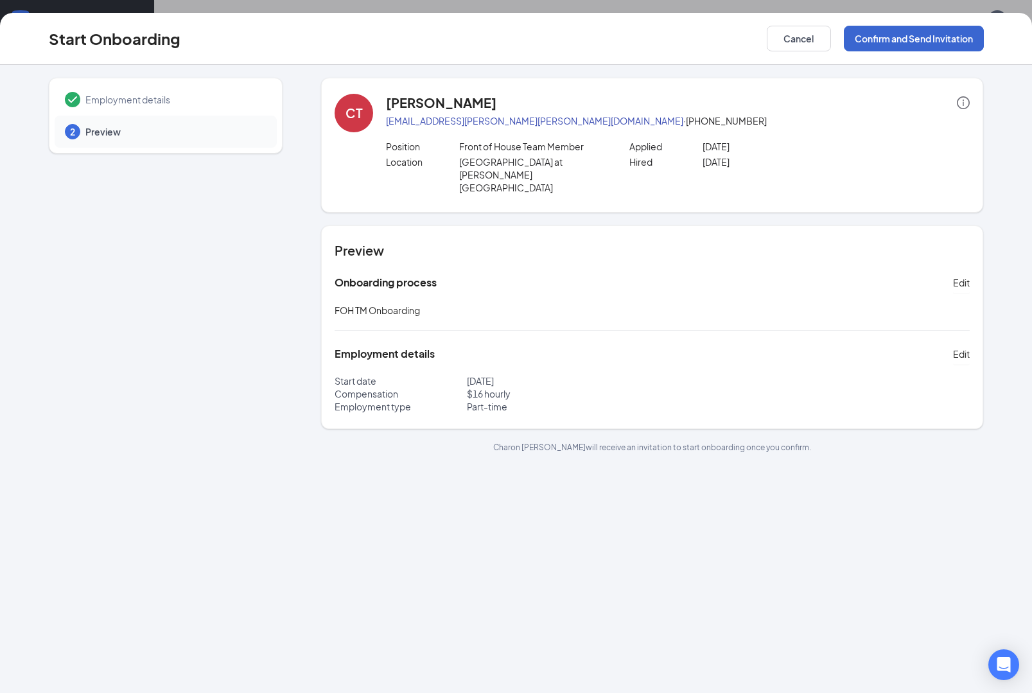
click at [947, 30] on button "Confirm and Send Invitation" at bounding box center [914, 39] width 140 height 26
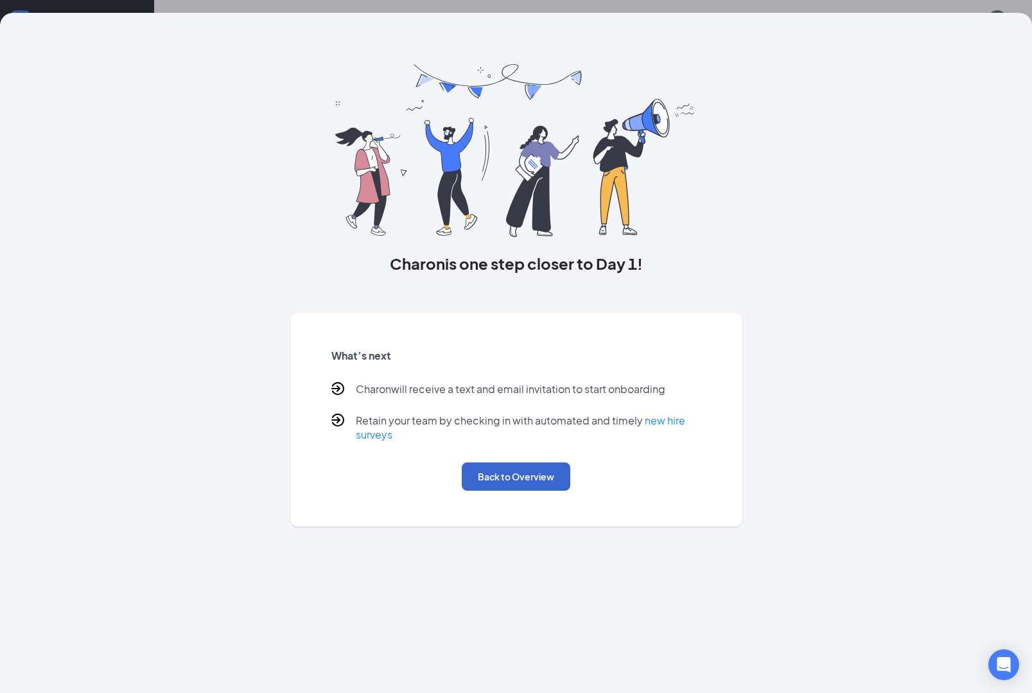
click at [513, 488] on button "Back to Overview" at bounding box center [516, 477] width 109 height 28
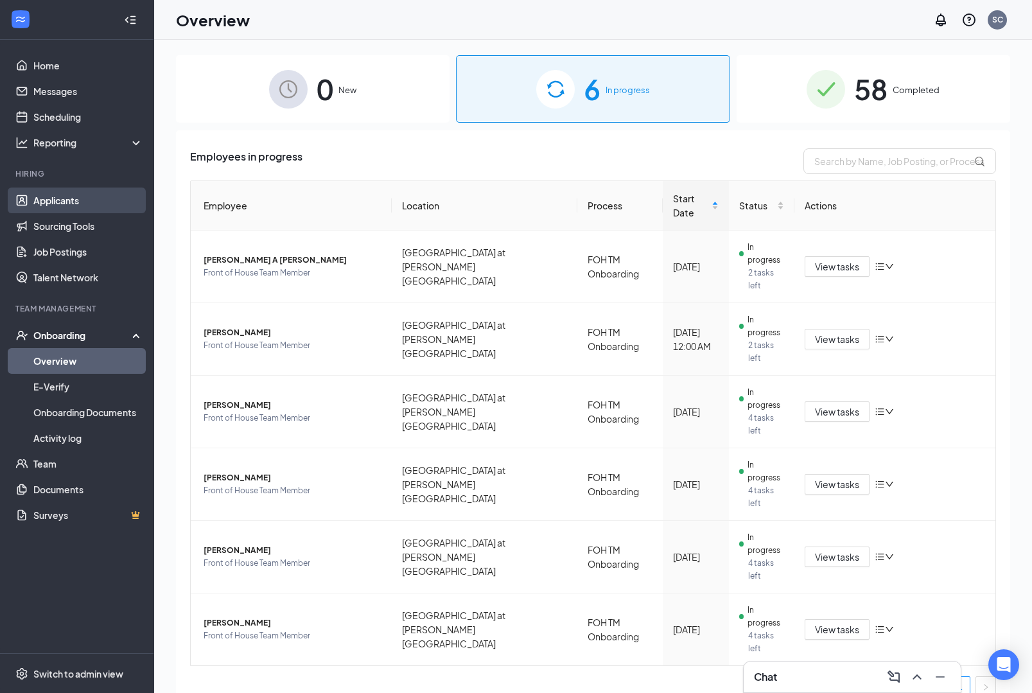
click at [66, 202] on link "Applicants" at bounding box center [88, 201] width 110 height 26
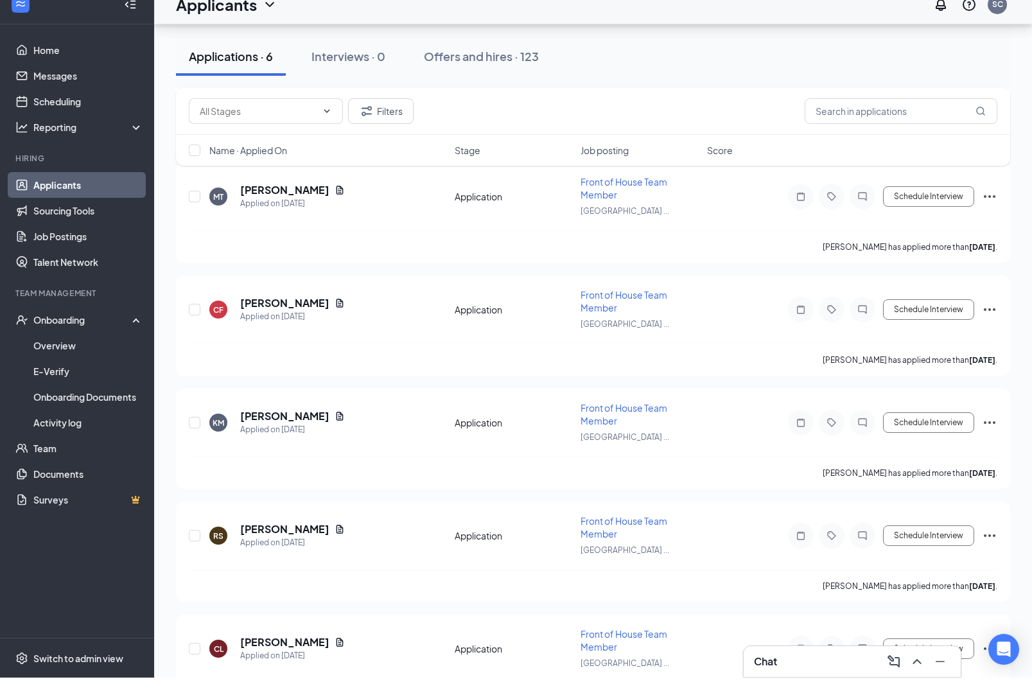
scroll to position [180, 0]
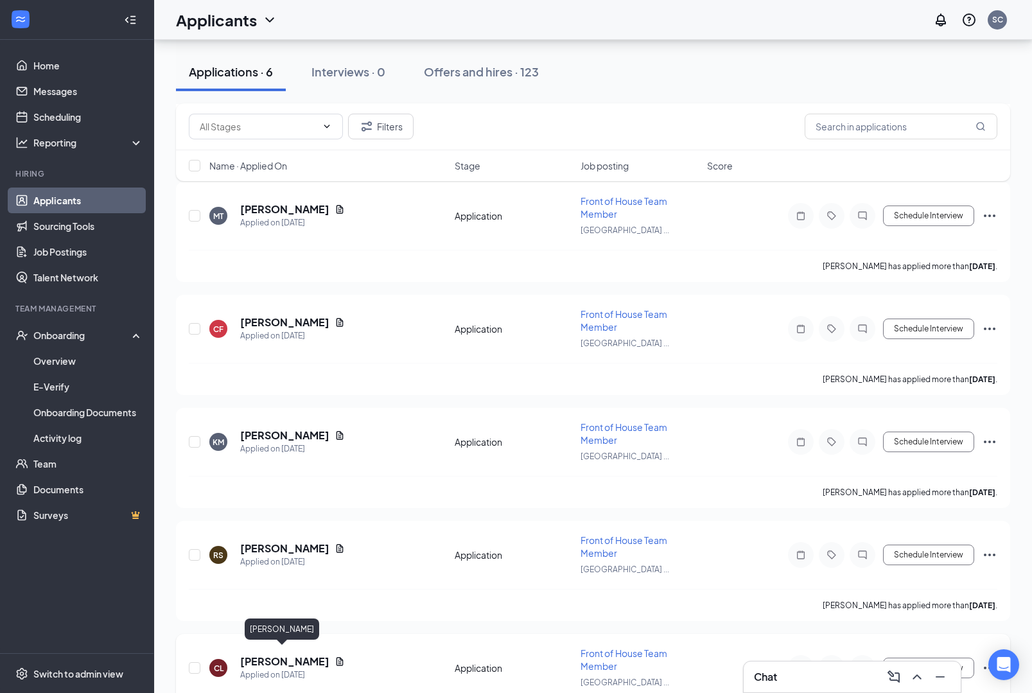
click at [284, 657] on h5 "[PERSON_NAME]" at bounding box center [284, 662] width 89 height 14
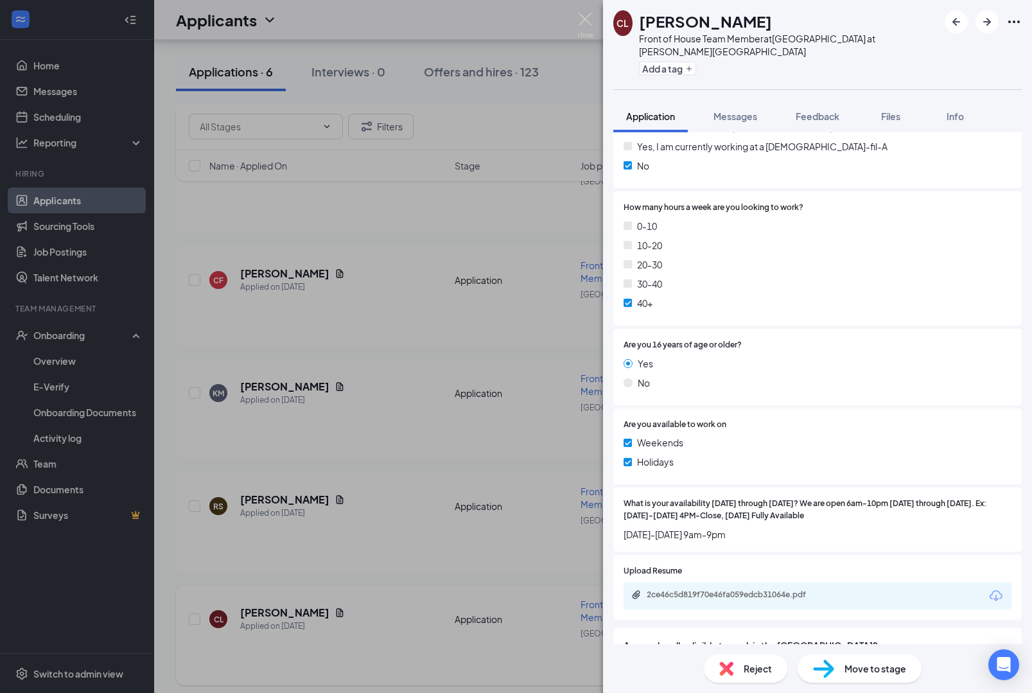
scroll to position [8, 0]
click at [956, 436] on div "Weekends Holidays" at bounding box center [818, 455] width 388 height 39
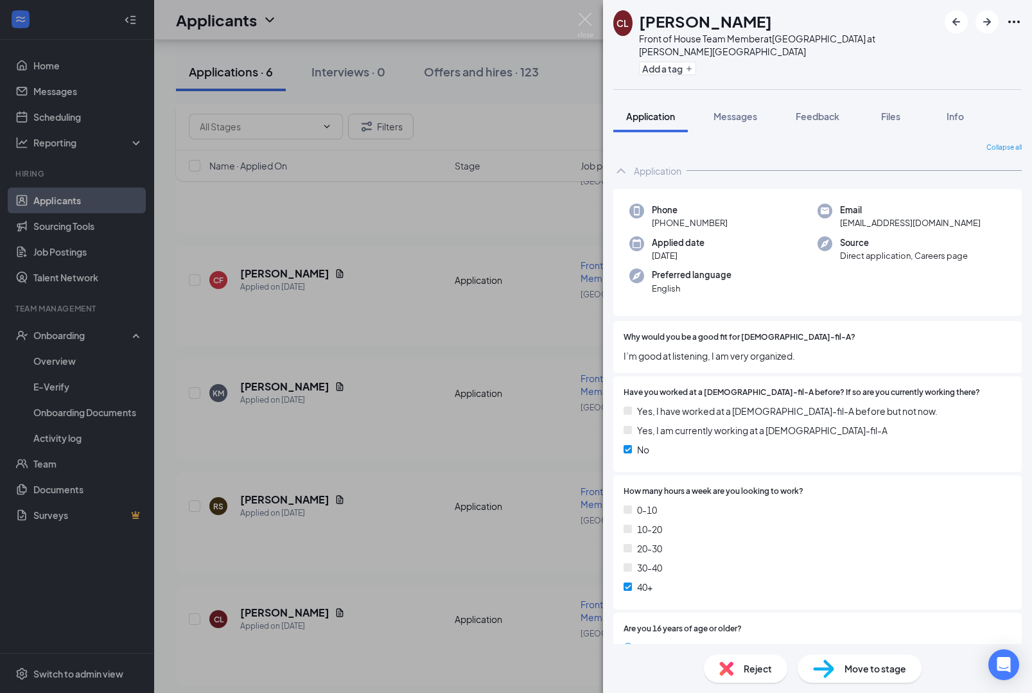
scroll to position [-1, 0]
click at [588, 18] on img at bounding box center [586, 25] width 16 height 25
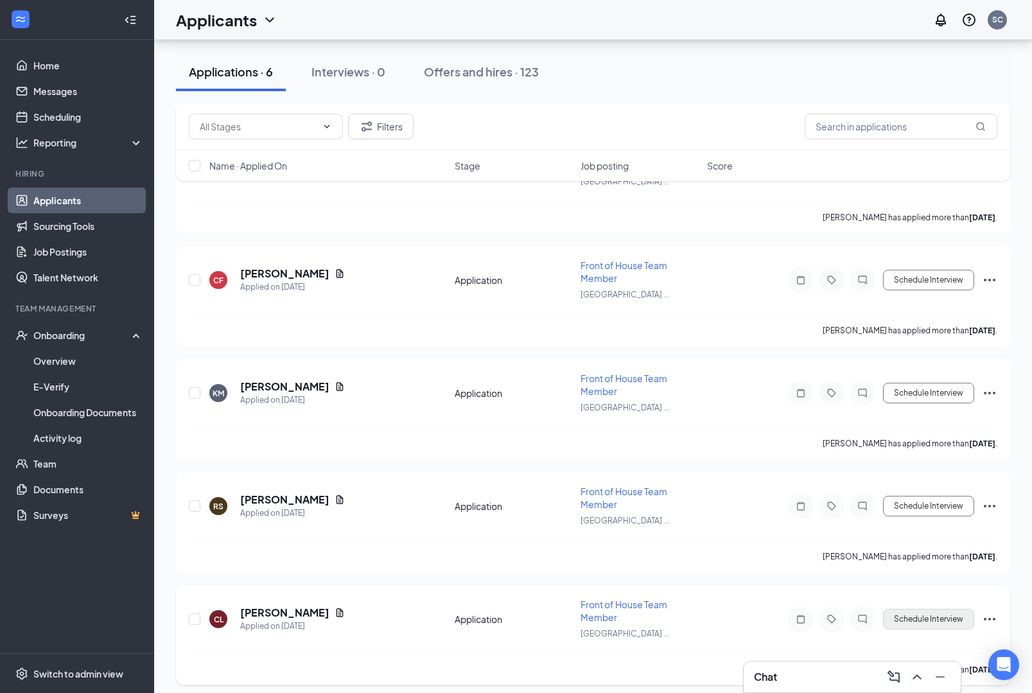
click at [929, 610] on button "Schedule Interview" at bounding box center [928, 619] width 91 height 21
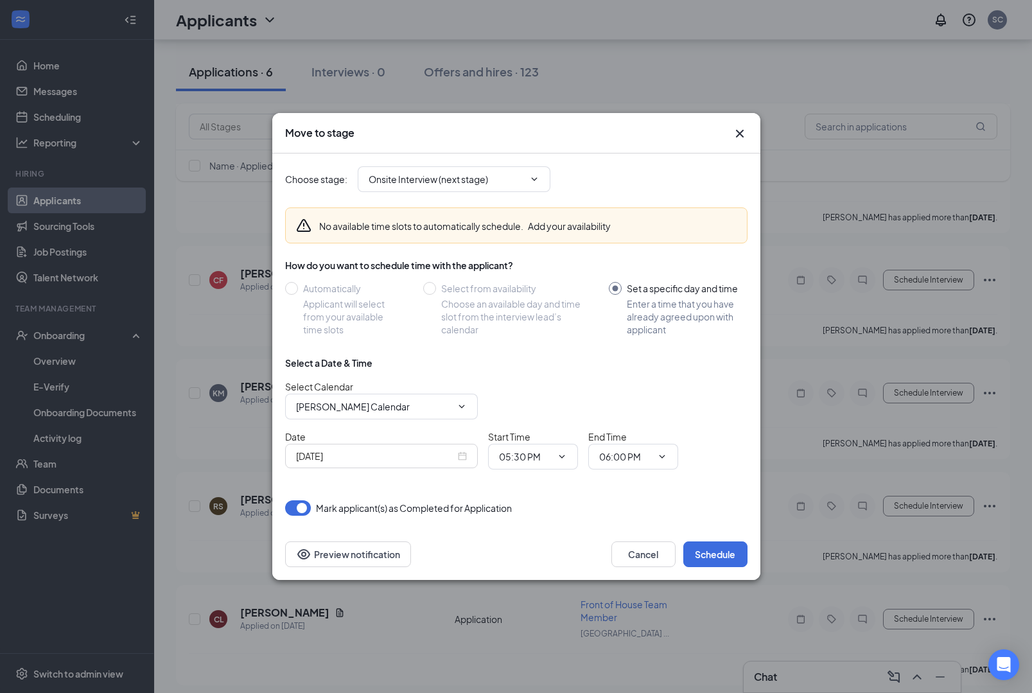
click at [463, 457] on div "[DATE]" at bounding box center [381, 456] width 171 height 14
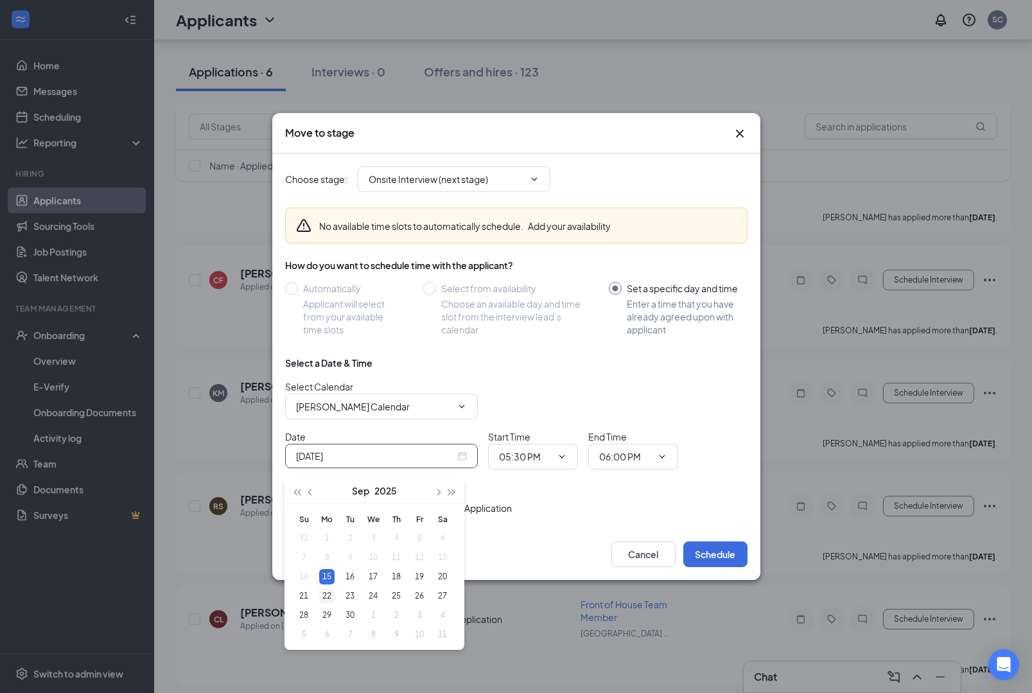
type input "[DATE]"
click at [326, 598] on div "22" at bounding box center [326, 596] width 15 height 15
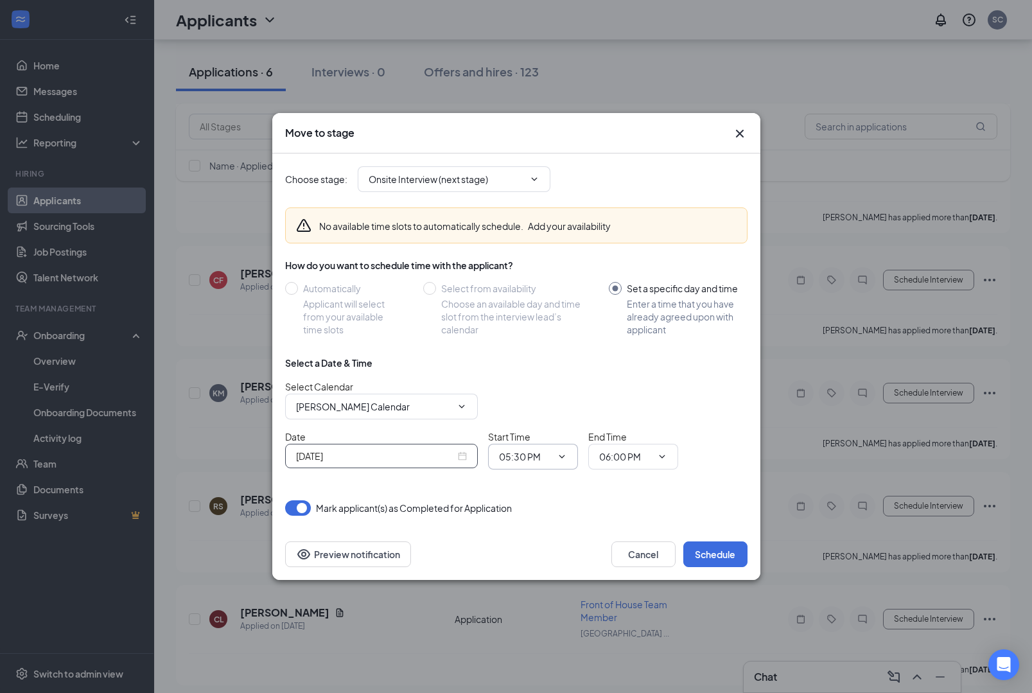
click at [549, 464] on input "05:30 PM" at bounding box center [525, 457] width 53 height 14
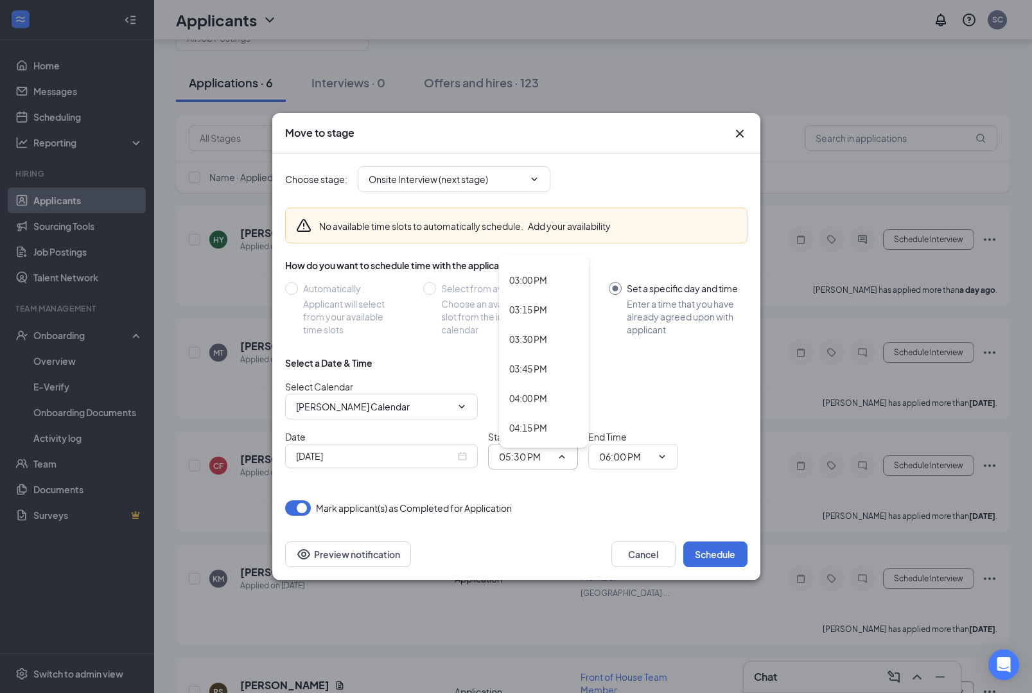
scroll to position [1757, 0]
click at [547, 323] on div "03:15 PM" at bounding box center [528, 316] width 38 height 14
type input "03:15 PM"
click at [649, 464] on input "06:00 PM" at bounding box center [625, 457] width 53 height 14
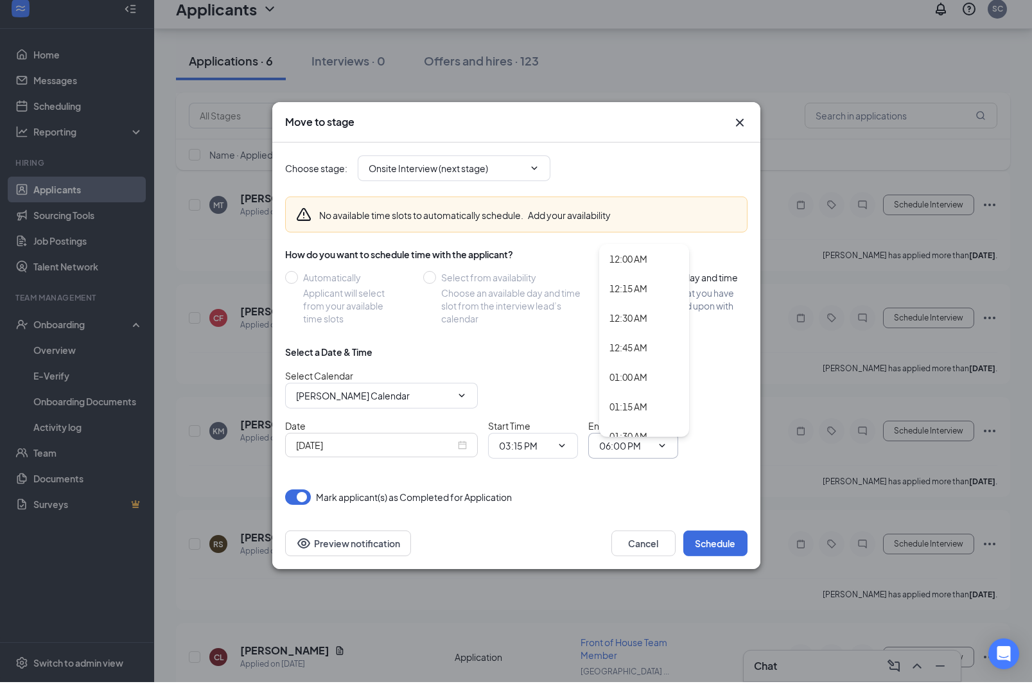
scroll to position [180, 0]
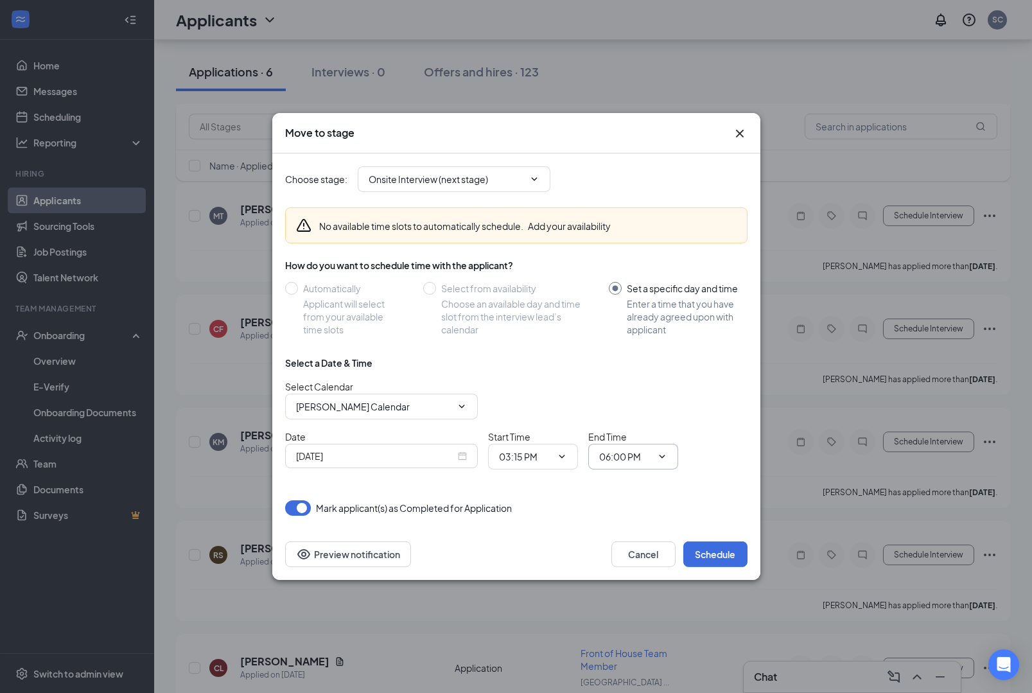
click at [617, 464] on input "06:00 PM" at bounding box center [625, 457] width 53 height 14
click at [0, 0] on div "12:00 AM 12:15 AM 12:30 AM 12:45 AM 01:00 AM 01:15 AM 01:30 AM 01:45 AM 02:00 A…" at bounding box center [0, 0] width 0 height 0
click at [648, 288] on div "03:30 PM" at bounding box center [629, 281] width 38 height 14
type input "03:30 PM"
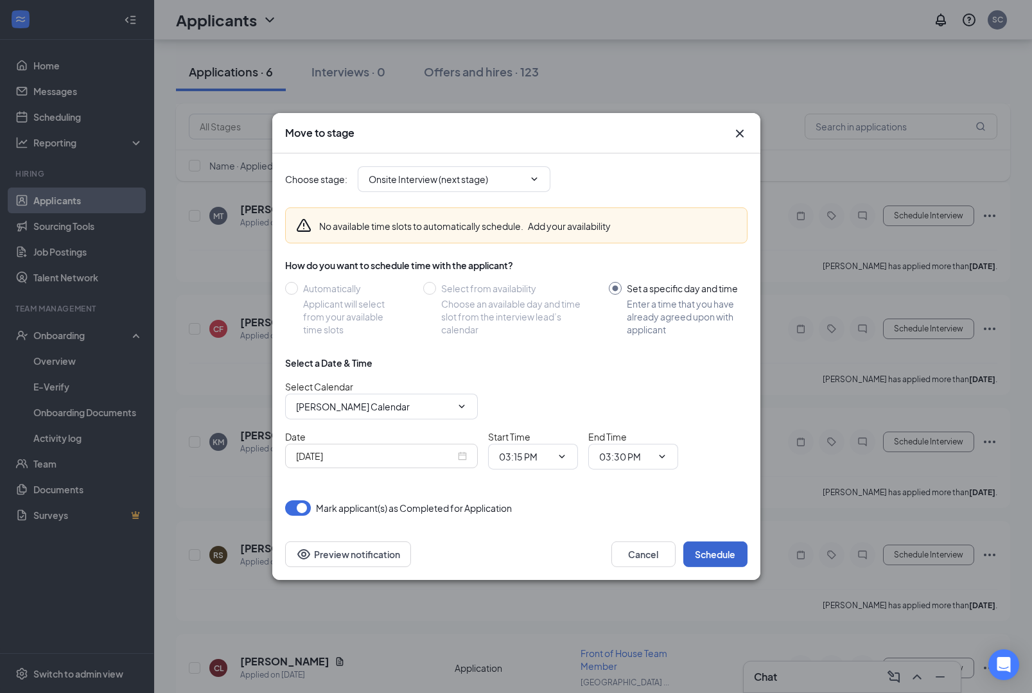
click at [713, 567] on button "Schedule" at bounding box center [716, 555] width 64 height 26
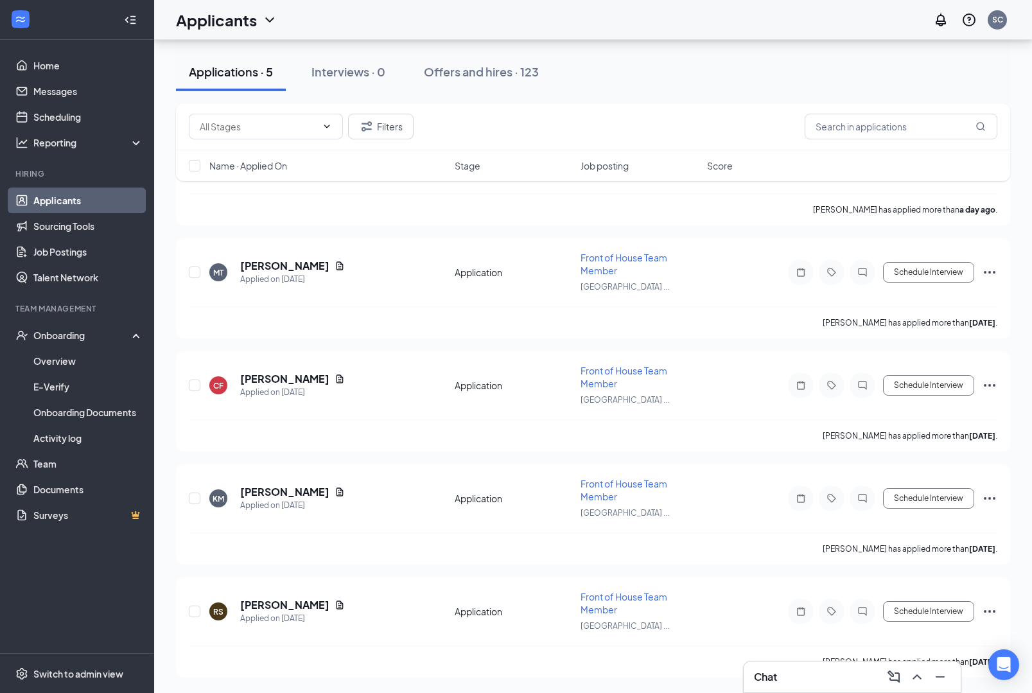
scroll to position [68, 0]
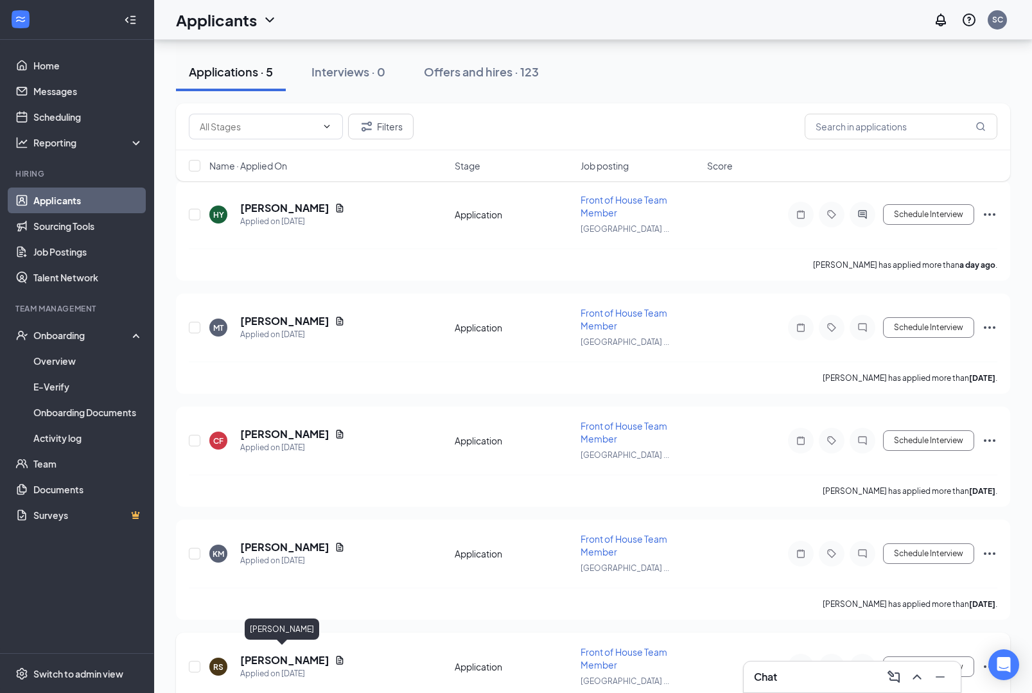
click at [292, 657] on h5 "[PERSON_NAME]" at bounding box center [284, 660] width 89 height 14
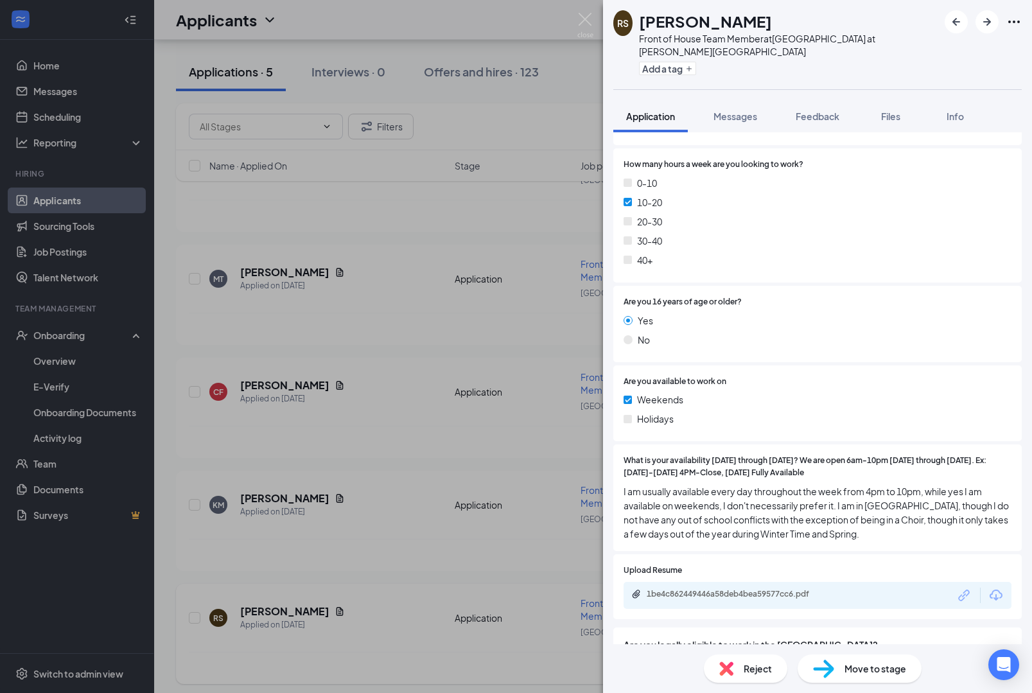
scroll to position [326, 0]
click at [592, 17] on img at bounding box center [586, 25] width 16 height 25
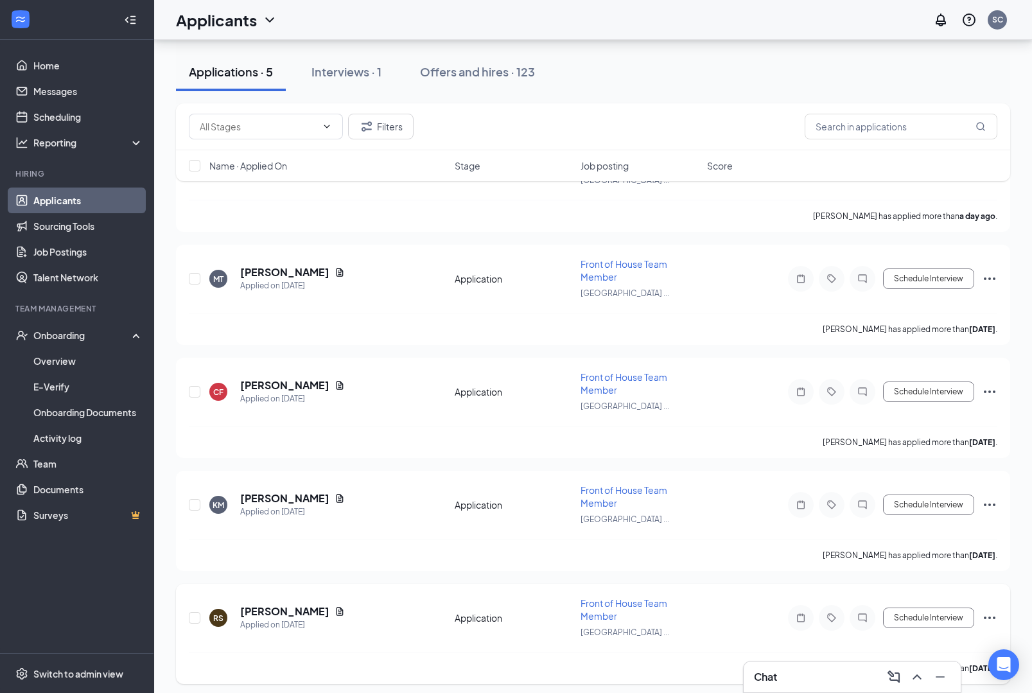
click at [986, 623] on div "Schedule Interview" at bounding box center [881, 618] width 231 height 26
click at [986, 610] on icon "Ellipses" at bounding box center [989, 617] width 15 height 15
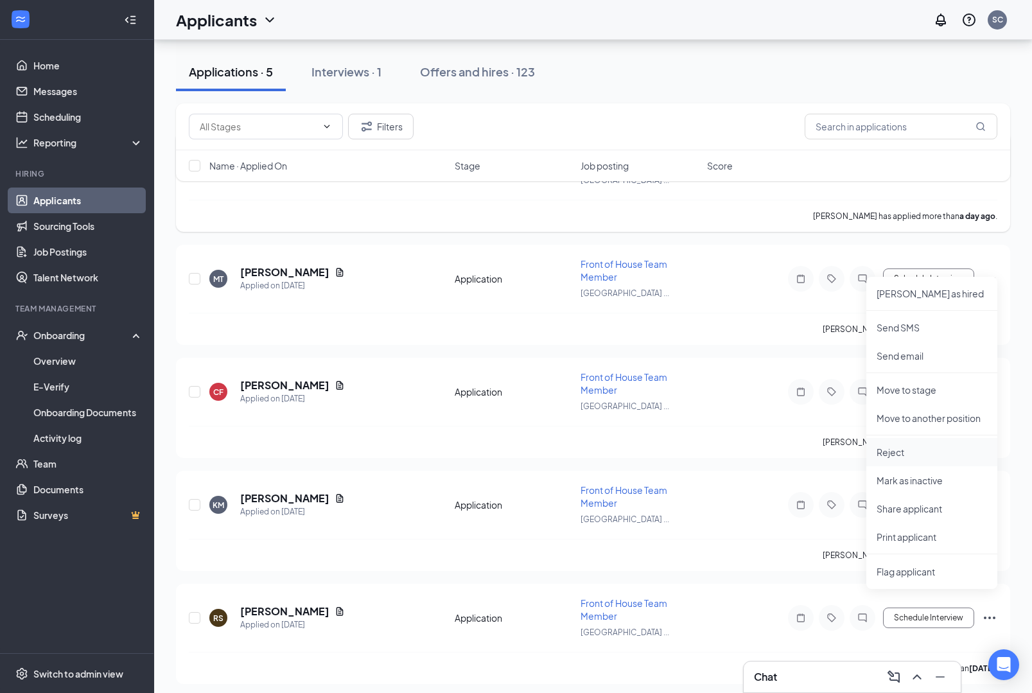
click at [932, 459] on p "Reject" at bounding box center [932, 452] width 111 height 13
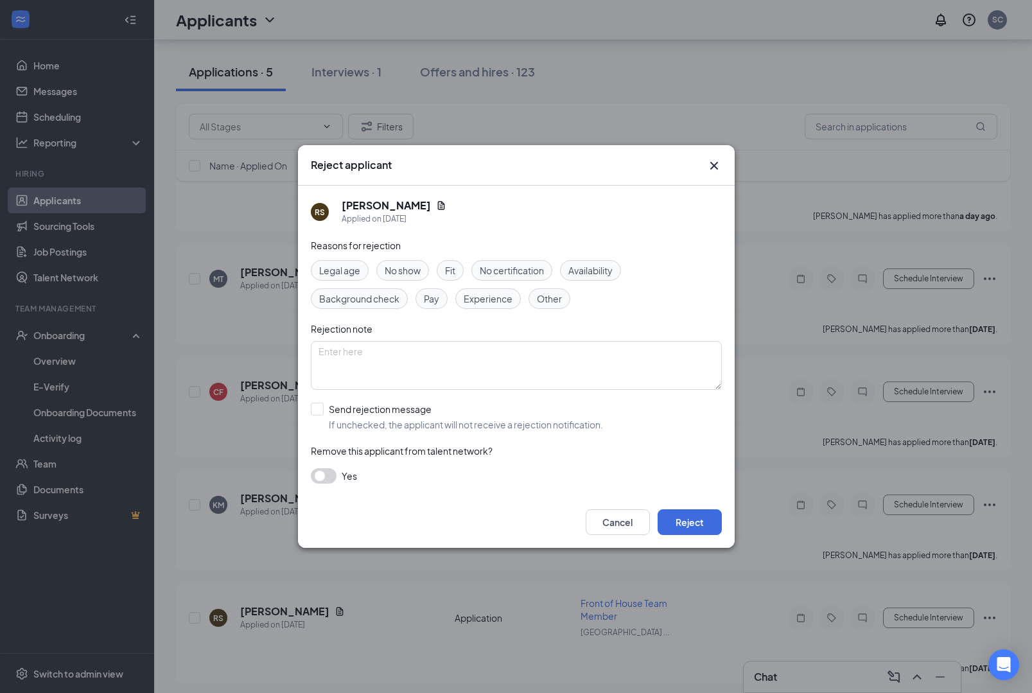
click at [613, 263] on span "Availability" at bounding box center [591, 270] width 44 height 14
click at [318, 410] on input "Send rejection message If unchecked, the applicant will not receive a rejection…" at bounding box center [457, 417] width 292 height 28
checkbox input "true"
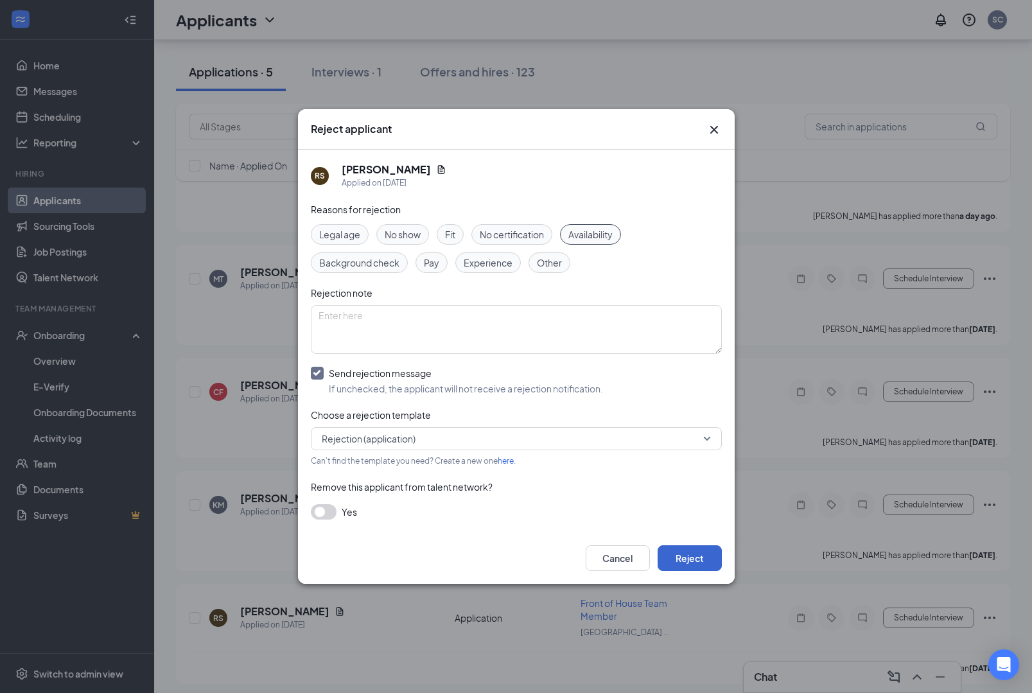
click at [693, 568] on button "Reject" at bounding box center [690, 558] width 64 height 26
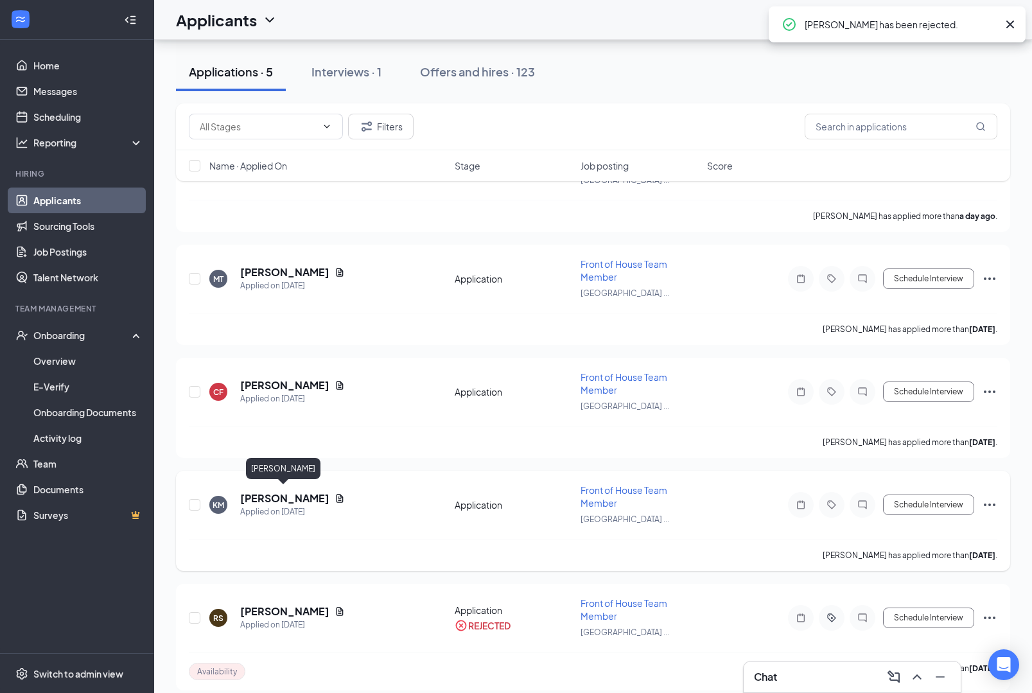
click at [279, 493] on h5 "[PERSON_NAME]" at bounding box center [284, 499] width 89 height 14
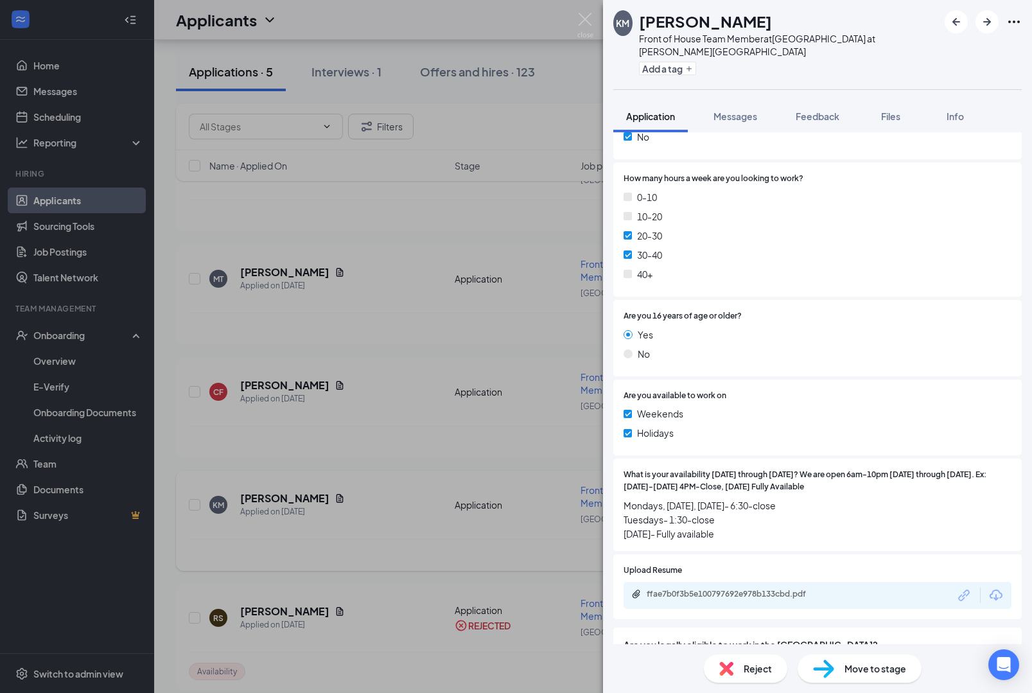
scroll to position [341, 0]
click at [578, 17] on img at bounding box center [586, 25] width 16 height 25
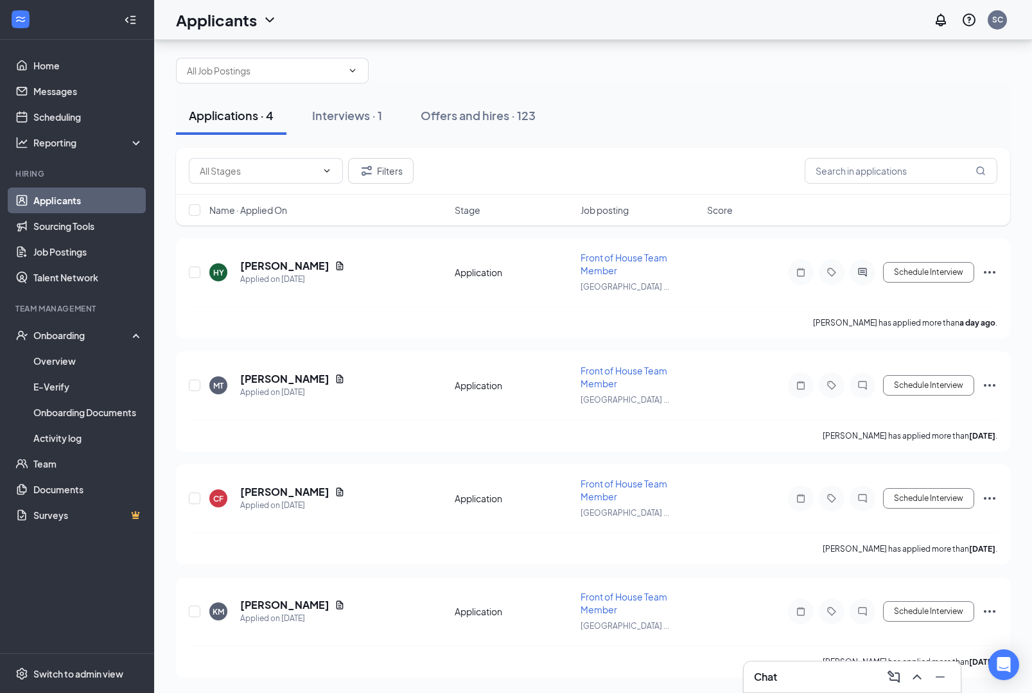
scroll to position [48, 0]
click at [986, 604] on icon "Ellipses" at bounding box center [989, 611] width 15 height 15
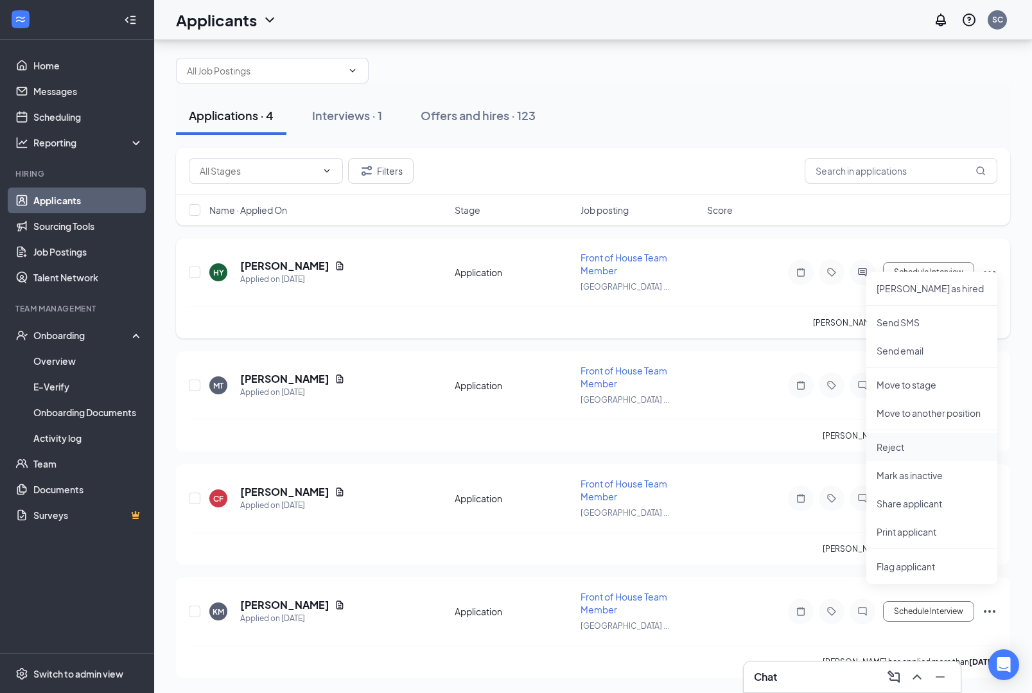
click at [939, 441] on p "Reject" at bounding box center [932, 447] width 111 height 13
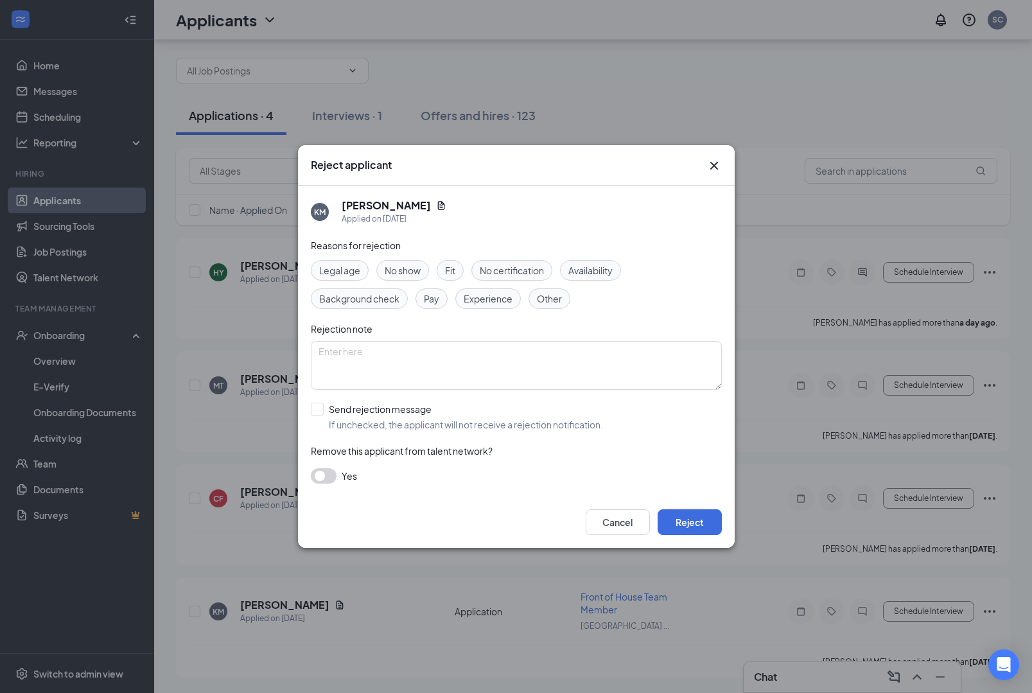
click at [609, 271] on span "Availability" at bounding box center [591, 270] width 44 height 14
click at [317, 404] on input "Send rejection message If unchecked, the applicant will not receive a rejection…" at bounding box center [457, 417] width 292 height 28
checkbox input "true"
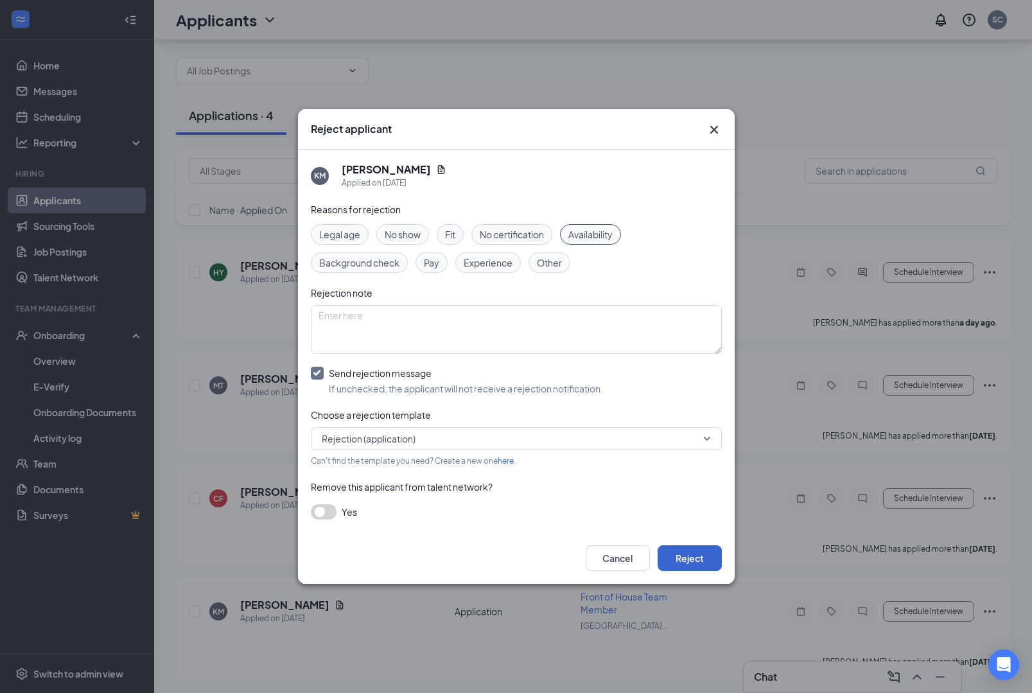
click at [694, 570] on button "Reject" at bounding box center [690, 558] width 64 height 26
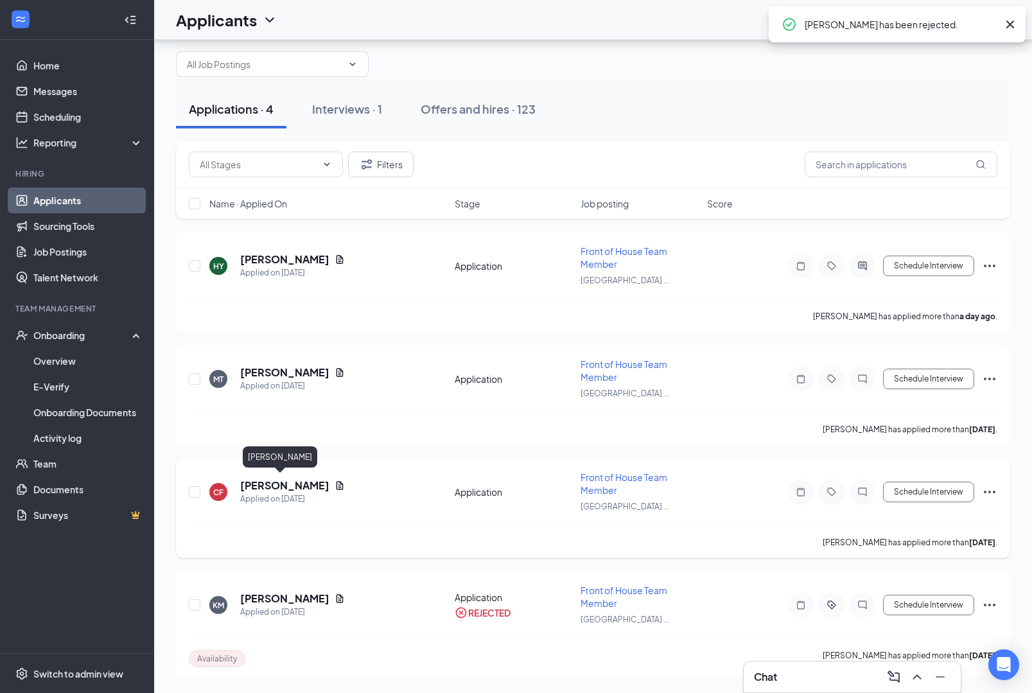
click at [261, 479] on h5 "[PERSON_NAME]" at bounding box center [284, 486] width 89 height 14
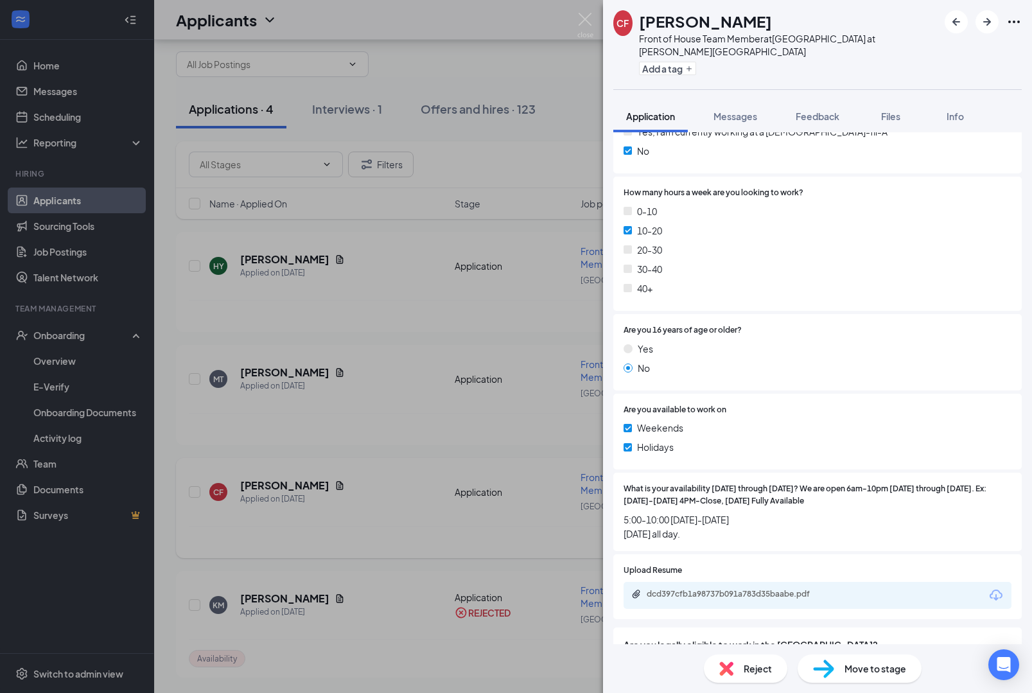
scroll to position [298, 0]
click at [581, 15] on img at bounding box center [586, 25] width 16 height 25
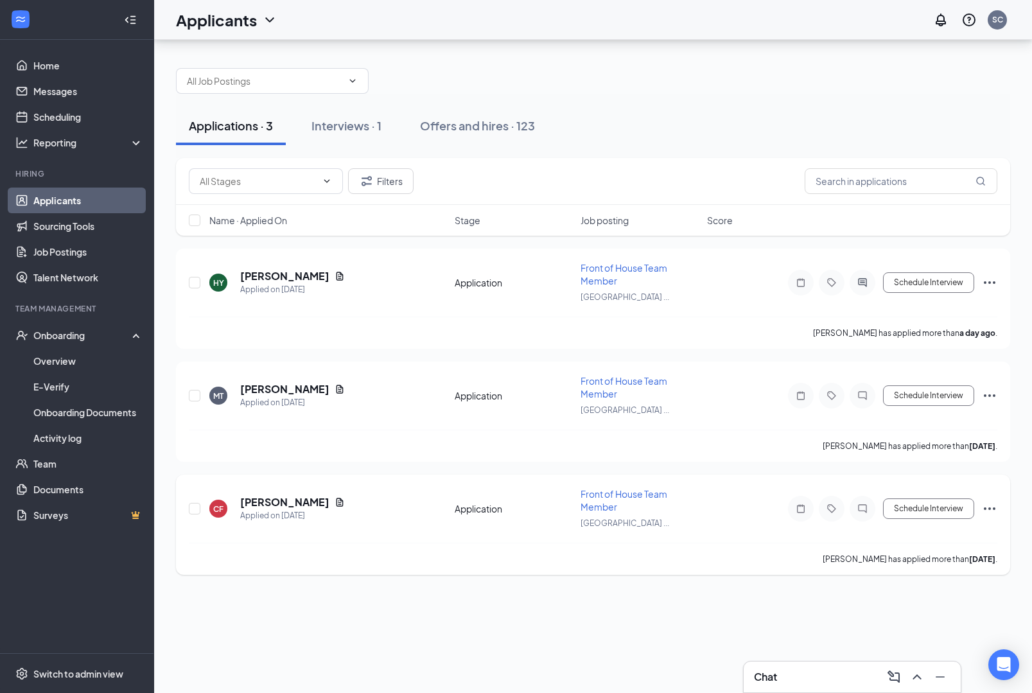
click at [985, 501] on icon "Ellipses" at bounding box center [989, 508] width 15 height 15
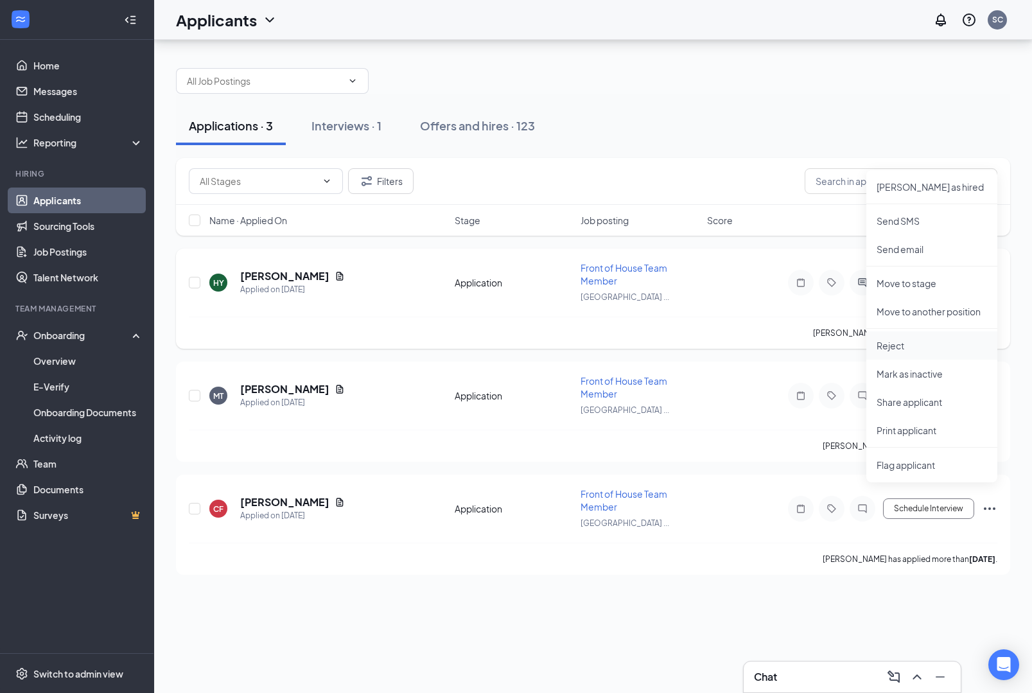
click at [926, 339] on p "Reject" at bounding box center [932, 345] width 111 height 13
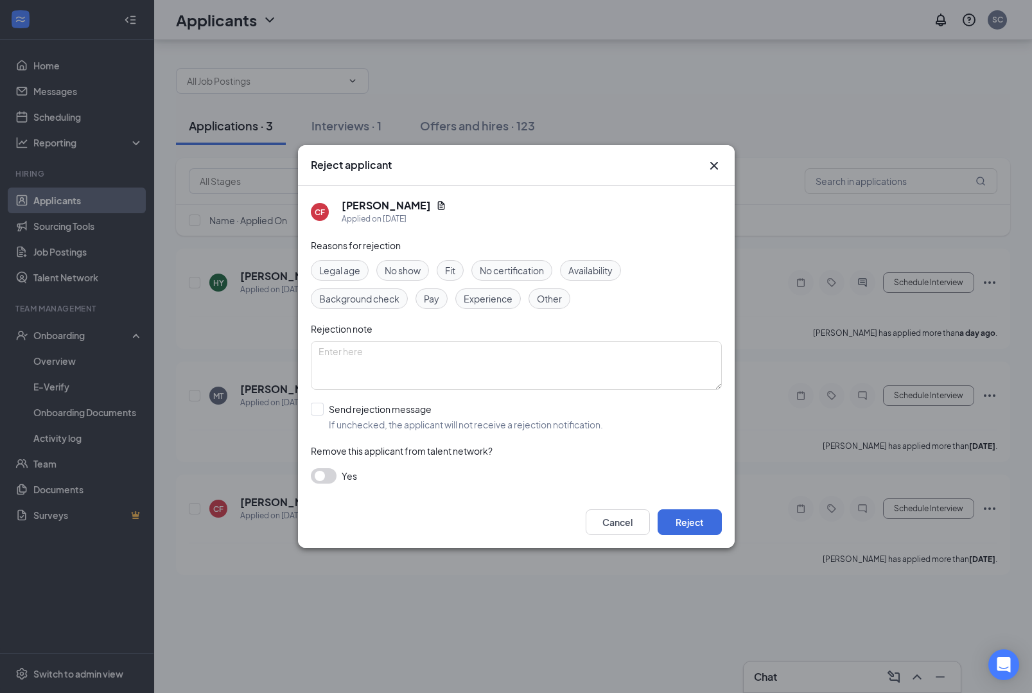
click at [613, 268] on span "Availability" at bounding box center [591, 270] width 44 height 14
click at [317, 406] on input "Send rejection message If unchecked, the applicant will not receive a rejection…" at bounding box center [457, 417] width 292 height 28
checkbox input "true"
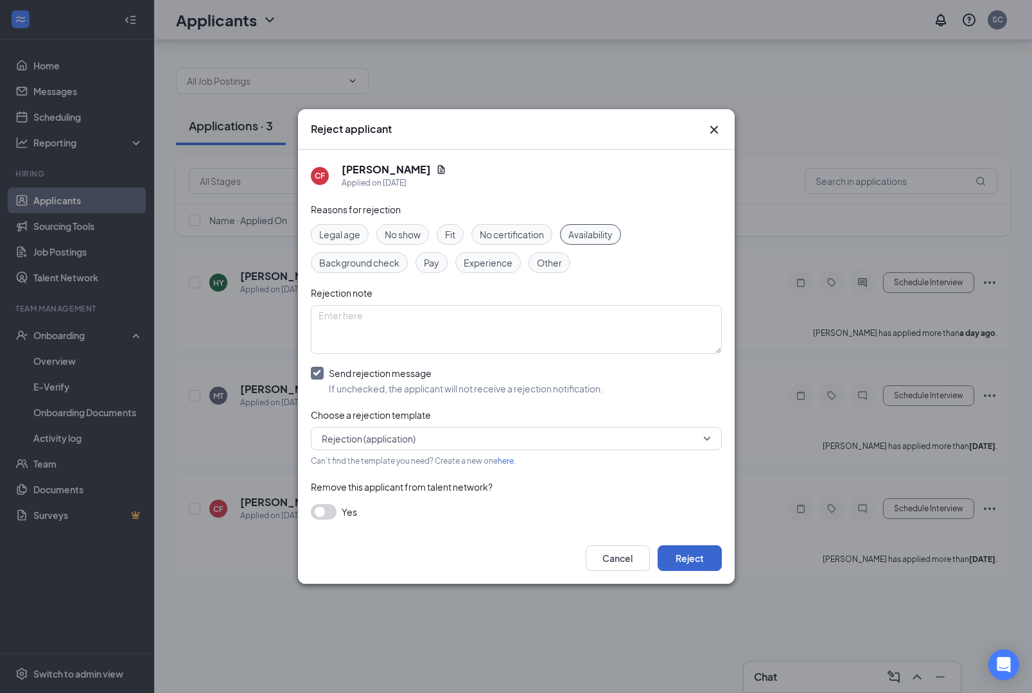
click at [695, 559] on button "Reject" at bounding box center [690, 558] width 64 height 26
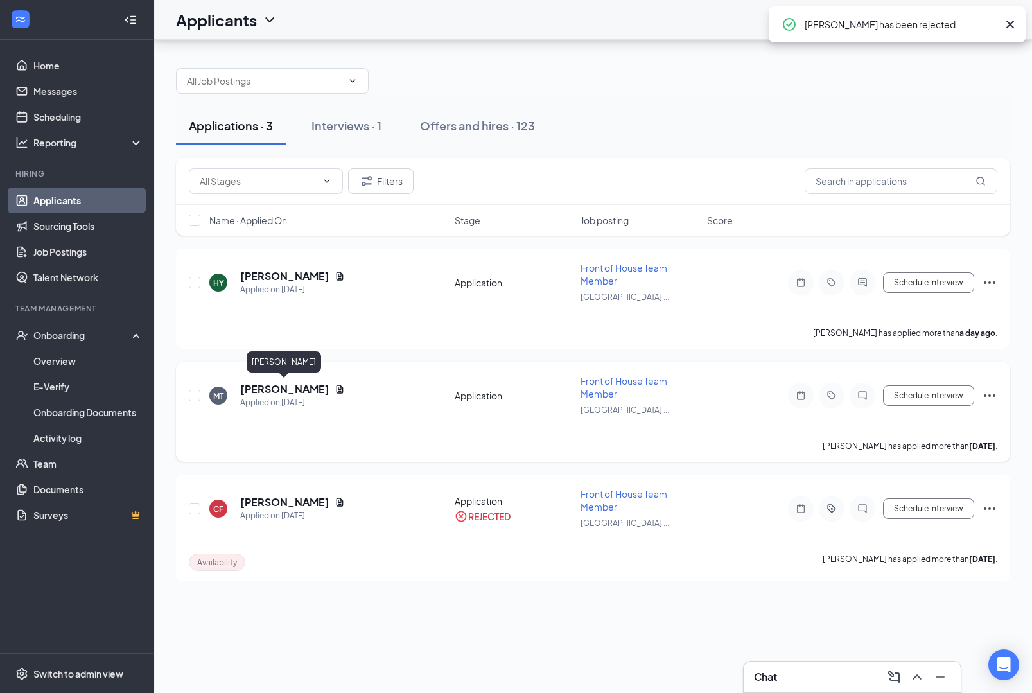
click at [292, 382] on h5 "[PERSON_NAME]" at bounding box center [284, 389] width 89 height 14
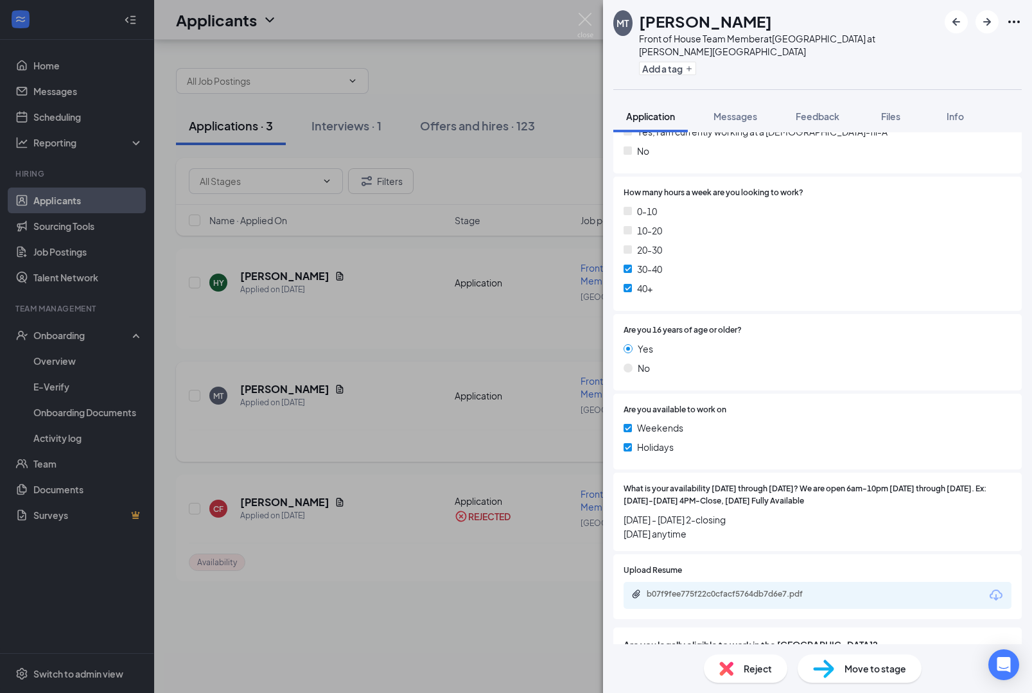
scroll to position [326, 0]
click at [589, 19] on img at bounding box center [586, 25] width 16 height 25
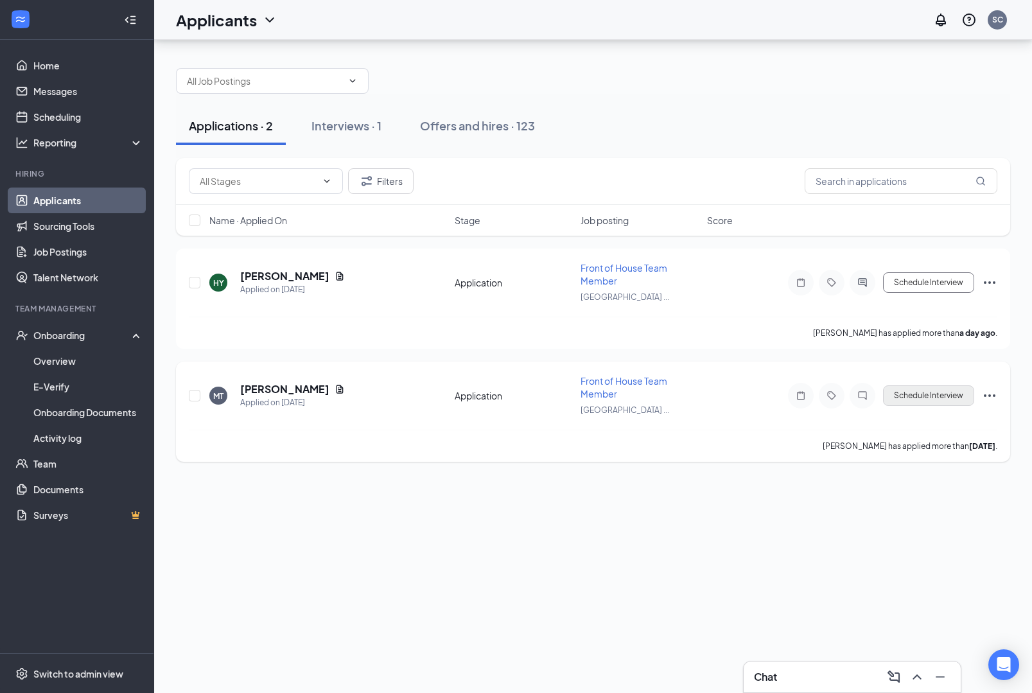
click at [935, 385] on button "Schedule Interview" at bounding box center [928, 395] width 91 height 21
type input "Onsite Interview (next stage)"
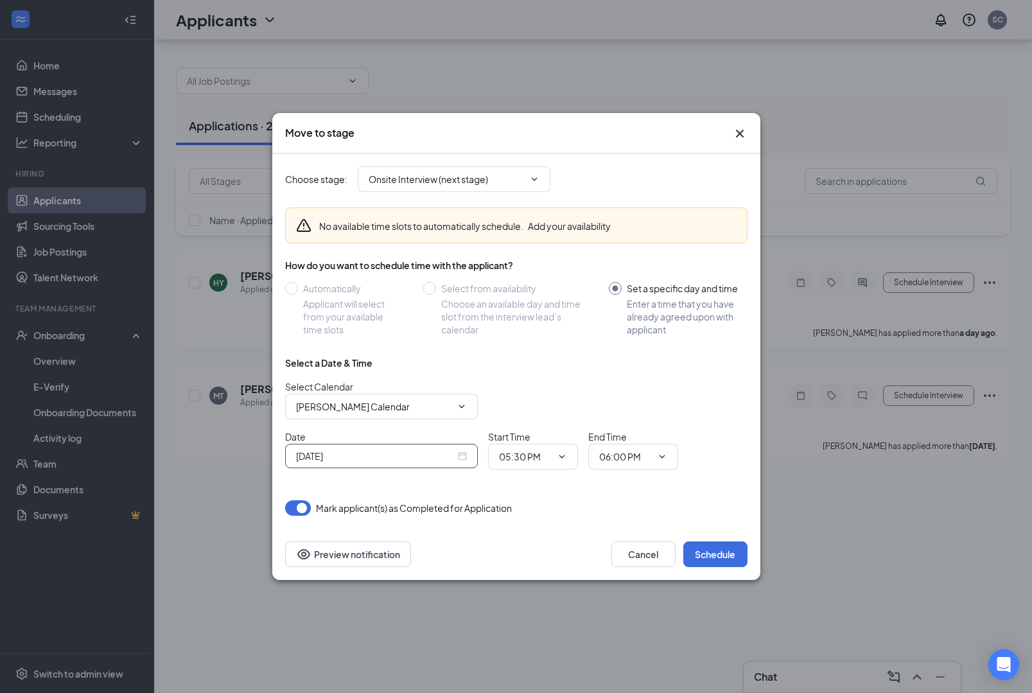
click at [466, 461] on div "[DATE]" at bounding box center [381, 456] width 171 height 14
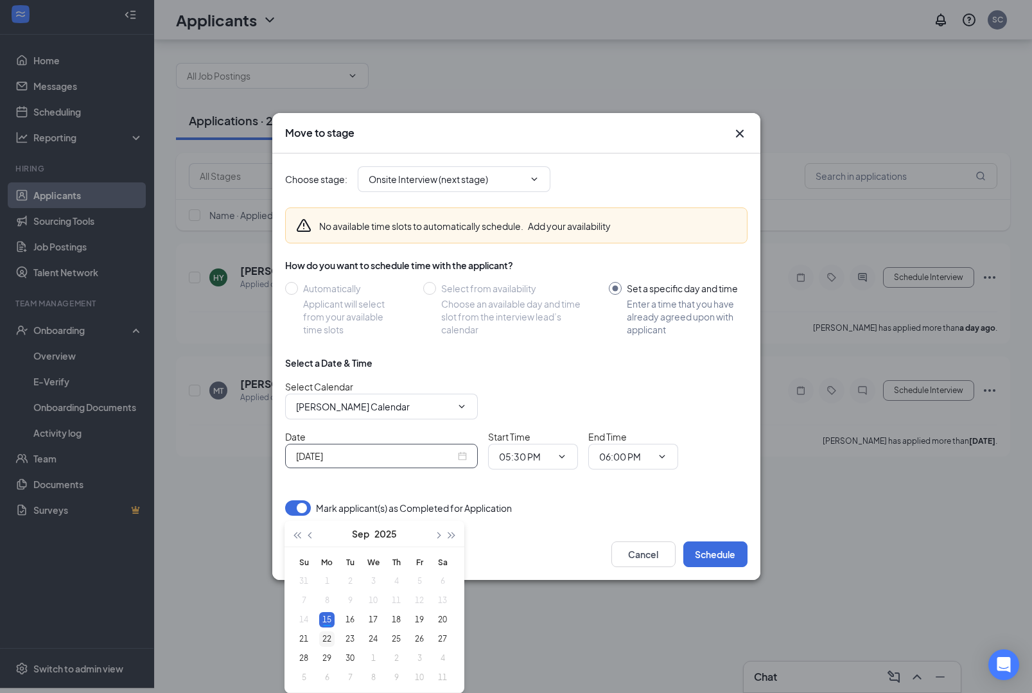
type input "[DATE]"
click at [326, 632] on div "22" at bounding box center [326, 639] width 15 height 15
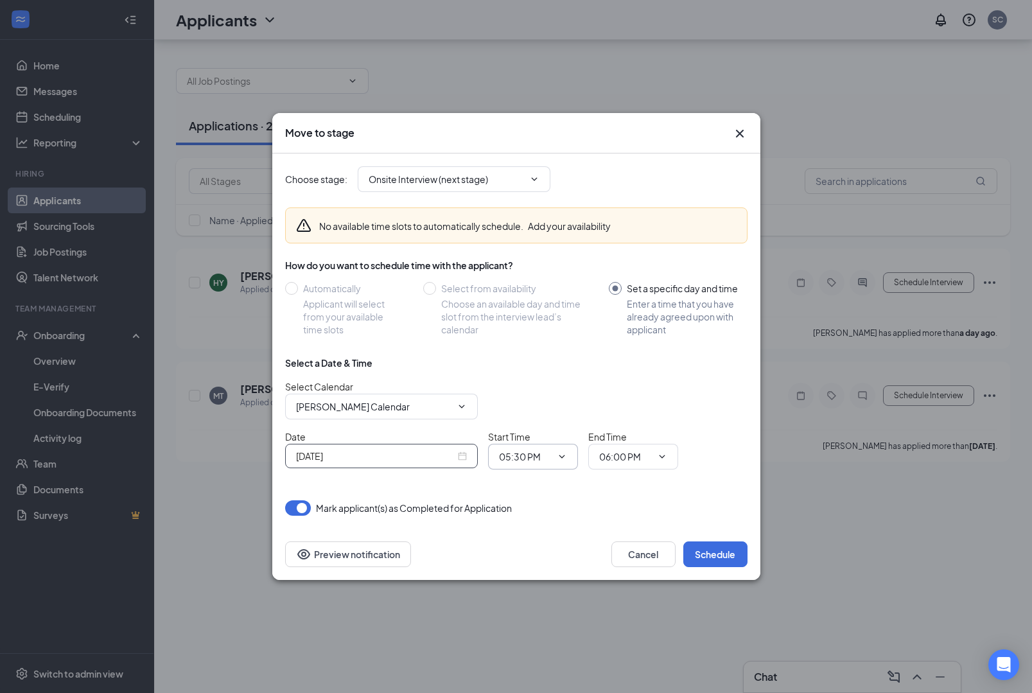
click at [556, 458] on span "05:30 PM" at bounding box center [533, 457] width 90 height 26
click at [550, 457] on input "05:30 PM" at bounding box center [525, 457] width 53 height 14
click at [547, 305] on div "03:15 PM" at bounding box center [528, 298] width 38 height 14
click at [662, 462] on icon "ChevronDown" at bounding box center [662, 457] width 10 height 10
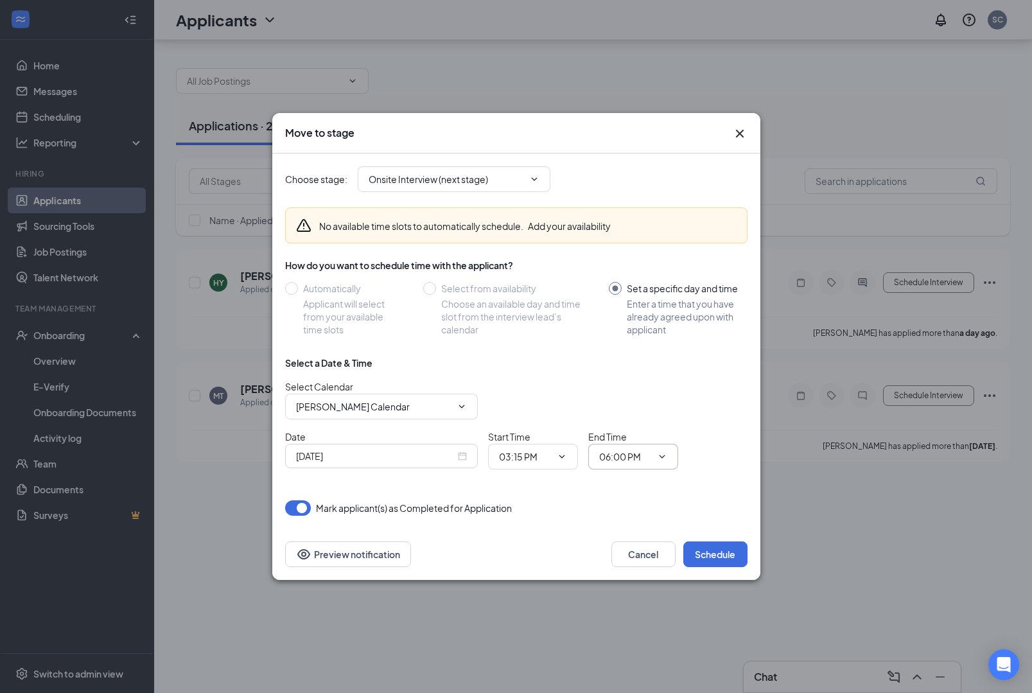
click at [650, 457] on input "06:00 PM" at bounding box center [625, 457] width 53 height 14
click at [576, 462] on span "03:15 PM 12:00 AM 12:15 AM 12:30 AM 12:45 AM 01:00 AM 01:15 AM 01:30 AM 01:45 A…" at bounding box center [533, 457] width 90 height 26
click at [565, 462] on icon "ChevronDown" at bounding box center [562, 457] width 10 height 10
click at [551, 459] on input "03:15 PM" at bounding box center [525, 457] width 53 height 14
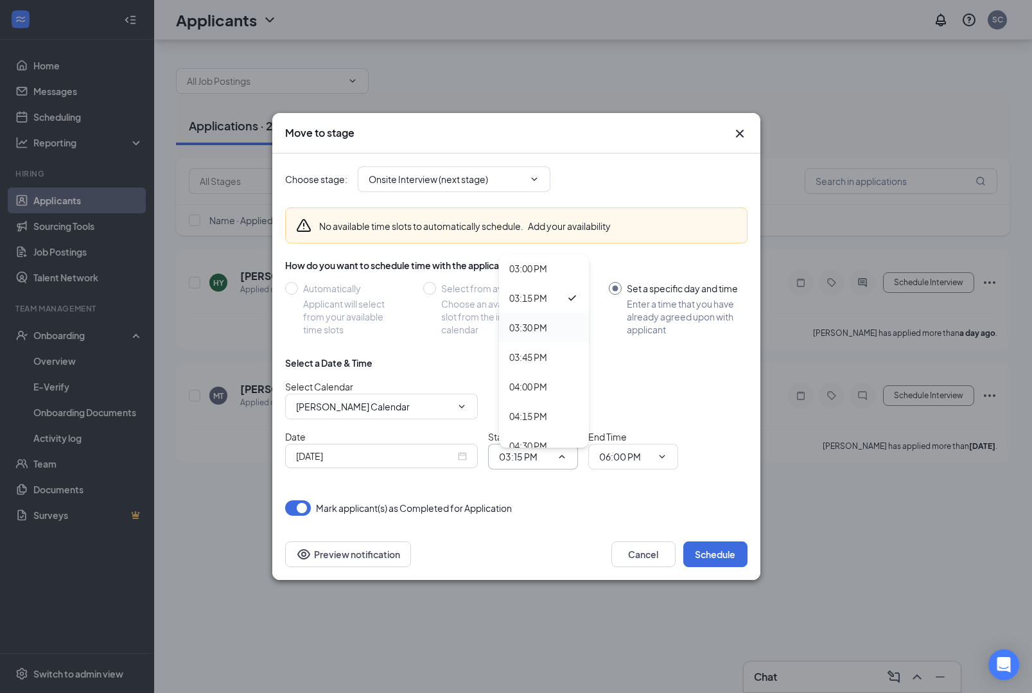
click at [554, 335] on div "03:30 PM" at bounding box center [543, 328] width 69 height 14
type input "03:30 PM"
click at [664, 462] on icon "ChevronDown" at bounding box center [662, 457] width 10 height 10
click at [650, 464] on input "06:00 PM" at bounding box center [625, 457] width 53 height 14
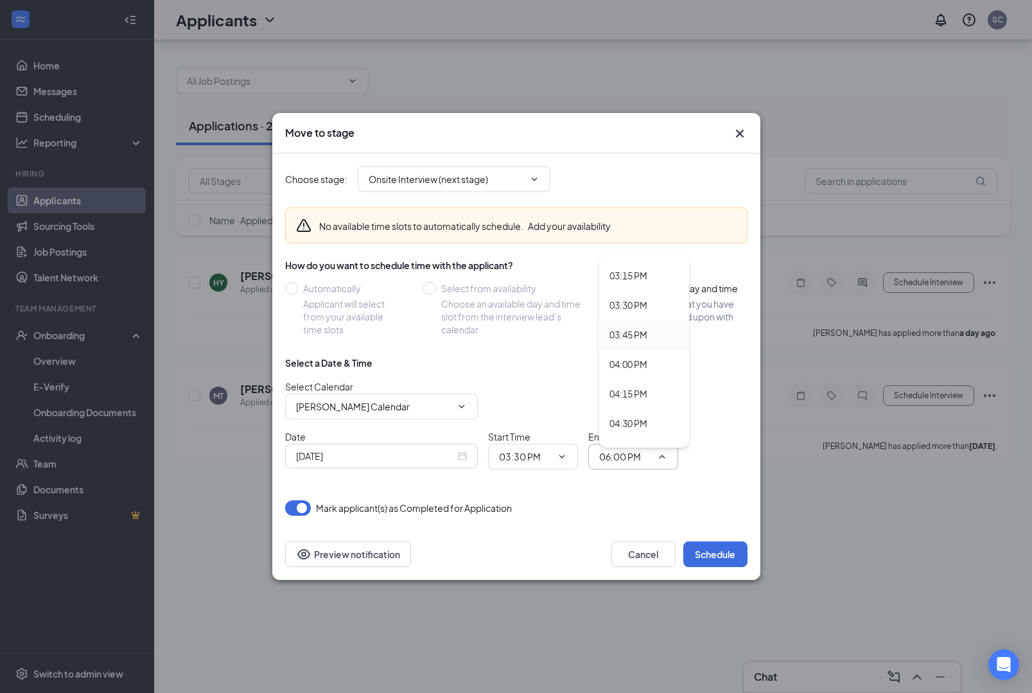
click at [648, 342] on div "03:45 PM" at bounding box center [629, 335] width 38 height 14
type input "03:45 PM"
click at [729, 562] on button "Schedule" at bounding box center [716, 555] width 64 height 26
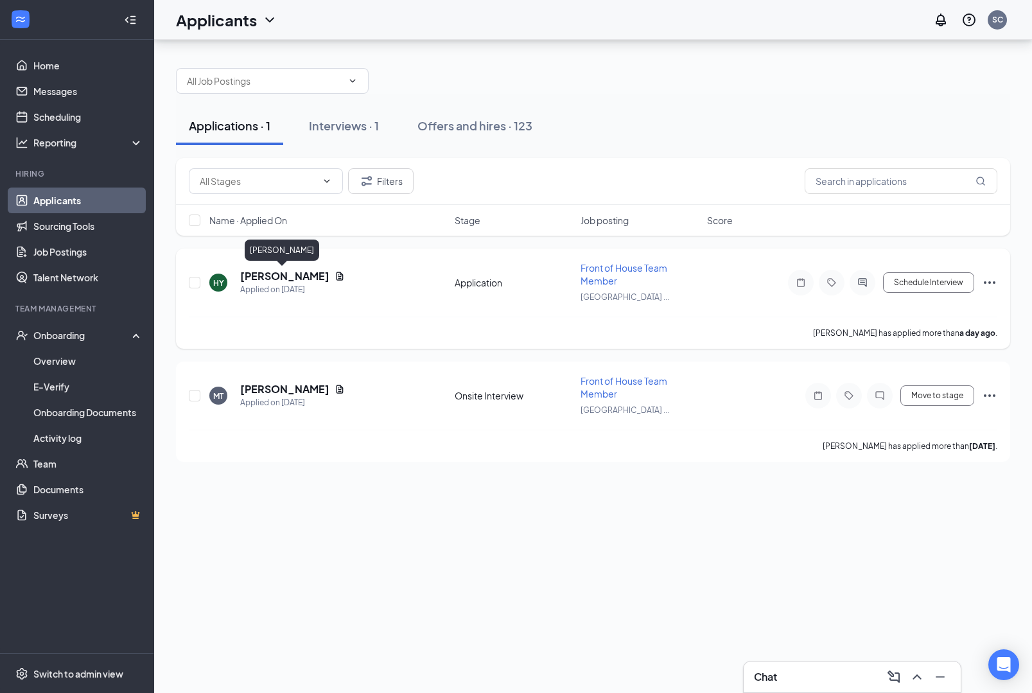
click at [279, 269] on h5 "[PERSON_NAME]" at bounding box center [284, 276] width 89 height 14
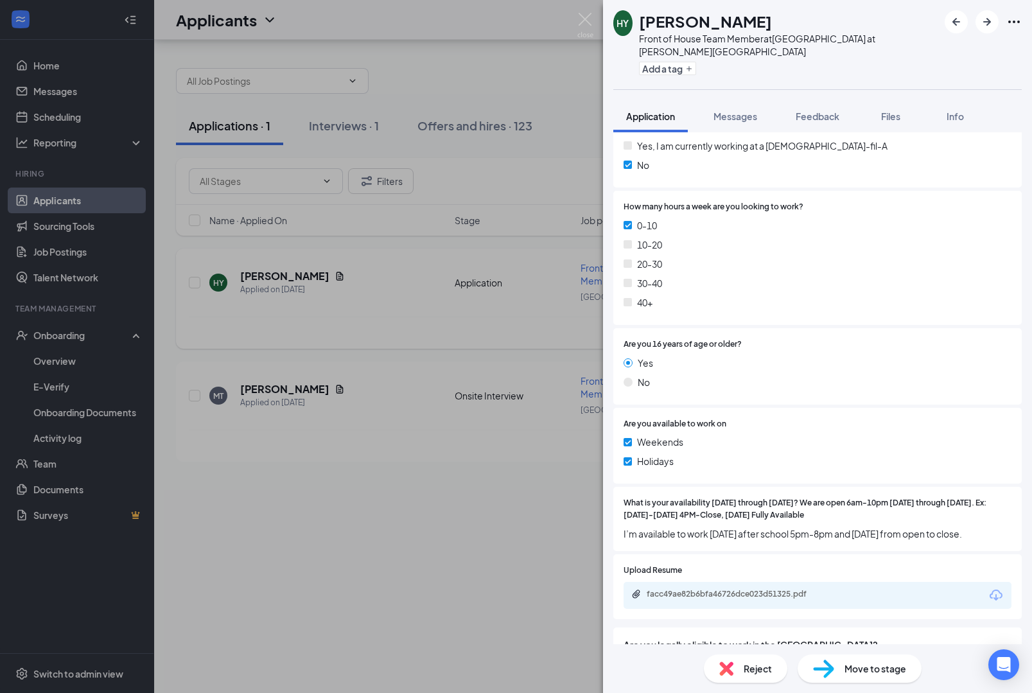
scroll to position [298, 0]
click at [580, 23] on img at bounding box center [586, 25] width 16 height 25
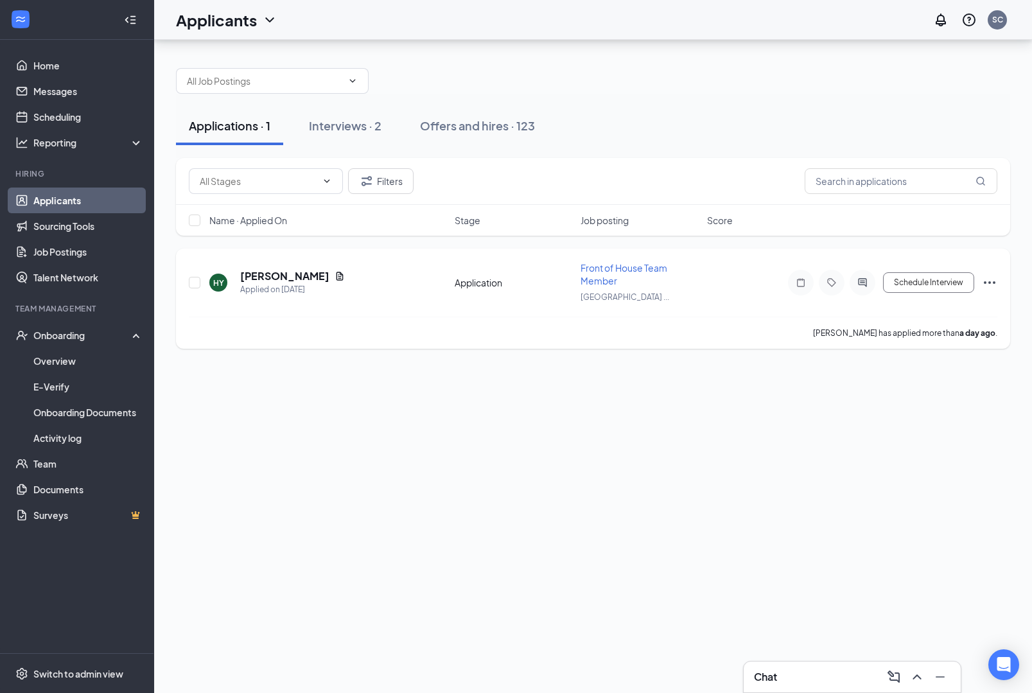
click at [987, 275] on icon "Ellipses" at bounding box center [989, 282] width 15 height 15
click at [912, 461] on p "Reject" at bounding box center [932, 467] width 111 height 13
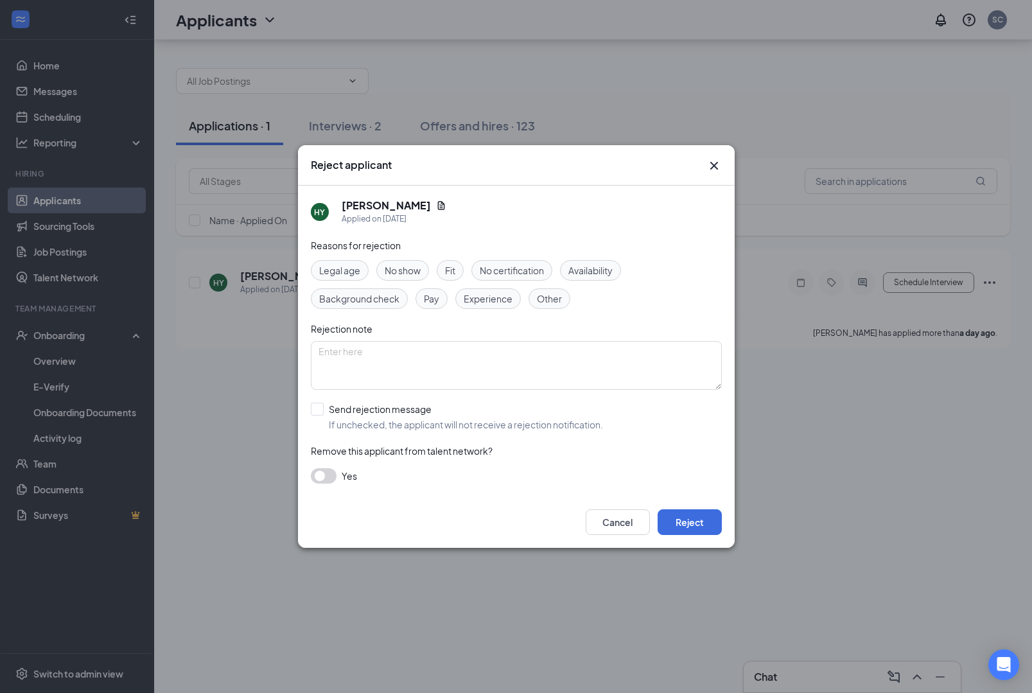
click at [626, 256] on div "Reasons for rejection Legal age No show Fit No certification Availability Backg…" at bounding box center [516, 367] width 411 height 258
click at [613, 269] on span "Availability" at bounding box center [591, 270] width 44 height 14
click at [315, 399] on div "Reasons for rejection Legal age No show Fit No certification Availability Backg…" at bounding box center [516, 367] width 411 height 258
click at [319, 398] on div "Reasons for rejection Legal age No show Fit No certification Availability Backg…" at bounding box center [516, 367] width 411 height 258
click at [319, 411] on input "Send rejection message If unchecked, the applicant will not receive a rejection…" at bounding box center [457, 417] width 292 height 28
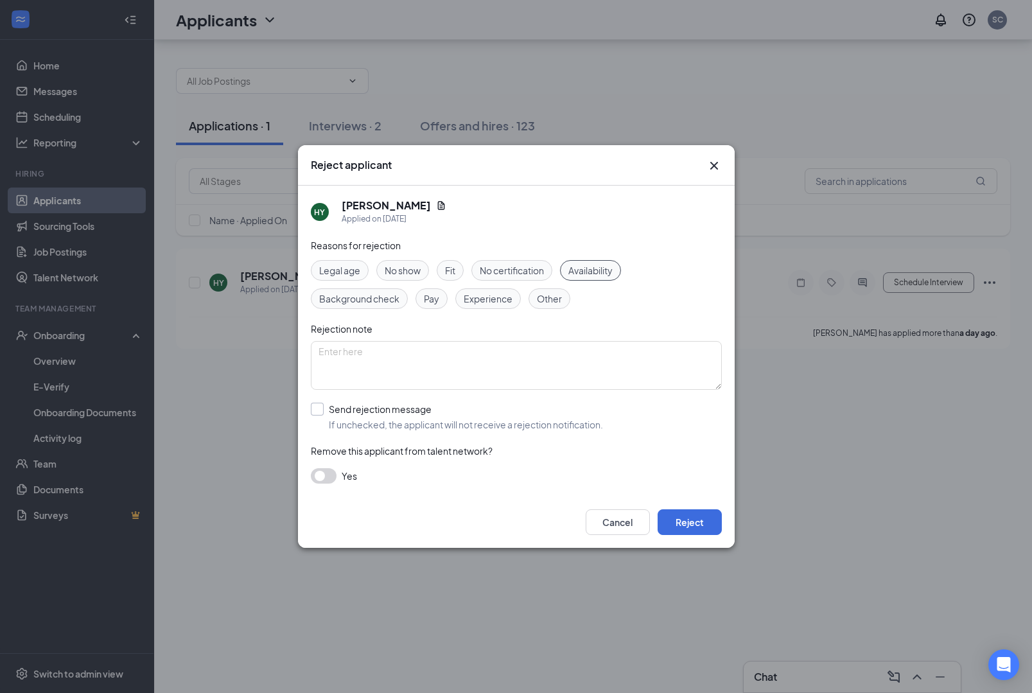
checkbox input "true"
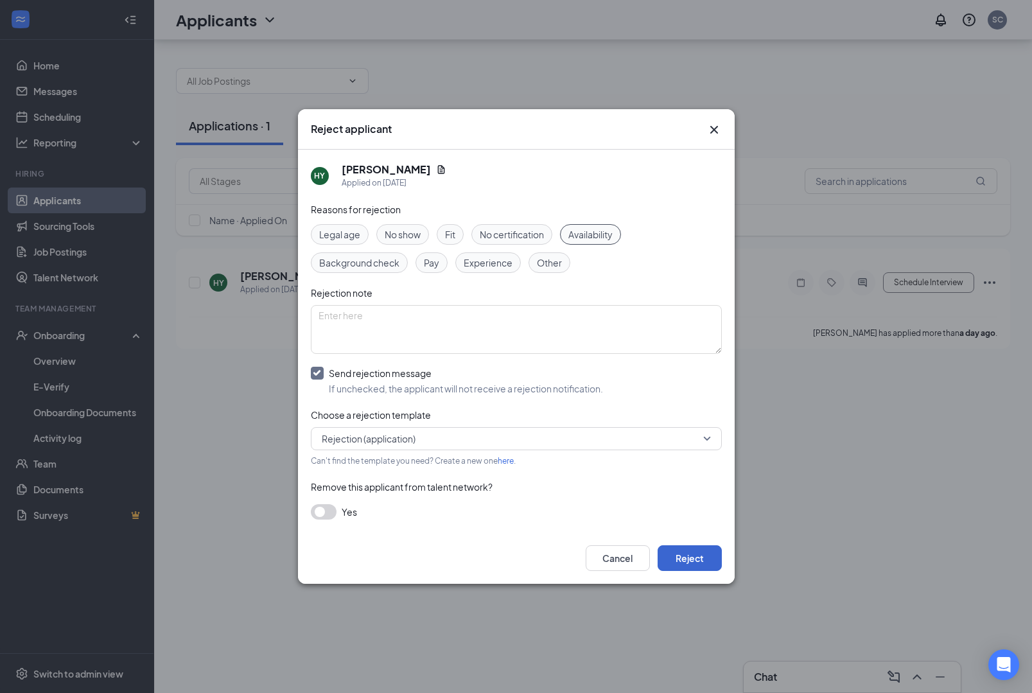
click at [697, 551] on button "Reject" at bounding box center [690, 558] width 64 height 26
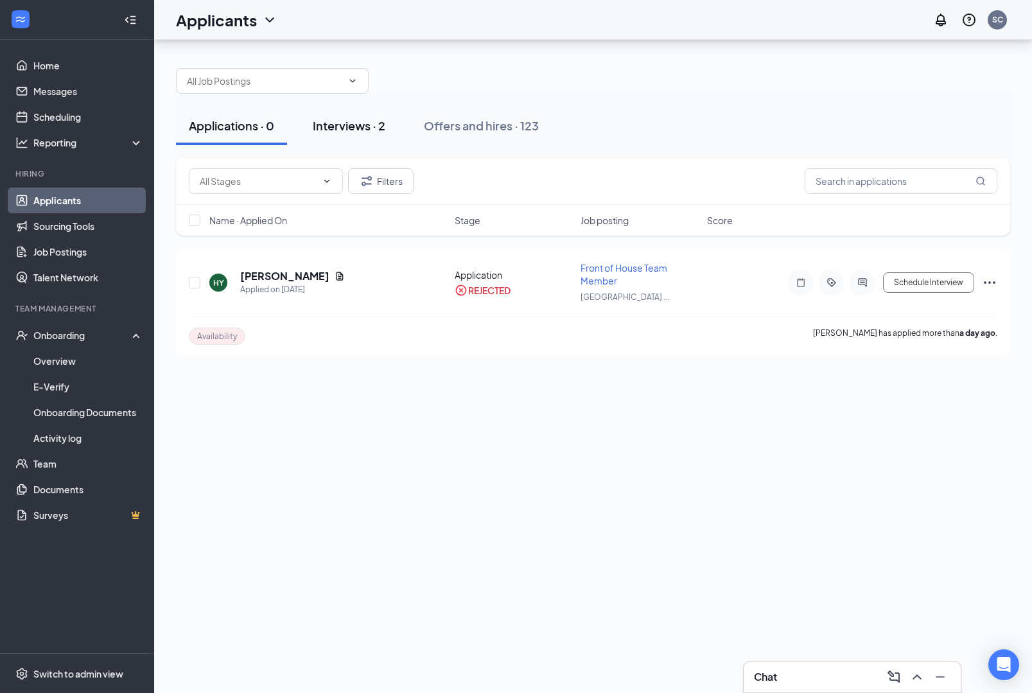
click at [369, 118] on div "Interviews · 2" at bounding box center [349, 126] width 73 height 16
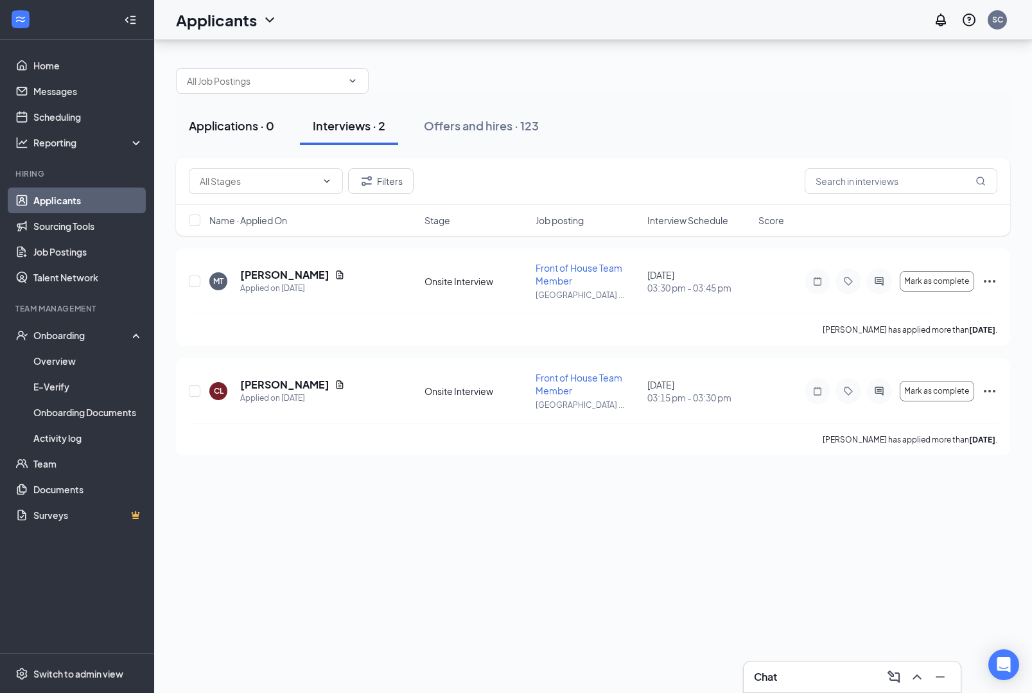
click at [267, 118] on div "Applications · 0" at bounding box center [231, 126] width 85 height 16
